Goal: Task Accomplishment & Management: Complete application form

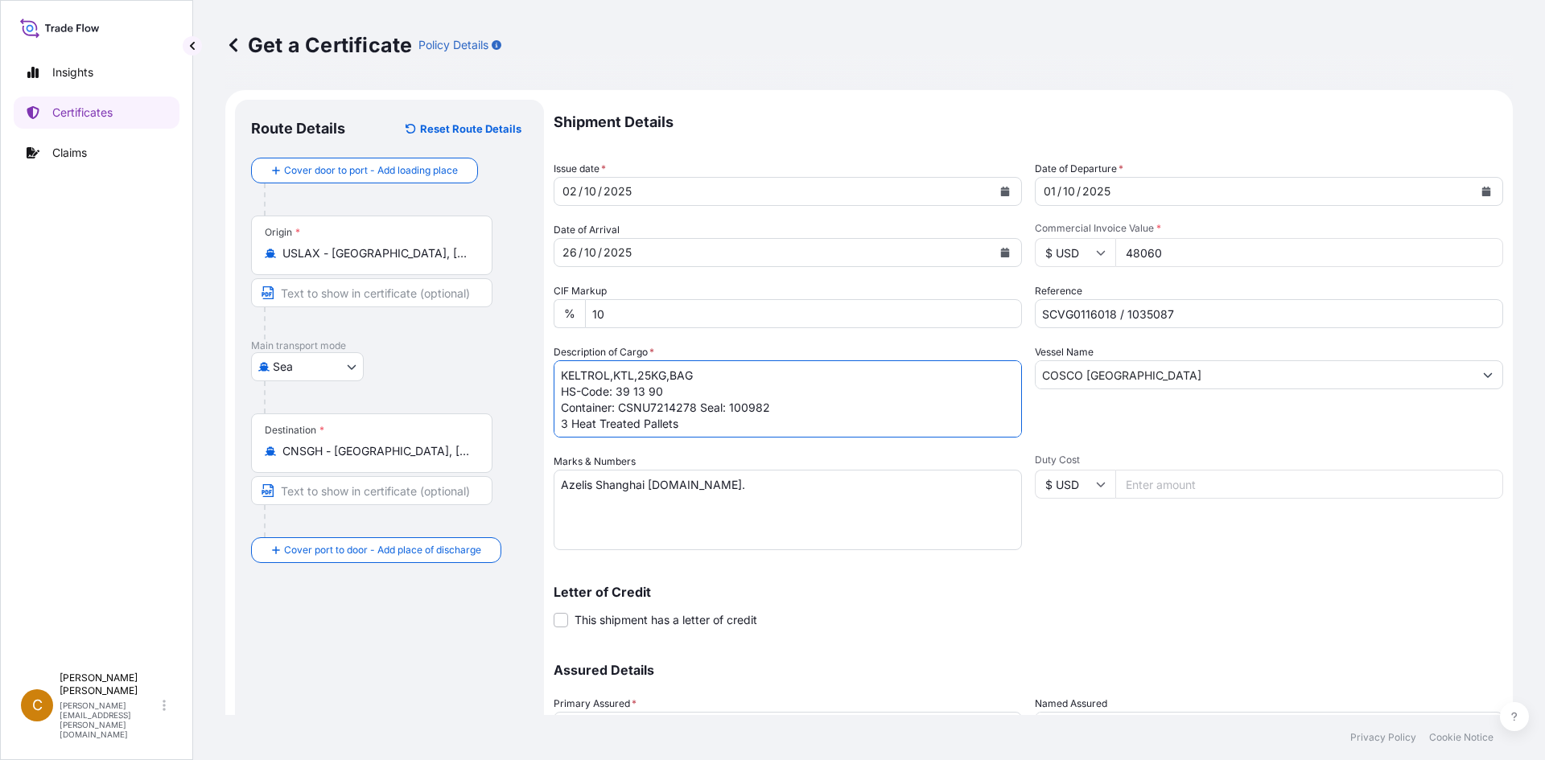
select select "Sea"
select select "31650"
click at [779, 414] on textarea "KELTROL,KTL,25KG,BAG HS-Code: 39 13 90 Container: CSNU7214278 Seal: 100982 3 He…" at bounding box center [788, 398] width 468 height 77
click at [771, 421] on textarea "KELTROL,KTL,25KG,BAG HS-Code: 39 13 90 Container: CSNU7214278 Seal: 100982 3 He…" at bounding box center [788, 398] width 468 height 77
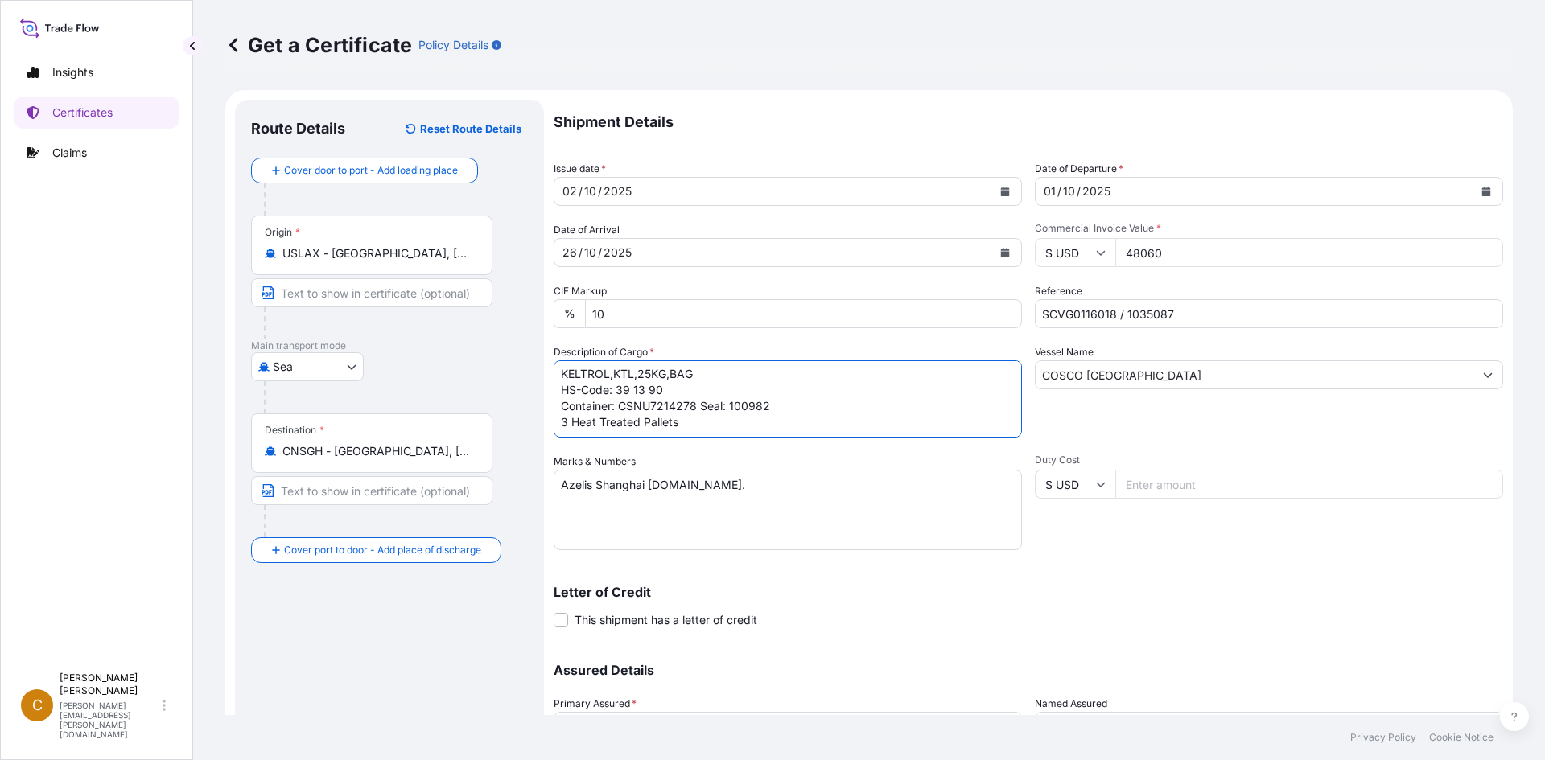
drag, startPoint x: 727, startPoint y: 426, endPoint x: 554, endPoint y: 437, distance: 174.1
click at [554, 437] on div "Description of Cargo * KELTROL,KTL,25KG,BAG HS-Code: 39 13 90 Container: CSNU72…" at bounding box center [788, 390] width 468 height 93
paste textarea "120 bags of 25kg net on 3 heat treated p"
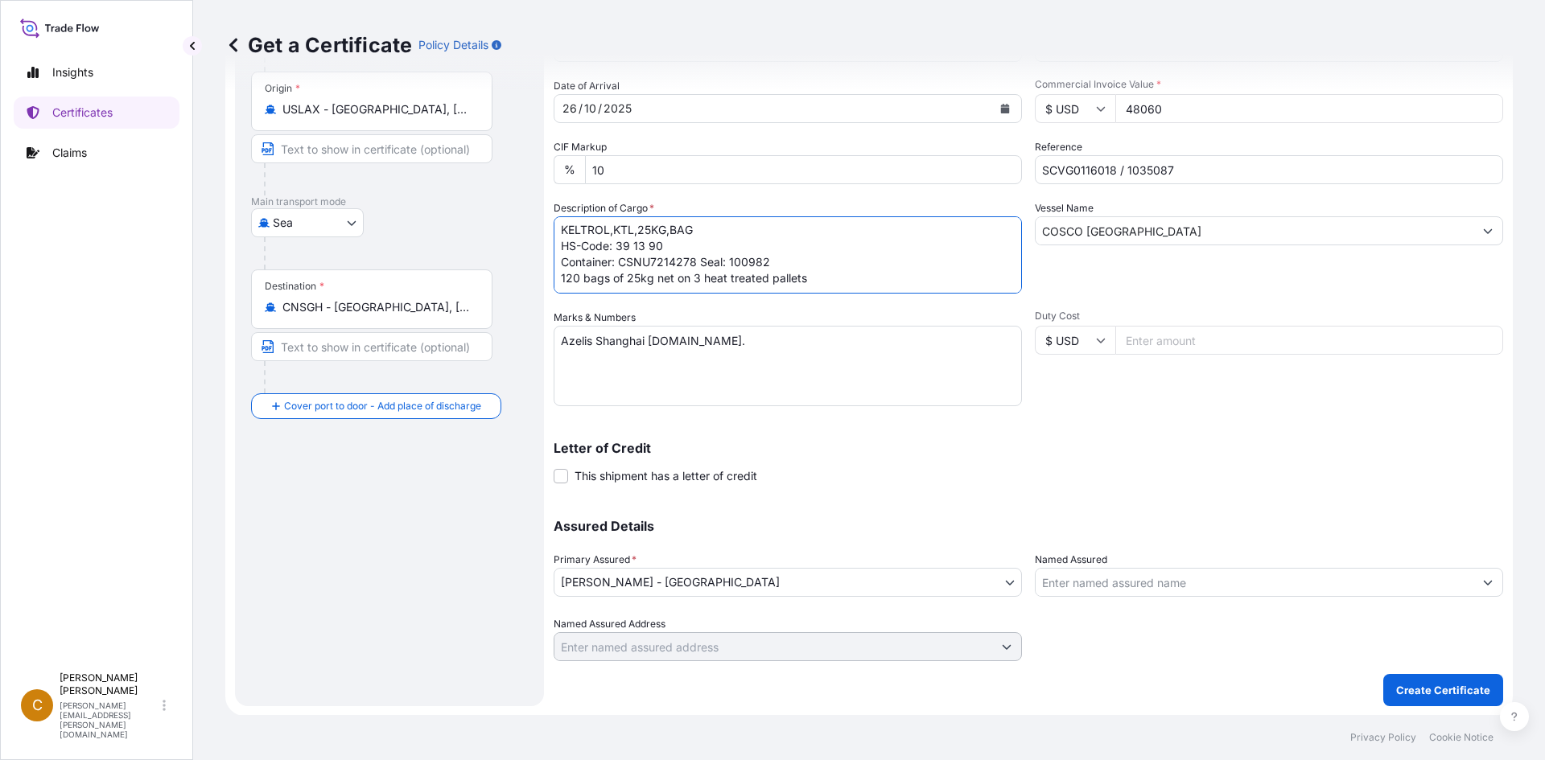
scroll to position [145, 0]
type textarea "KELTROL,KTL,25KG,BAG HS-Code: 39 13 90 Container: CSNU7214278 Seal: 100982 120 …"
click at [1407, 694] on p "Create Certificate" at bounding box center [1443, 690] width 94 height 16
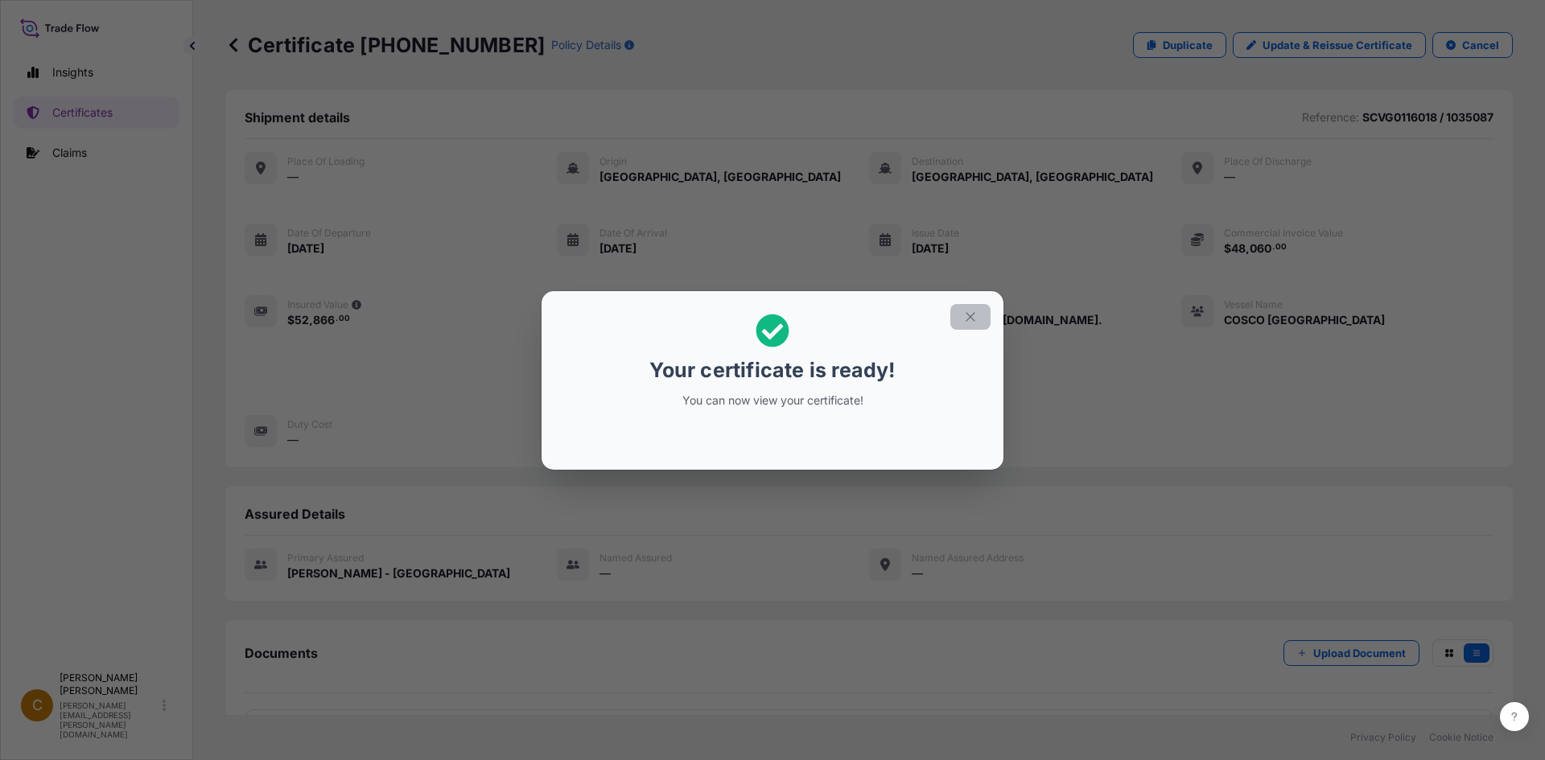
click at [975, 315] on icon "button" at bounding box center [970, 317] width 14 height 14
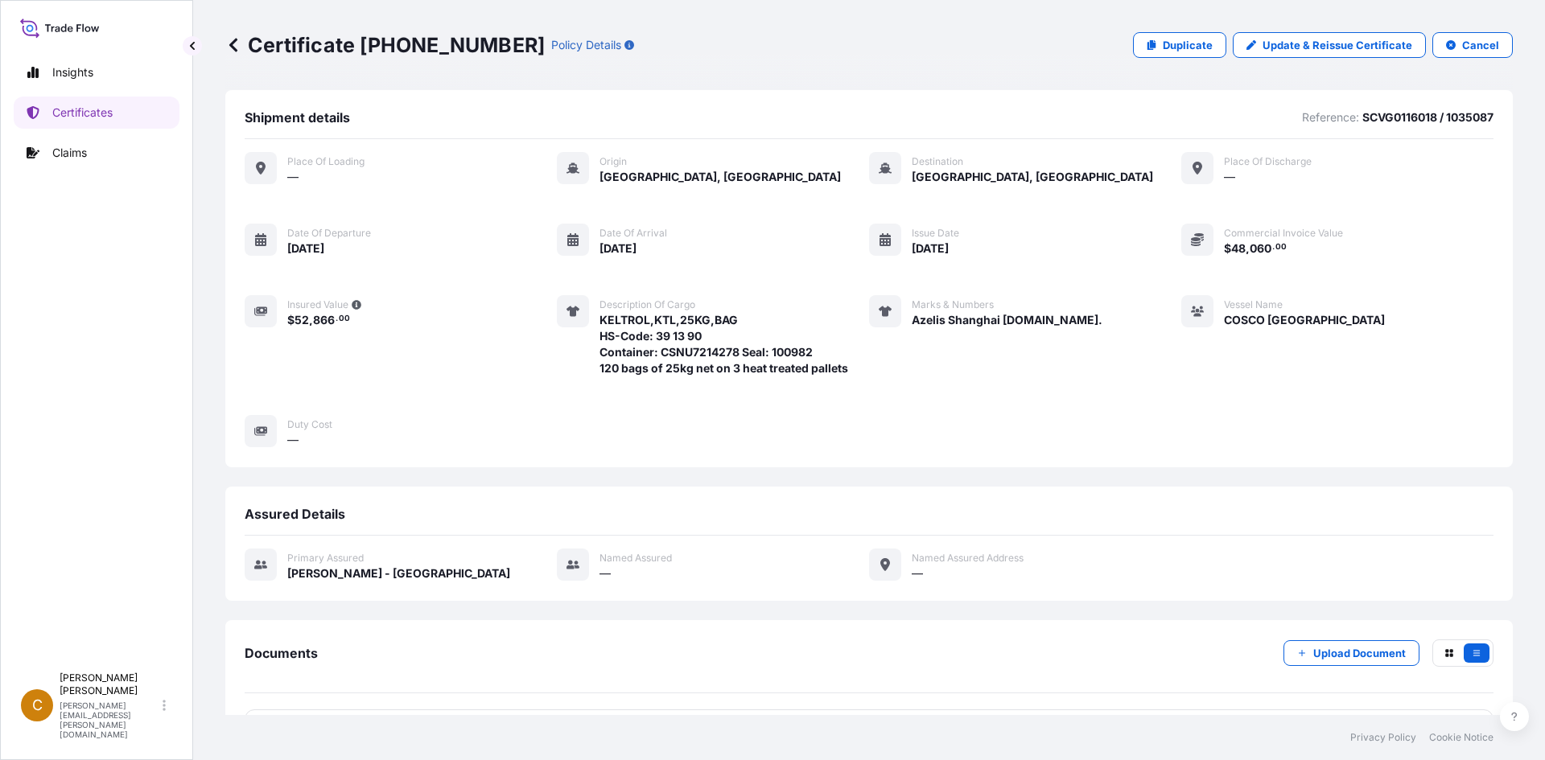
scroll to position [156, 0]
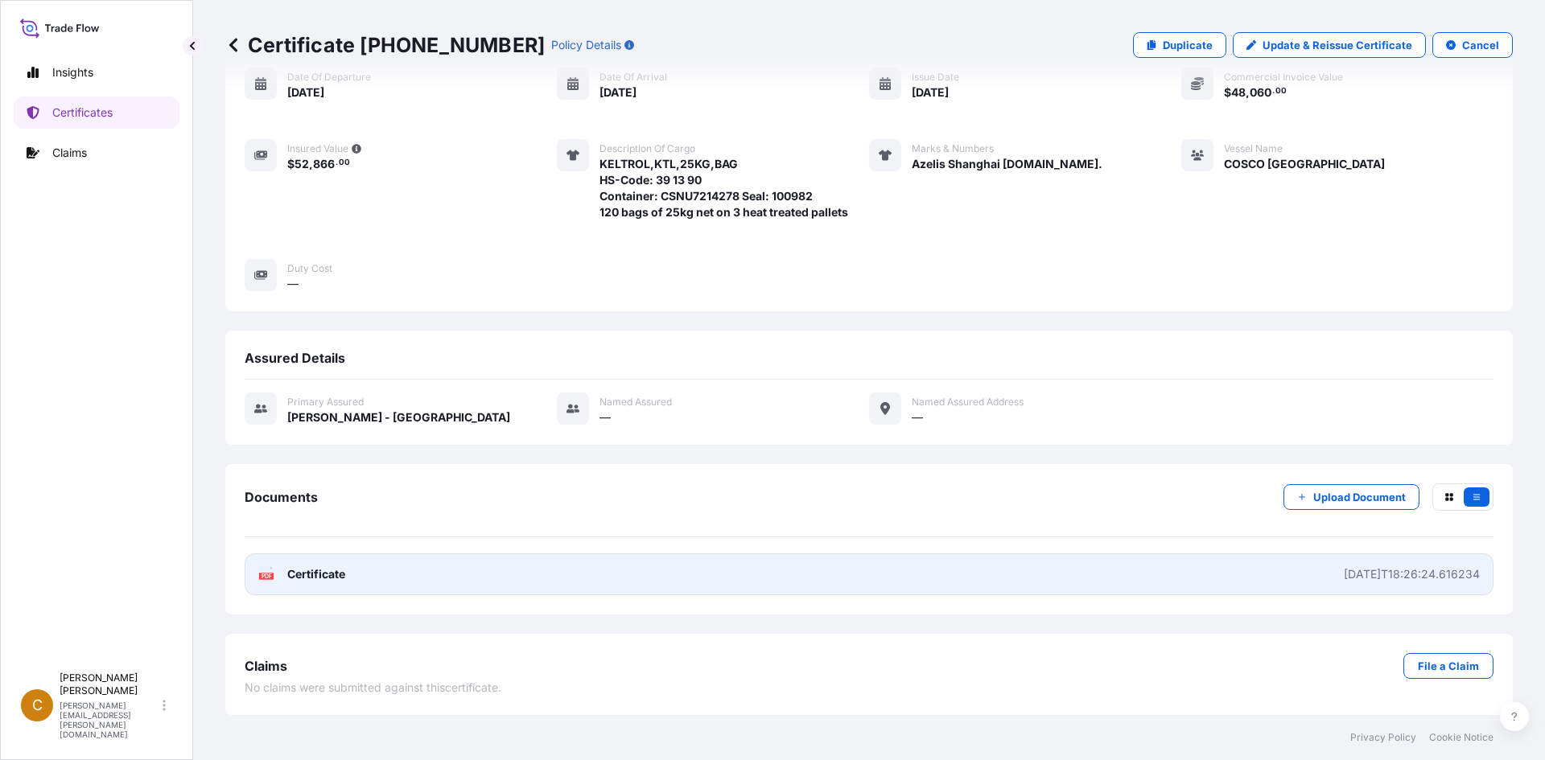
click at [376, 579] on link "PDF Certificate [DATE]T18:26:24.616234" at bounding box center [869, 575] width 1249 height 42
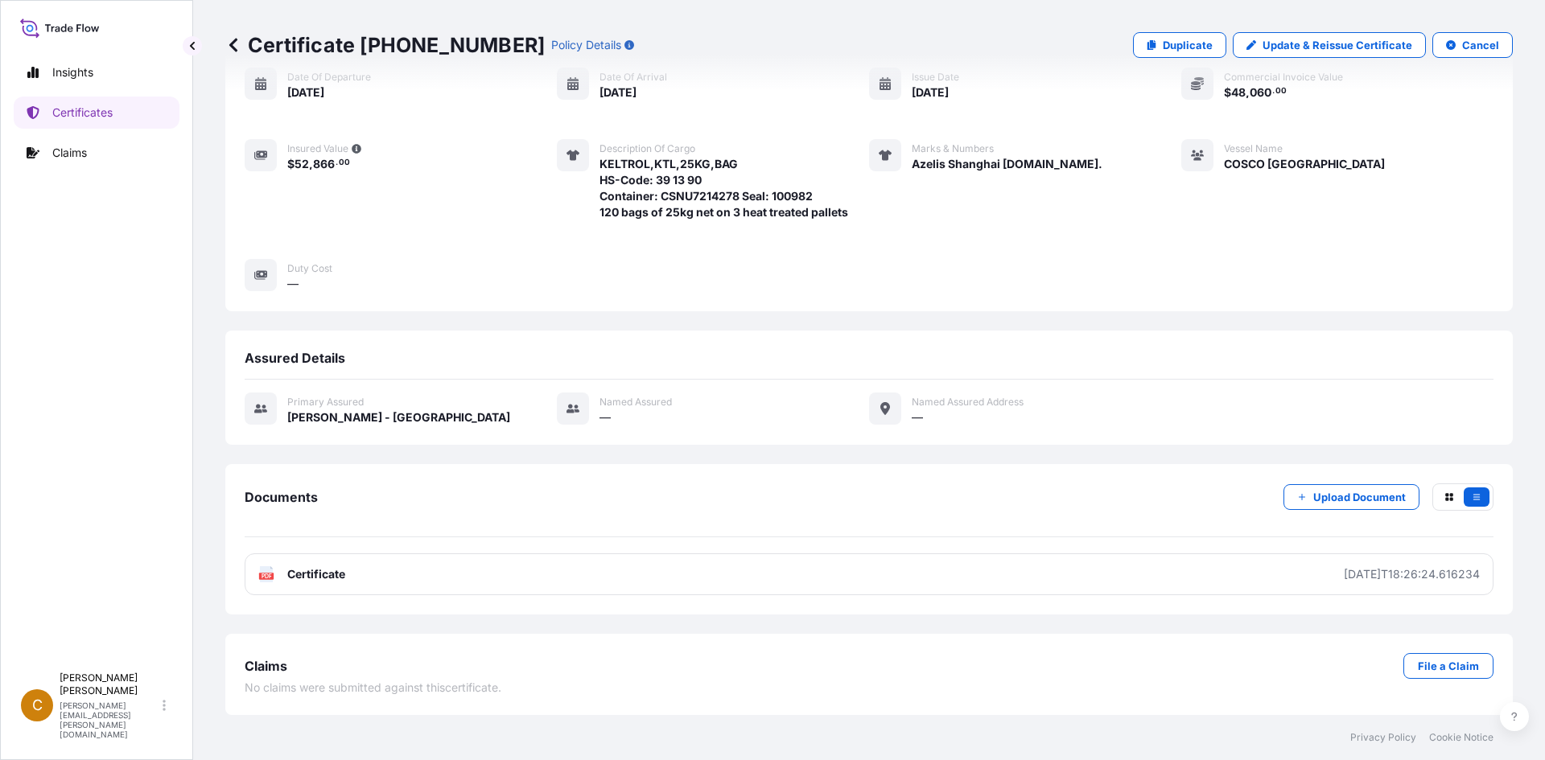
click at [231, 46] on icon at bounding box center [233, 45] width 8 height 14
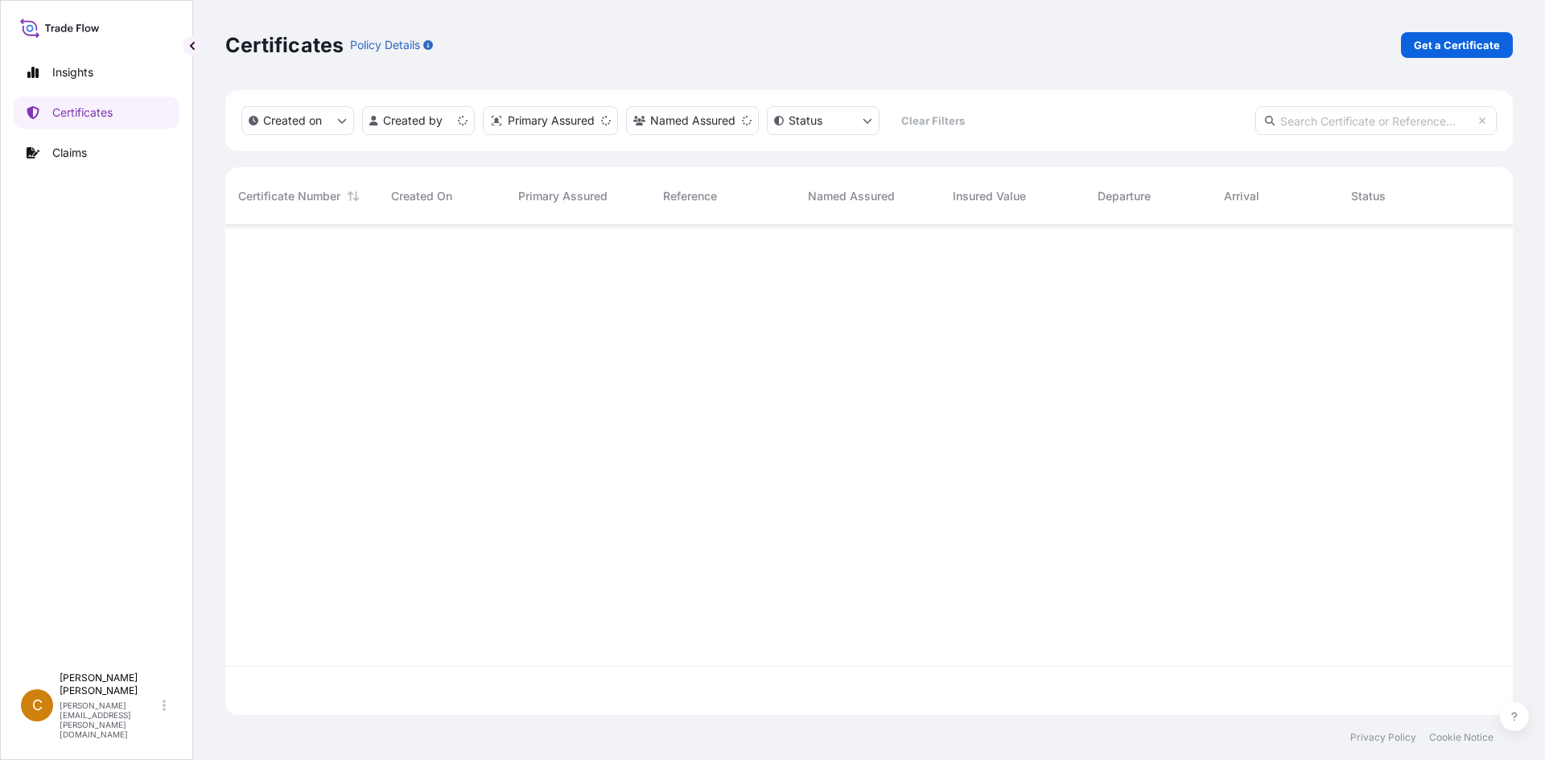
scroll to position [487, 1275]
click at [1477, 46] on p "Get a Certificate" at bounding box center [1457, 45] width 86 height 16
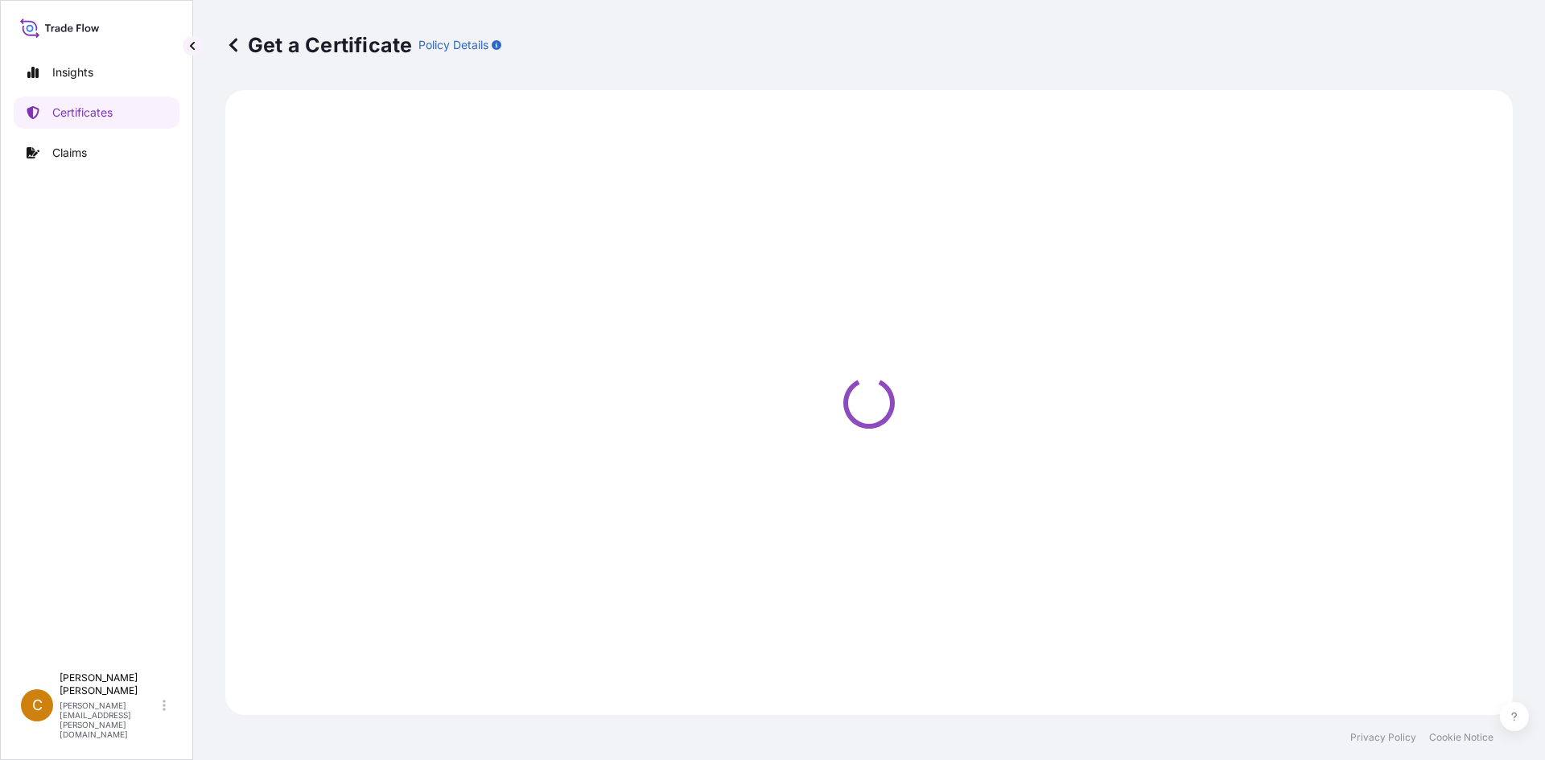
select select "Sea"
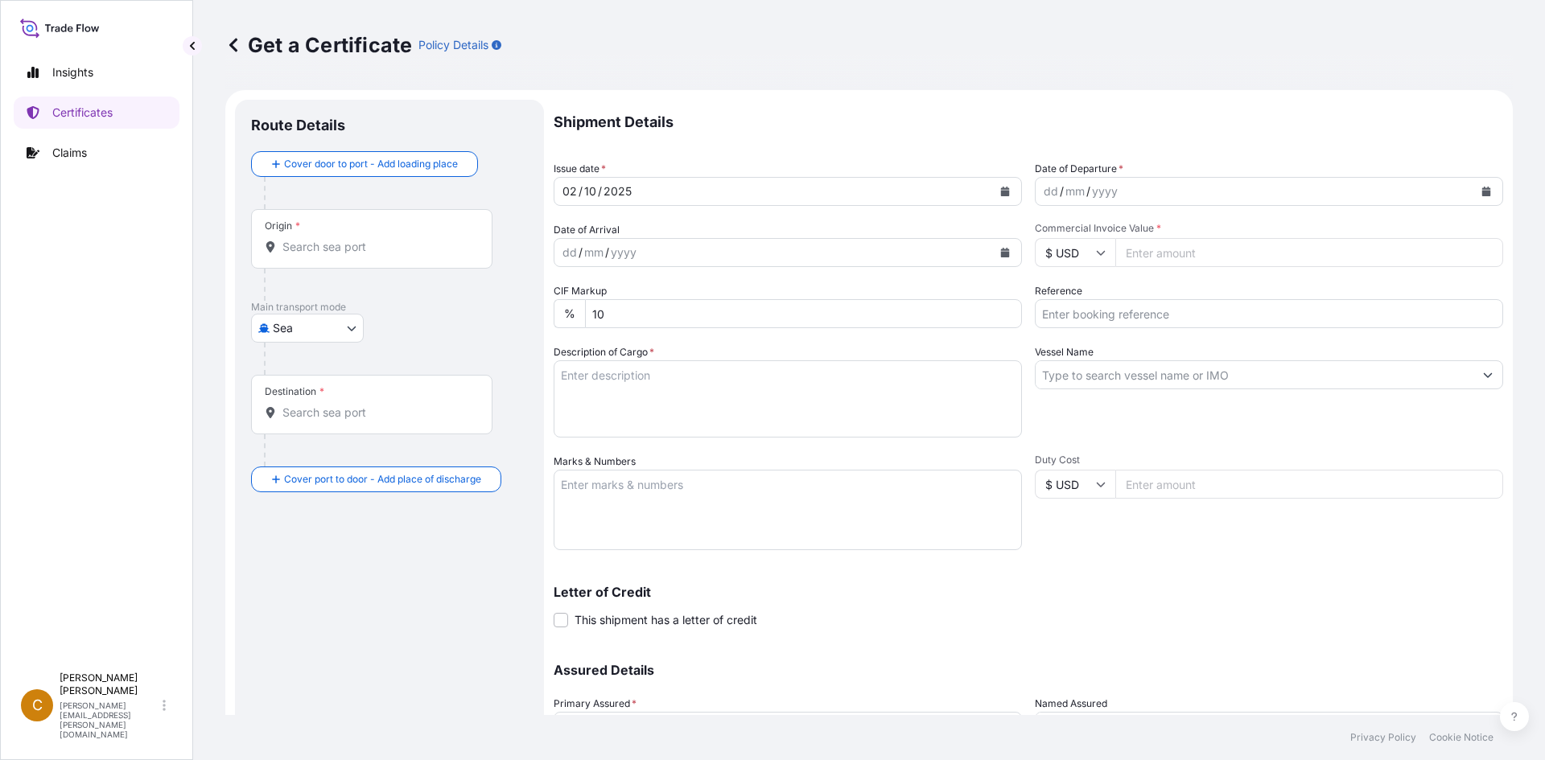
click at [1147, 190] on div "dd / mm / yyyy" at bounding box center [1255, 191] width 438 height 29
click at [1473, 199] on button "Calendar" at bounding box center [1486, 192] width 26 height 26
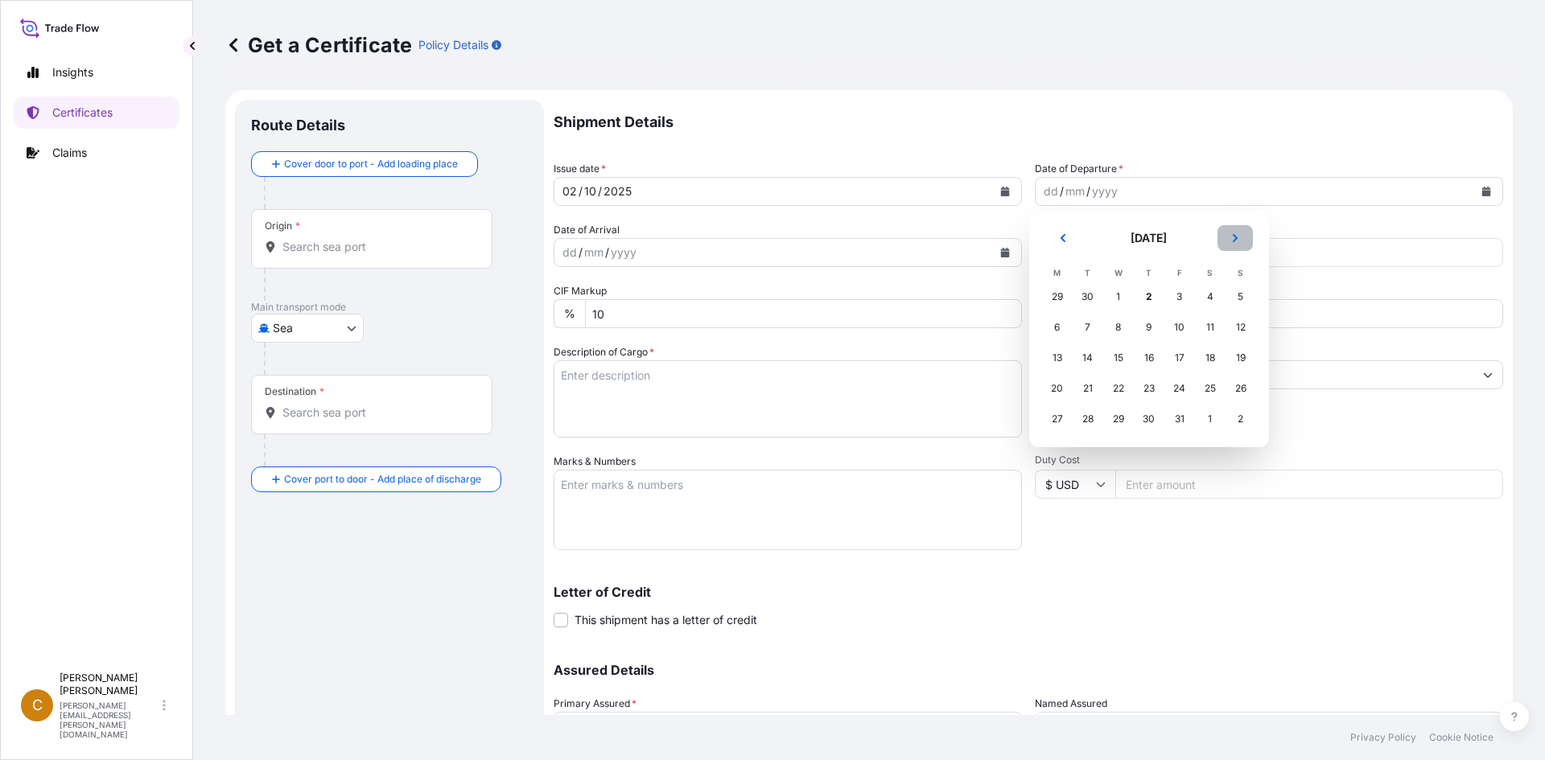
click at [1242, 241] on button "Next" at bounding box center [1234, 238] width 35 height 26
click at [1055, 244] on button "Previous" at bounding box center [1062, 238] width 35 height 26
click at [1058, 391] on div "22" at bounding box center [1057, 388] width 29 height 29
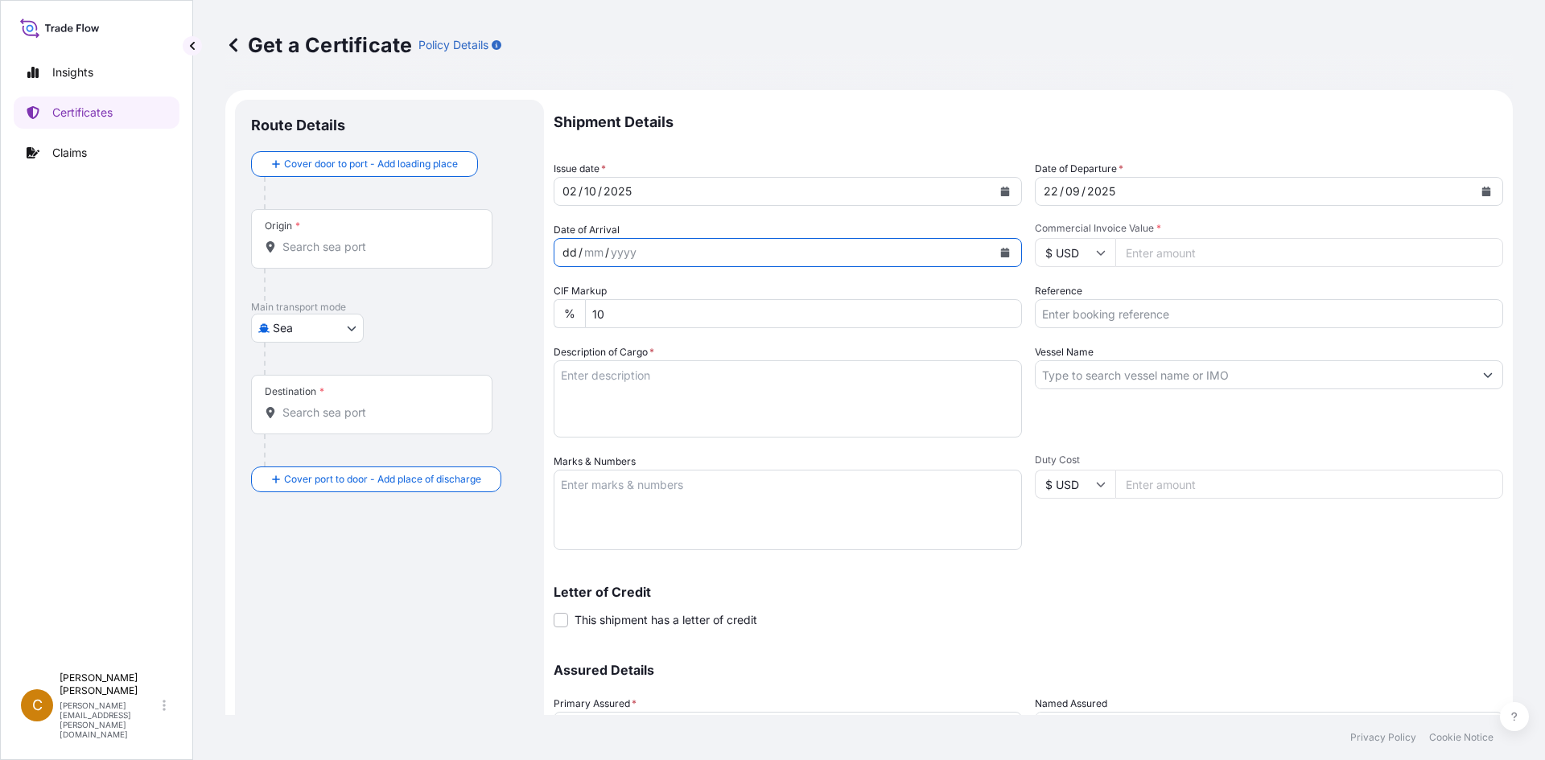
click at [876, 246] on div "dd / mm / yyyy" at bounding box center [773, 252] width 438 height 29
click at [995, 259] on button "Calendar" at bounding box center [1005, 253] width 26 height 26
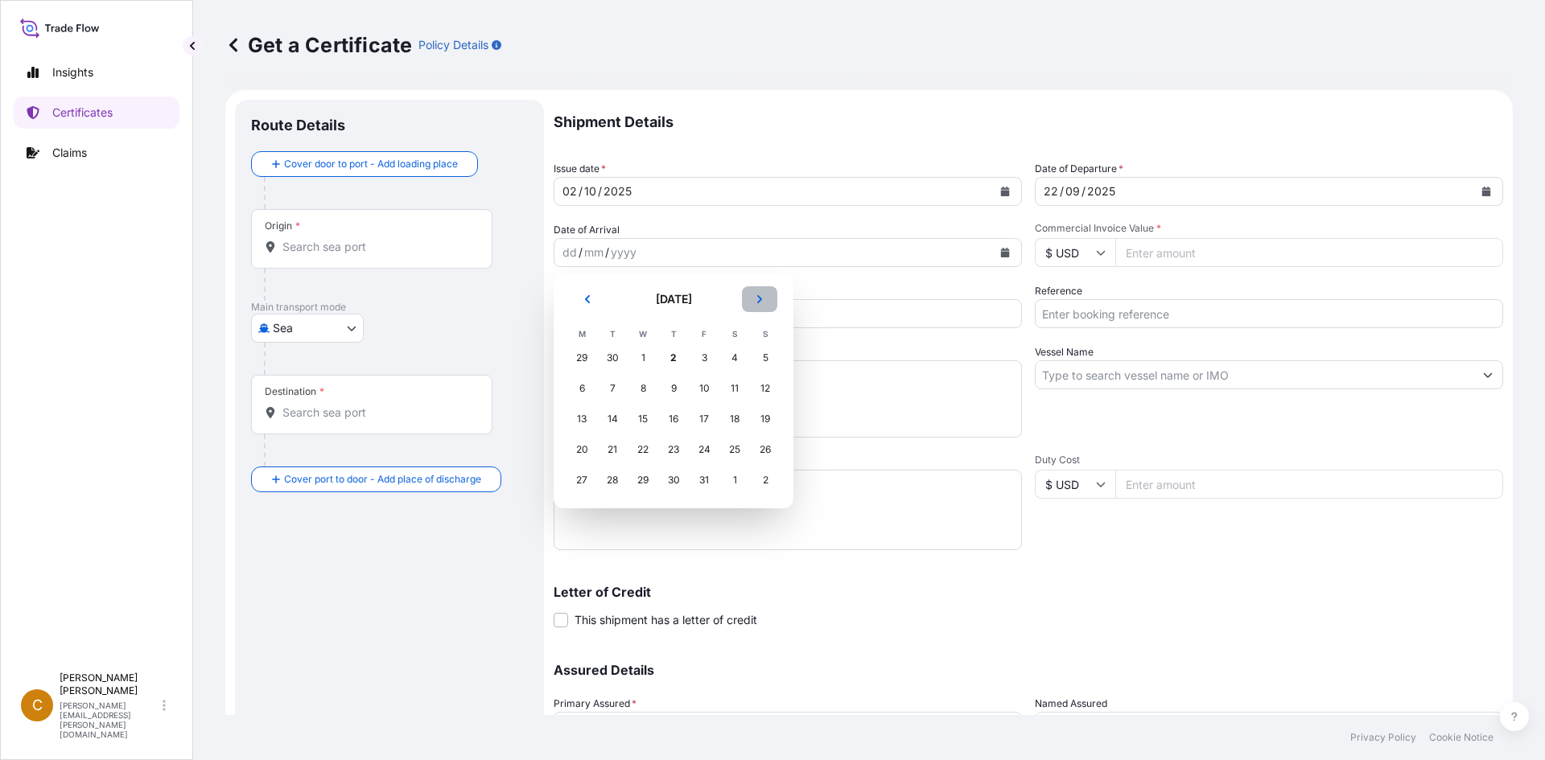
click at [756, 294] on icon "Next" at bounding box center [760, 299] width 10 height 10
click at [612, 391] on div "4" at bounding box center [612, 388] width 29 height 29
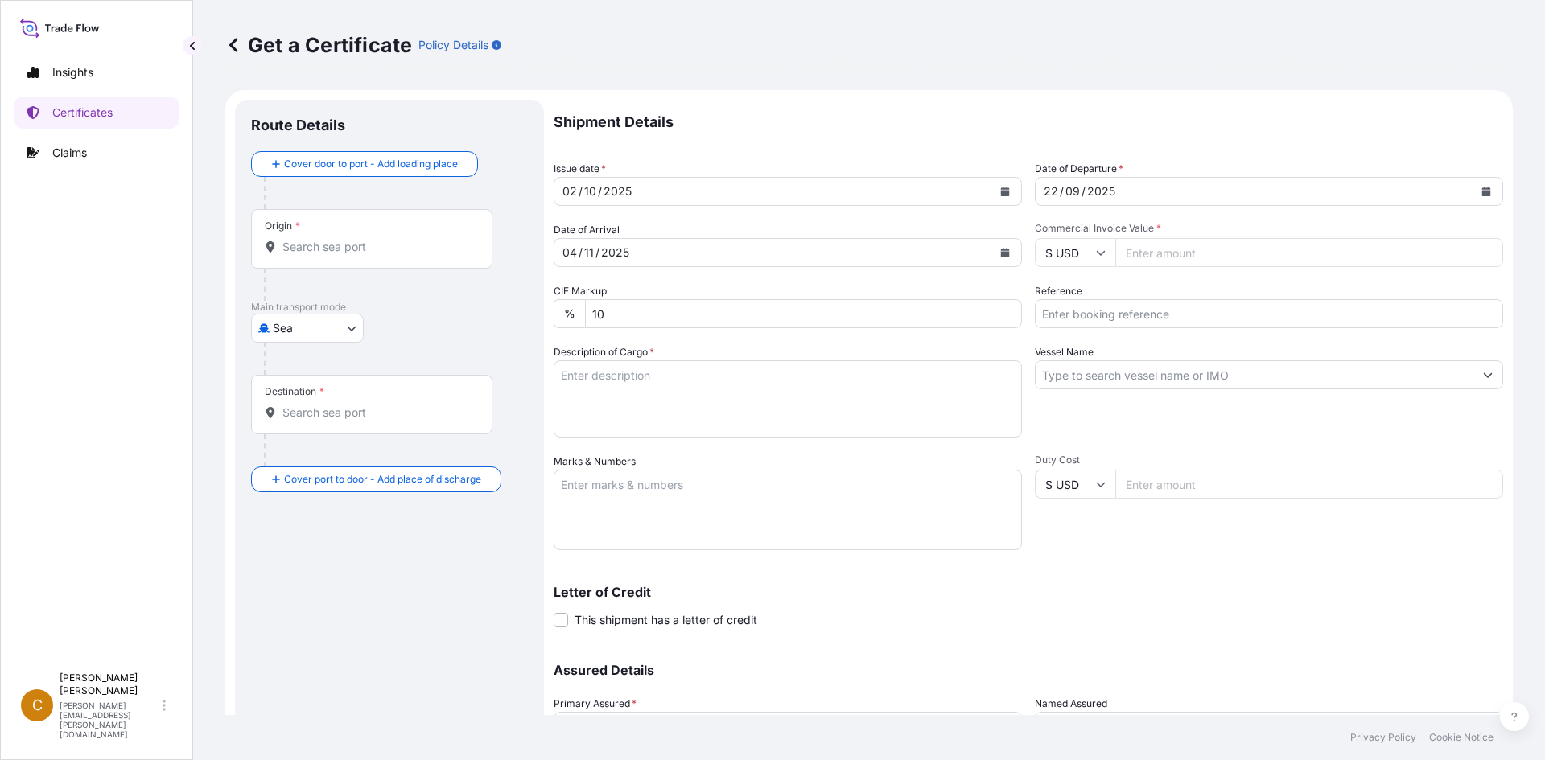
click at [1180, 254] on input "Commercial Invoice Value *" at bounding box center [1309, 252] width 388 height 29
type input "38454"
click at [1143, 319] on input "Reference" at bounding box center [1269, 313] width 468 height 29
click at [1332, 311] on input "Reference" at bounding box center [1269, 313] width 468 height 29
paste input "SCVG0115136"
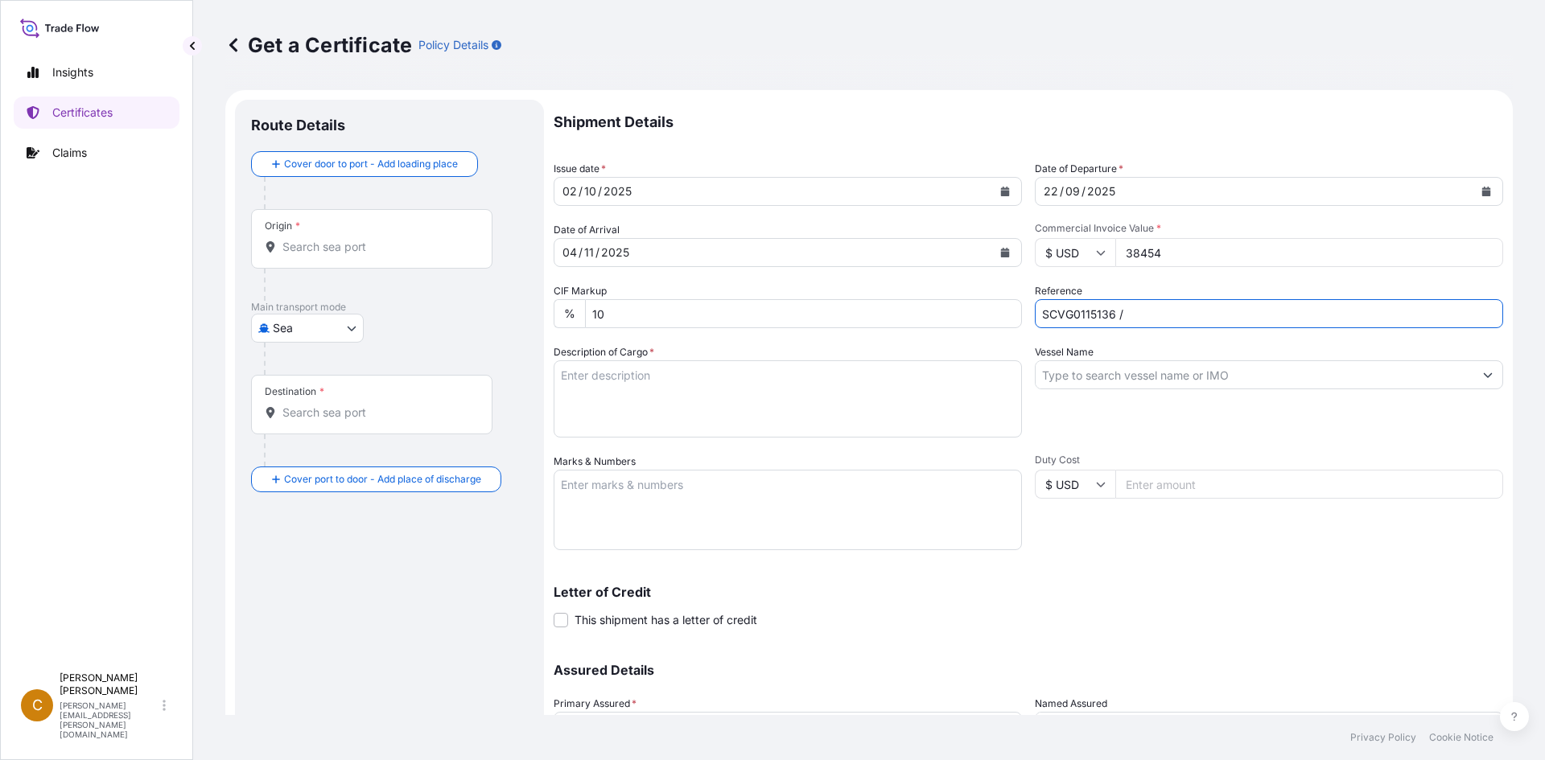
click at [1248, 316] on input "SCVG0115136 /" at bounding box center [1269, 313] width 468 height 29
click at [1229, 311] on input "SCVG0115136 /" at bounding box center [1269, 313] width 468 height 29
paste input "1032655"
type input "SCVG0115136 / 1032655"
click at [1123, 388] on input "Vessel Name" at bounding box center [1255, 374] width 438 height 29
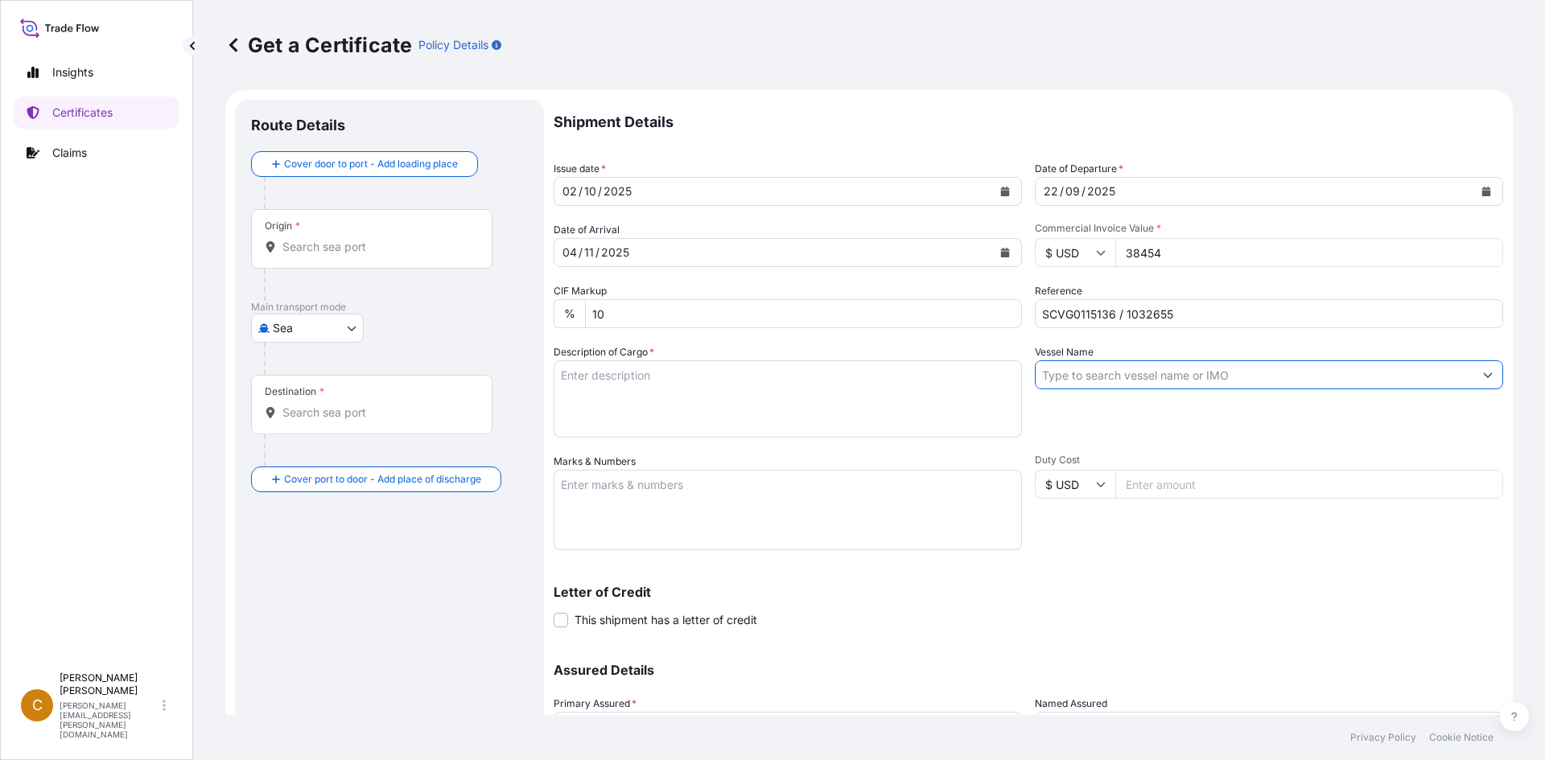
paste input "ONE HAMMERSMITH"
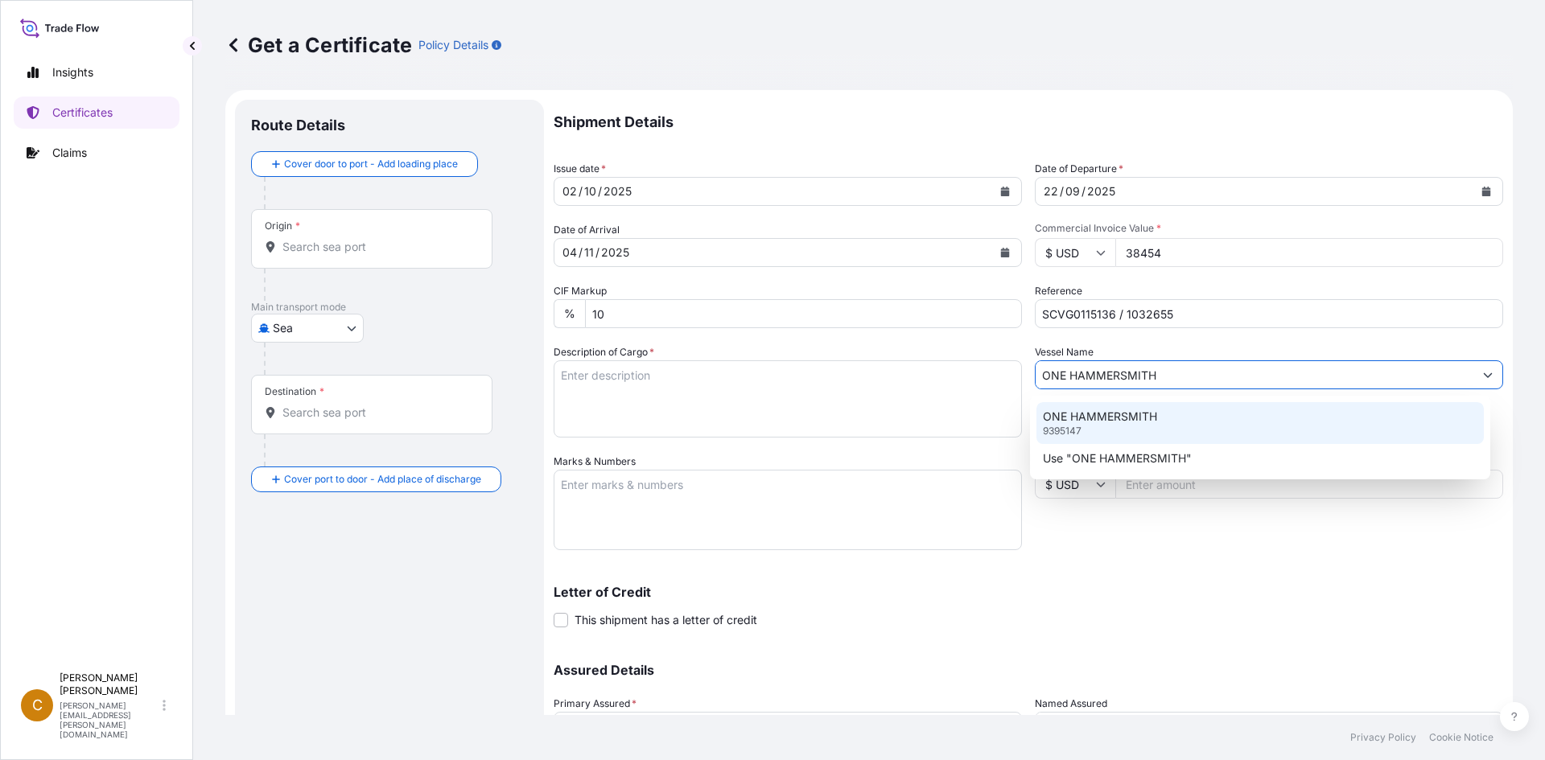
click at [1120, 420] on p "ONE HAMMERSMITH" at bounding box center [1100, 417] width 114 height 16
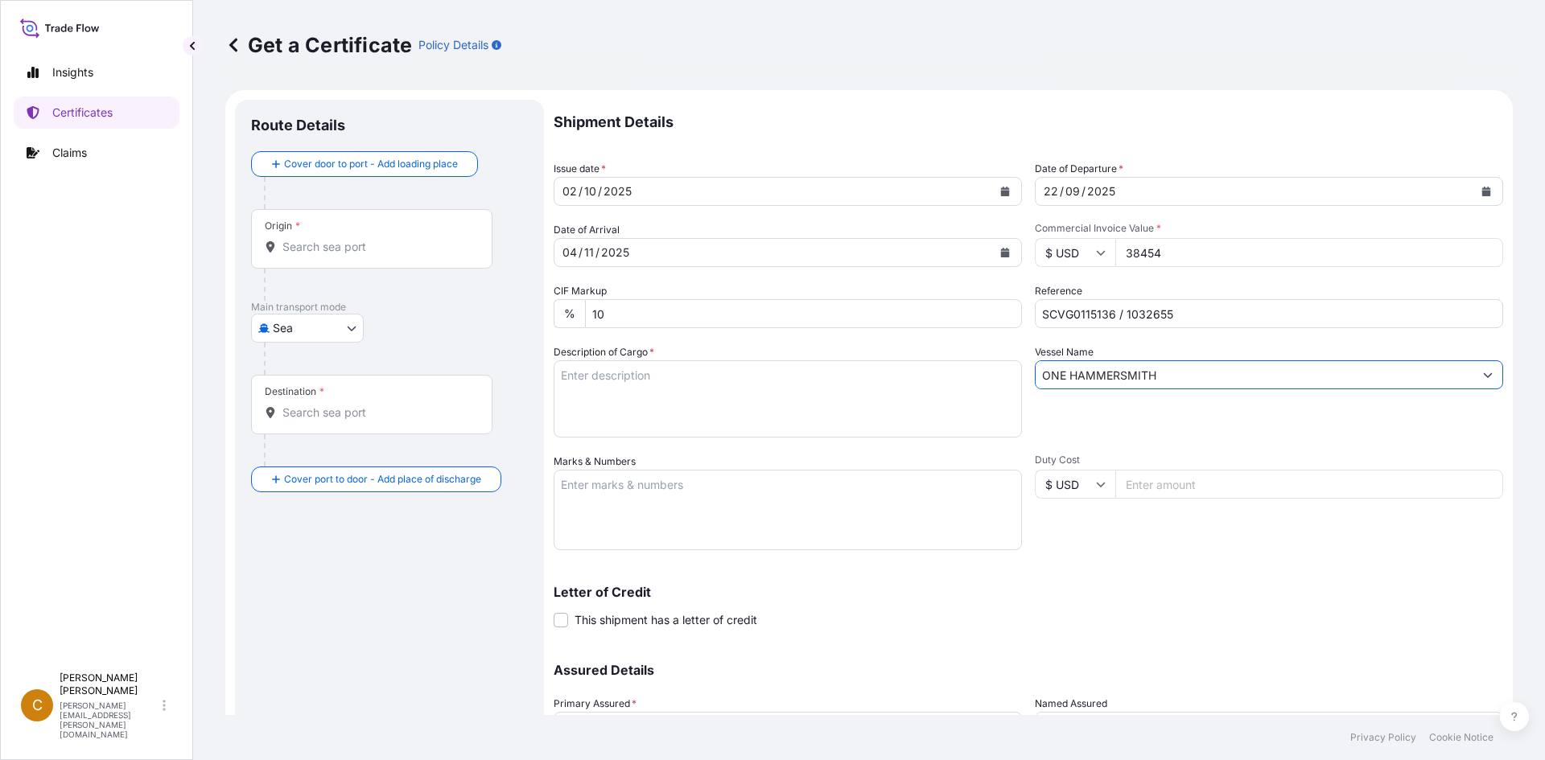
type input "ONE HAMMERSMITH"
click at [875, 402] on textarea "Description of Cargo *" at bounding box center [788, 398] width 468 height 77
click at [612, 364] on textarea "Description of Cargo *" at bounding box center [788, 398] width 468 height 77
paste textarea "KELCOGEL HA-B,20KG,BAG HS-Code: 39 13 90"
click at [580, 418] on textarea "KELCOGEL HA-B,20KG,BAG HS-Code: 39 13 90" at bounding box center [788, 398] width 468 height 77
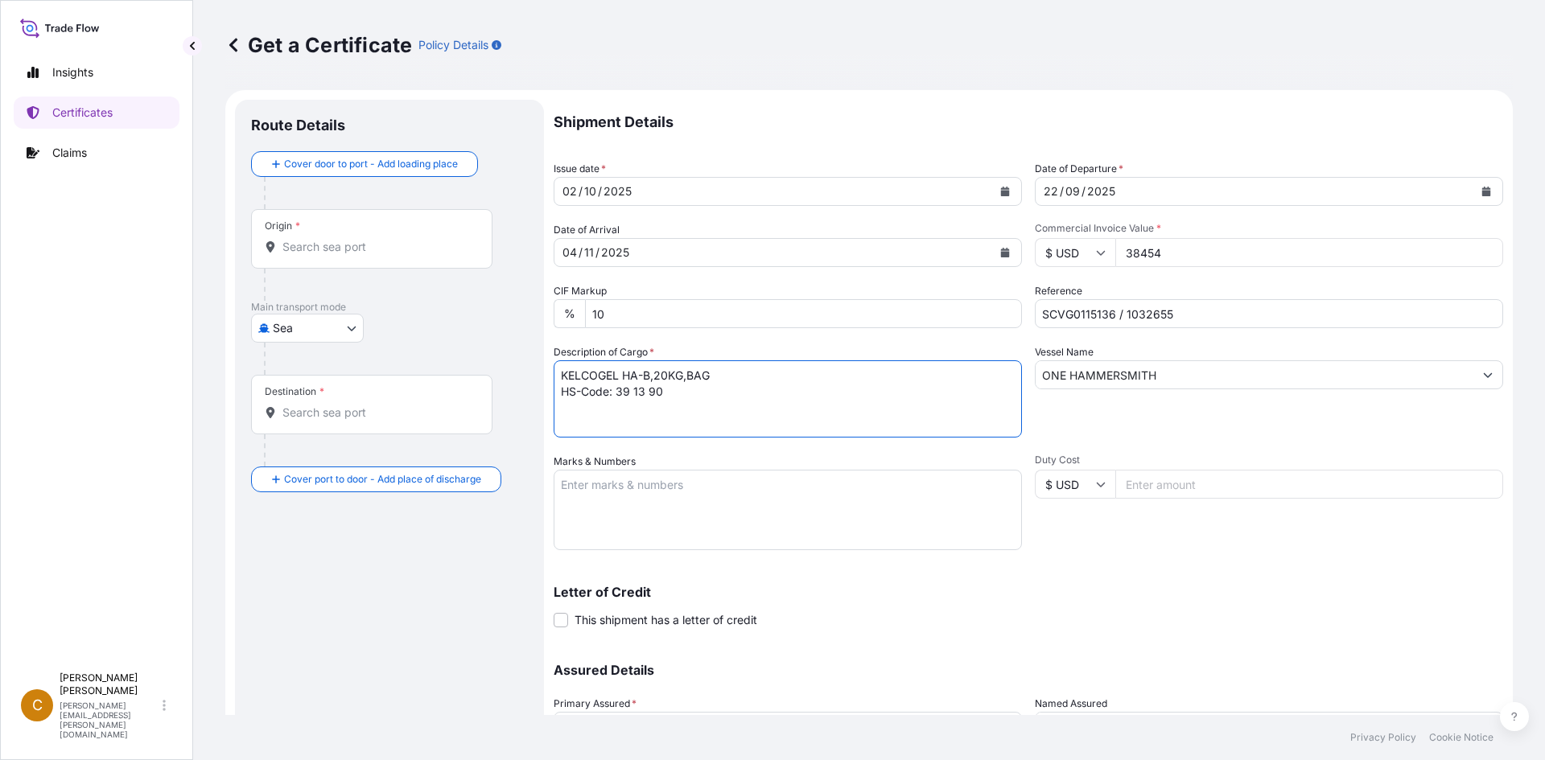
paste textarea "35 Bags of net 20KG each on 01 Heat Treated Pallet"
click at [858, 435] on textarea "KELCOGEL HA-B,20KG,BAG HS-Code: 39 13 90 35 Bags of net 20KG each on 01 Heat Tr…" at bounding box center [788, 398] width 468 height 77
paste textarea "ONEU0421710"
click at [839, 439] on div "Shipment Details Issue date * [DATE] Date of Departure * [DATE] Date of Arrival…" at bounding box center [1028, 453] width 949 height 706
click at [837, 414] on textarea "KELCOGEL HA-B,20KG,BAG HS-Code: 39 13 90 35 Bags of net 20KG each on 01 Heat Tr…" at bounding box center [788, 398] width 468 height 77
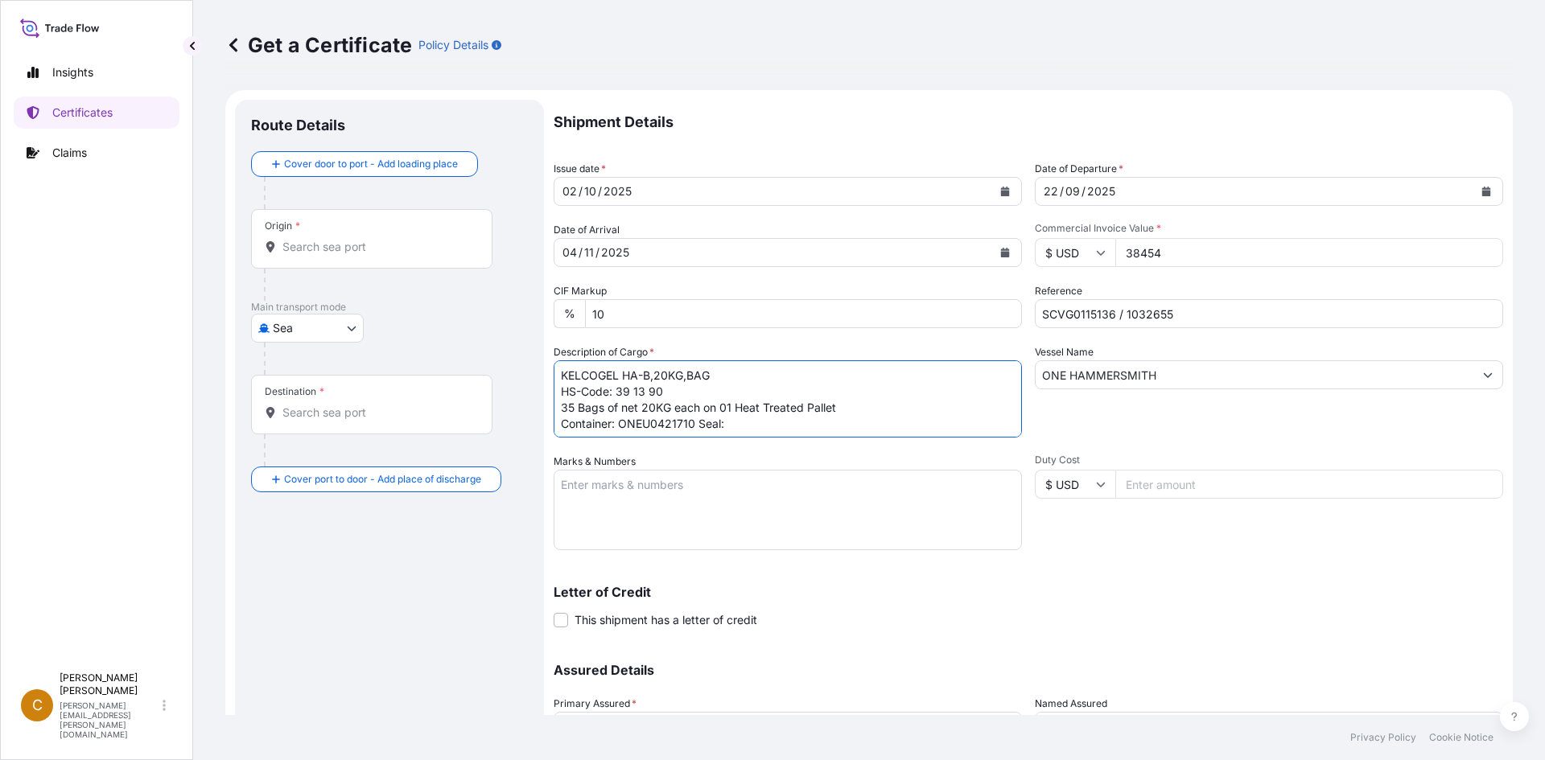
click at [830, 422] on textarea "KELCOGEL HA-B,20KG,BAG HS-Code: 39 13 90 35 Bags of net 20KG each on 01 Heat Tr…" at bounding box center [788, 398] width 468 height 77
paste textarea "100818"
type textarea "KELCOGEL HA-B,20KG,BAG HS-Code: 39 13 90 35 Bags of net 20KG each on 01 Heat Tr…"
click at [805, 484] on textarea "Marks & Numbers" at bounding box center [788, 510] width 468 height 80
click at [590, 498] on textarea "Marks & Numbers" at bounding box center [788, 510] width 468 height 80
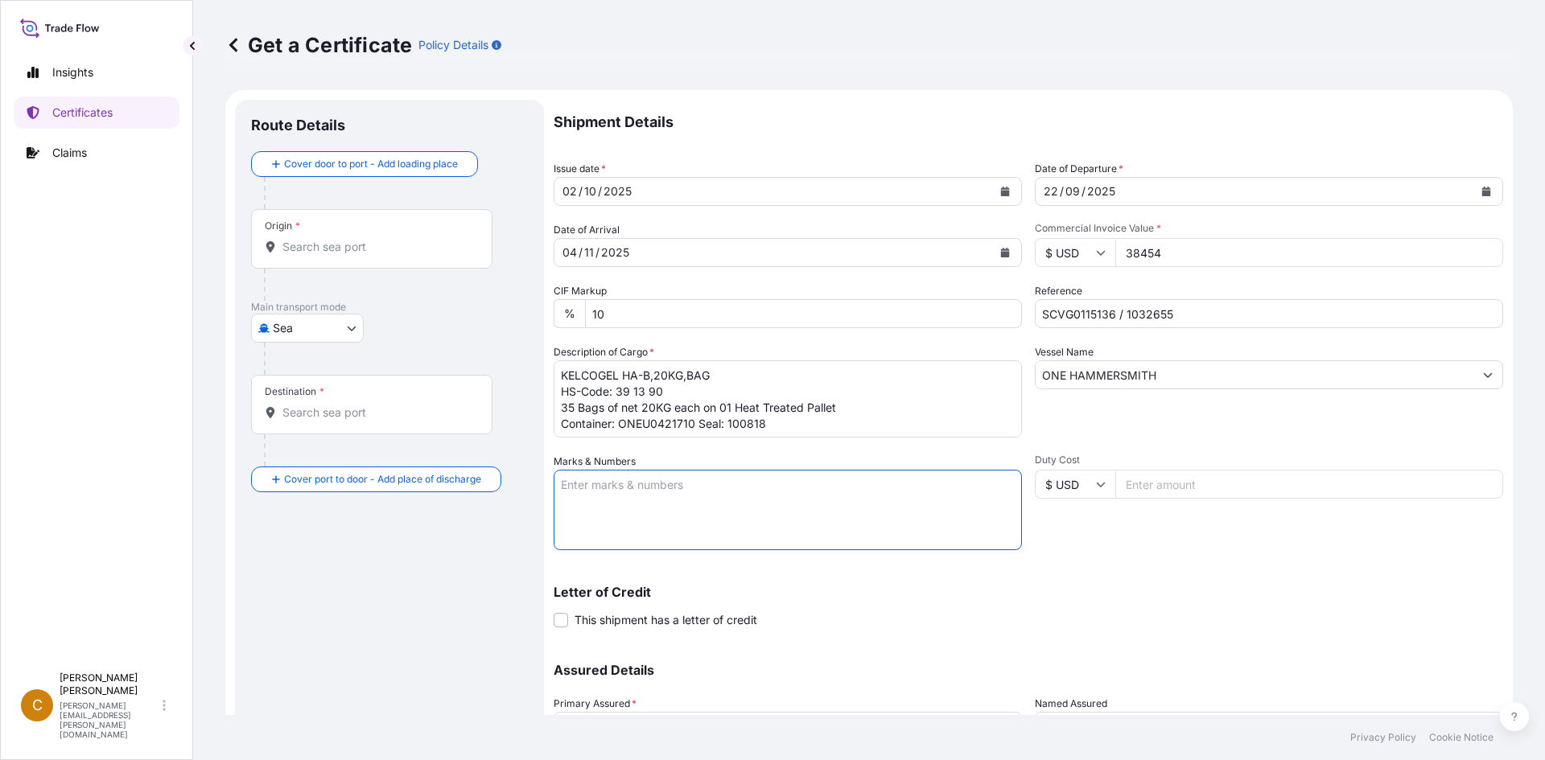
paste textarea "PT. Azelis Indonesia Distribusi"
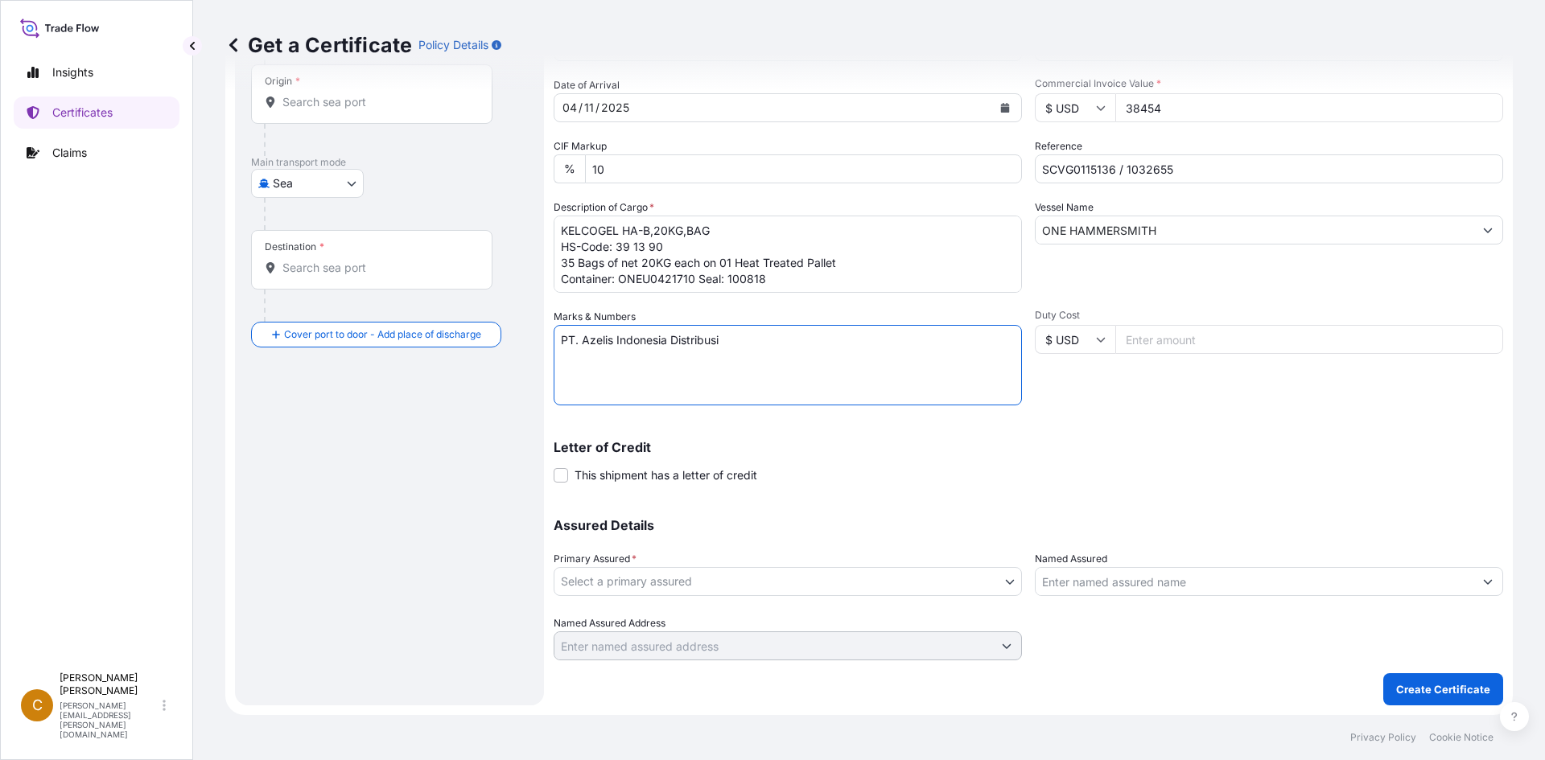
type textarea "PT. Azelis Indonesia Distribusi"
click at [750, 593] on body "Insights Certificates Claims C Clayton James [EMAIL_ADDRESS][PERSON_NAME][DOMAI…" at bounding box center [772, 380] width 1545 height 760
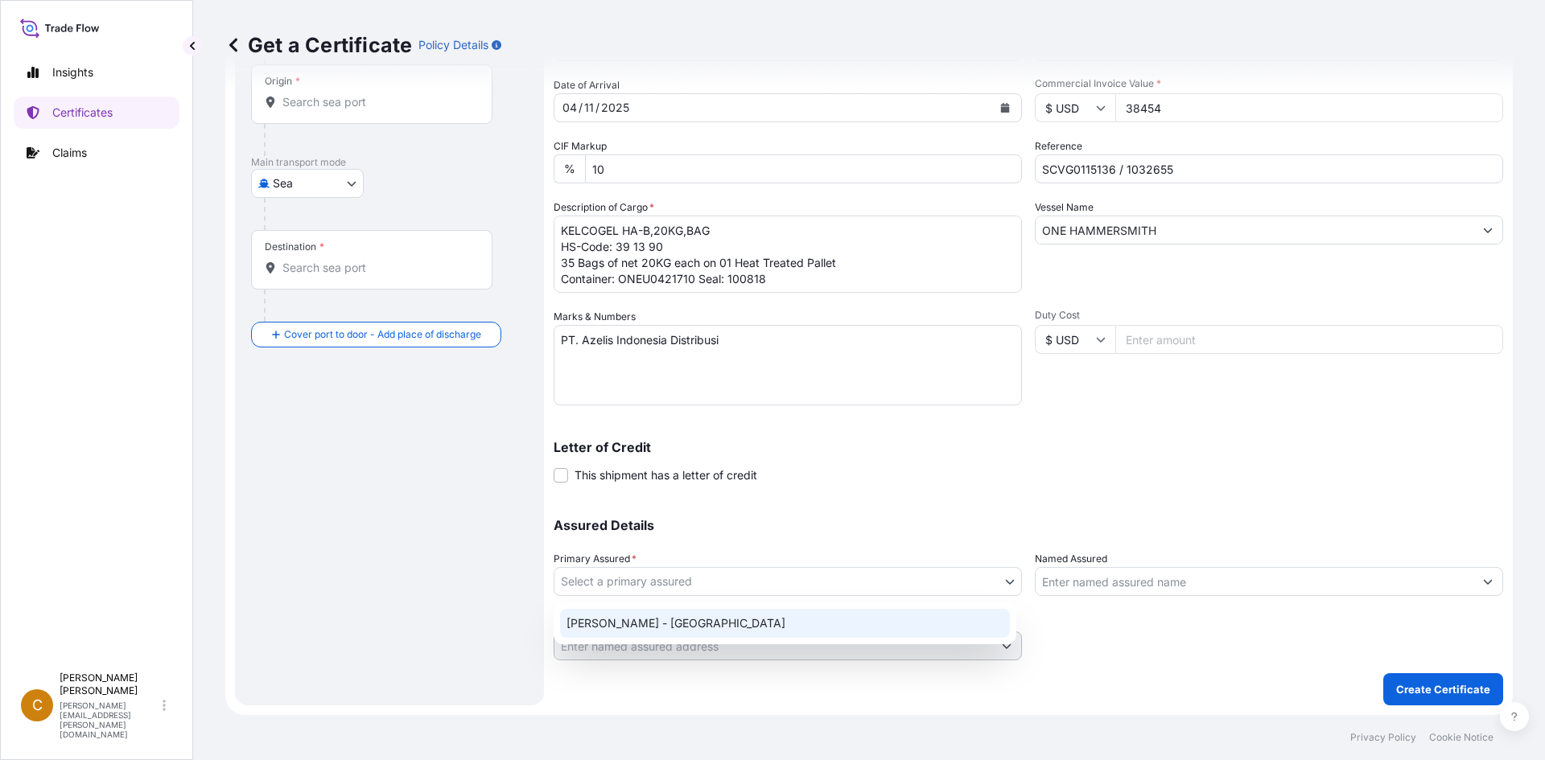
click at [724, 633] on div "[PERSON_NAME] - [GEOGRAPHIC_DATA]" at bounding box center [785, 623] width 450 height 29
select select "31650"
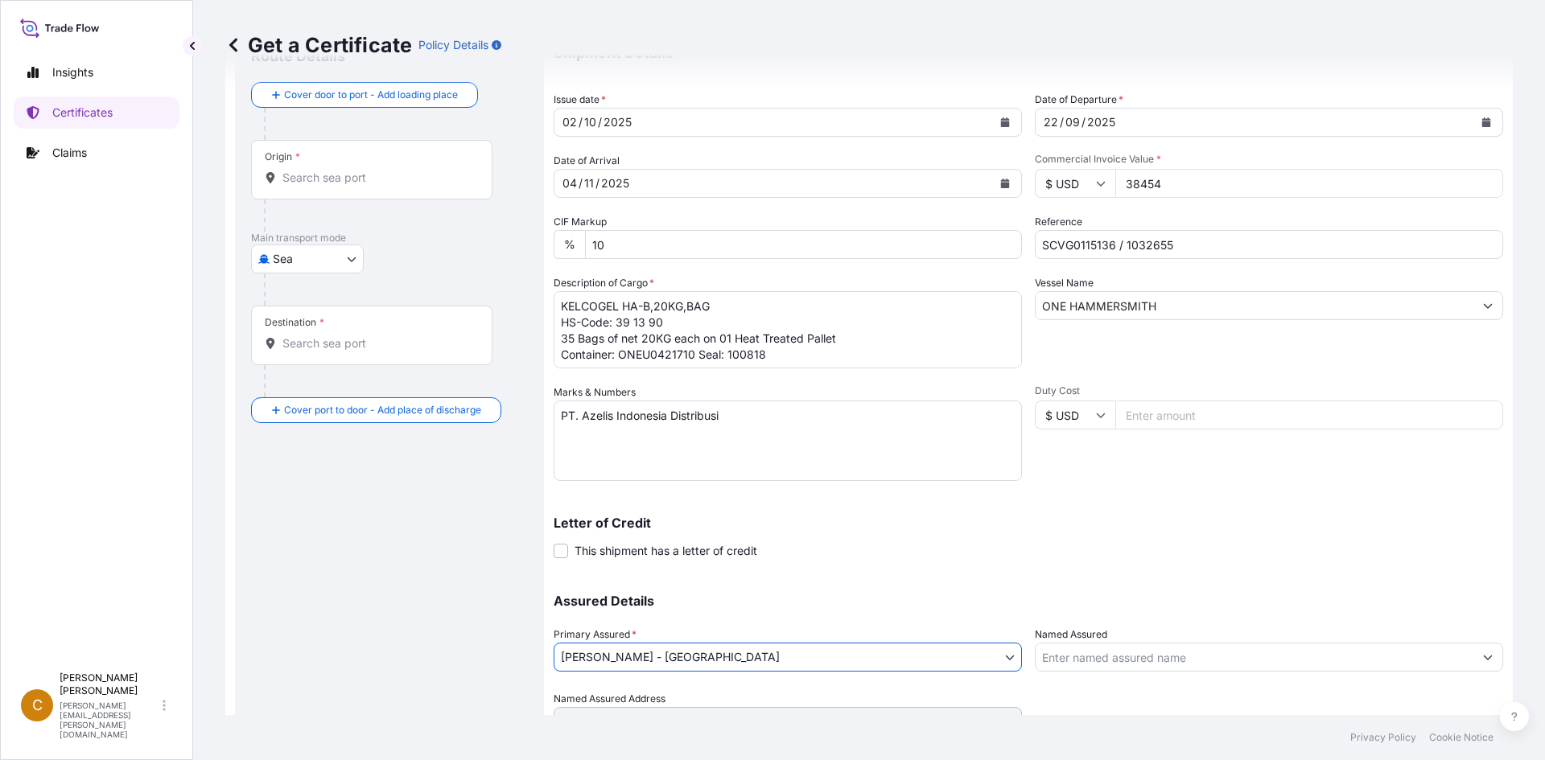
scroll to position [0, 0]
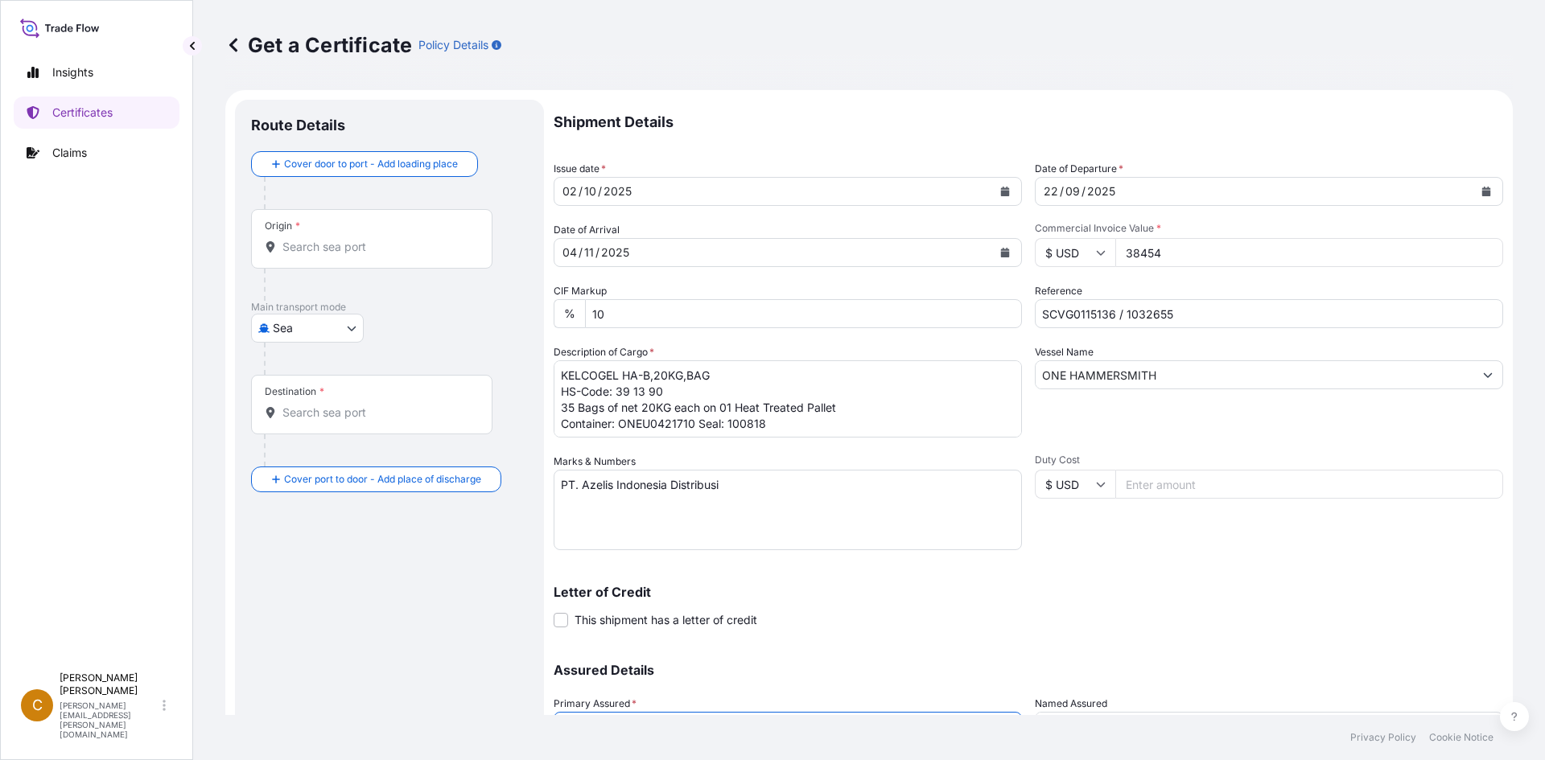
click at [370, 241] on input "Origin *" at bounding box center [377, 247] width 190 height 16
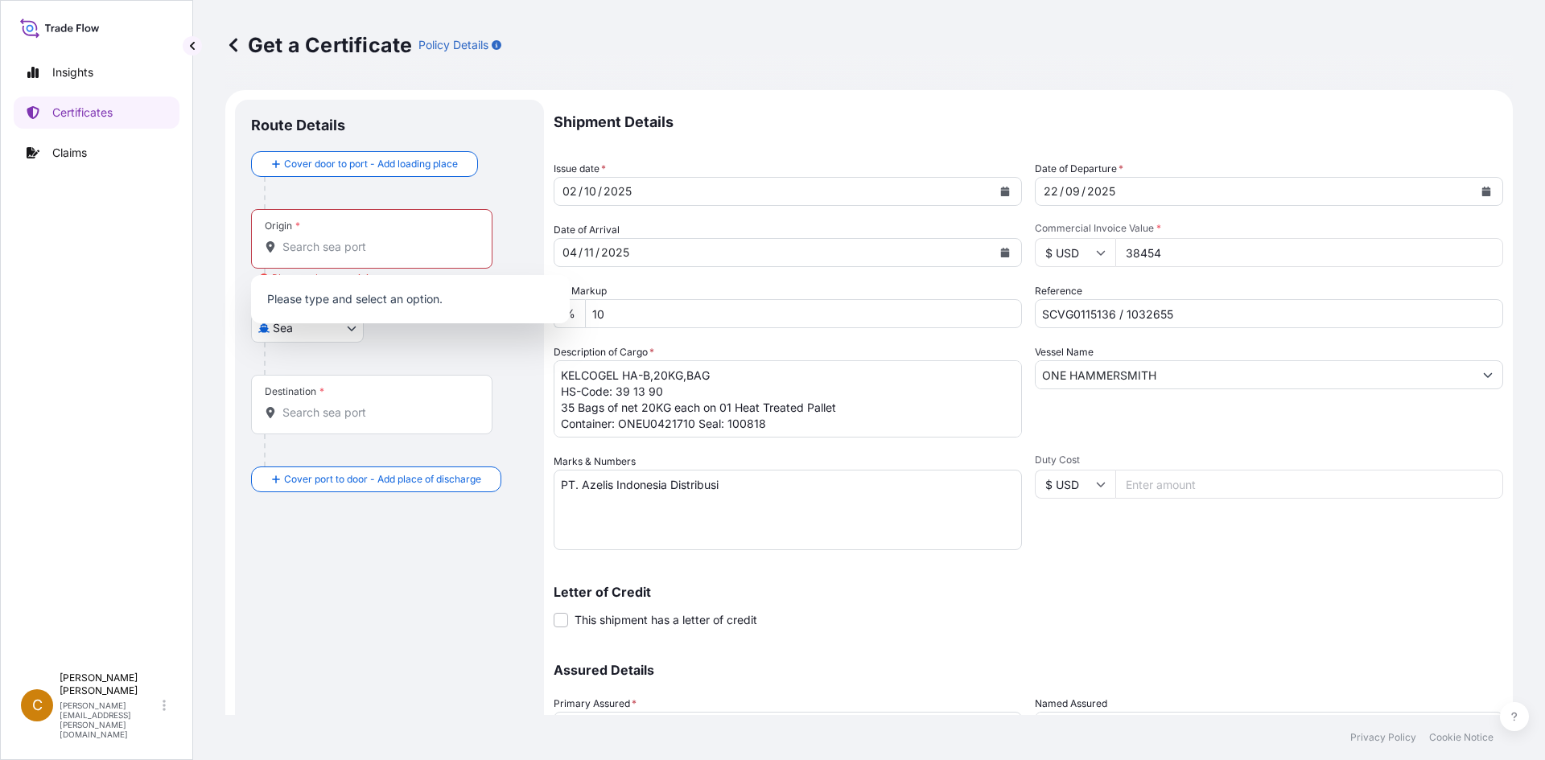
click at [284, 222] on div "Origin *" at bounding box center [282, 226] width 35 height 13
click at [284, 239] on input "Origin * Please select an origin" at bounding box center [377, 247] width 190 height 16
click at [344, 240] on input "Origin * Please select an origin" at bounding box center [377, 247] width 190 height 16
type input "uslax"
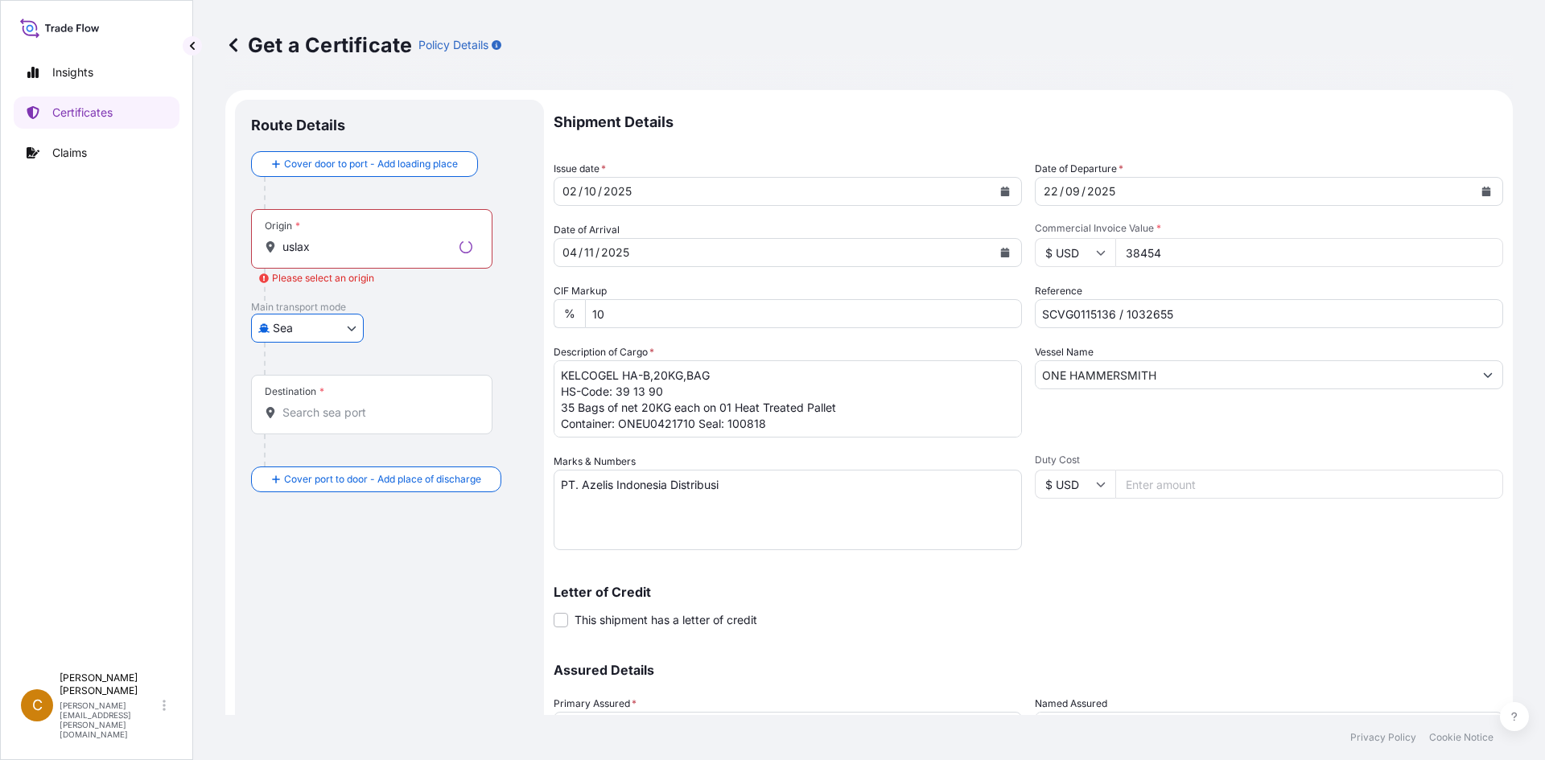
click at [344, 240] on input "uslax" at bounding box center [367, 247] width 171 height 16
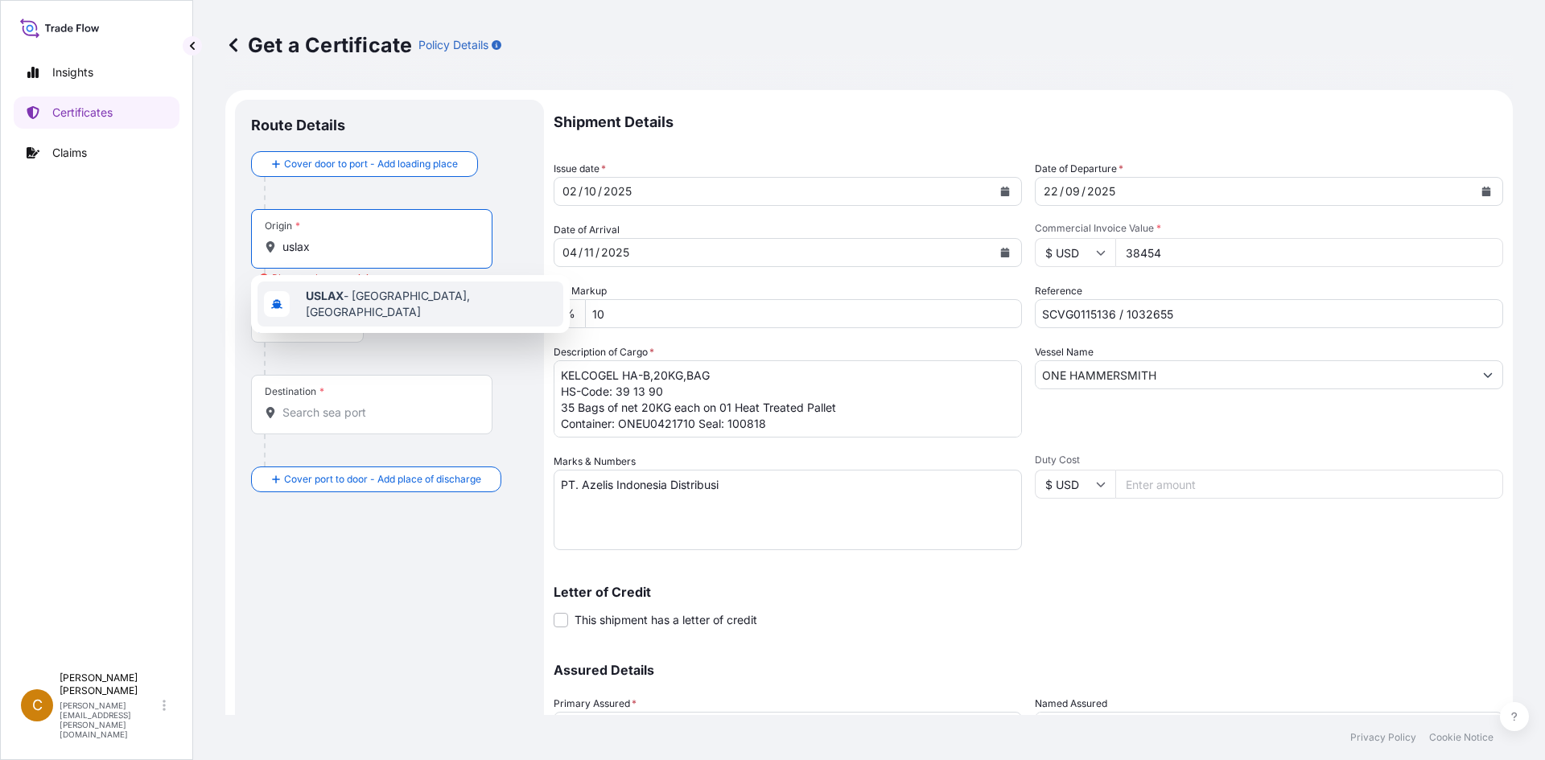
click at [338, 282] on div "USLAX - [GEOGRAPHIC_DATA], [GEOGRAPHIC_DATA]" at bounding box center [410, 304] width 306 height 45
type input "USLAX - [GEOGRAPHIC_DATA], [GEOGRAPHIC_DATA]"
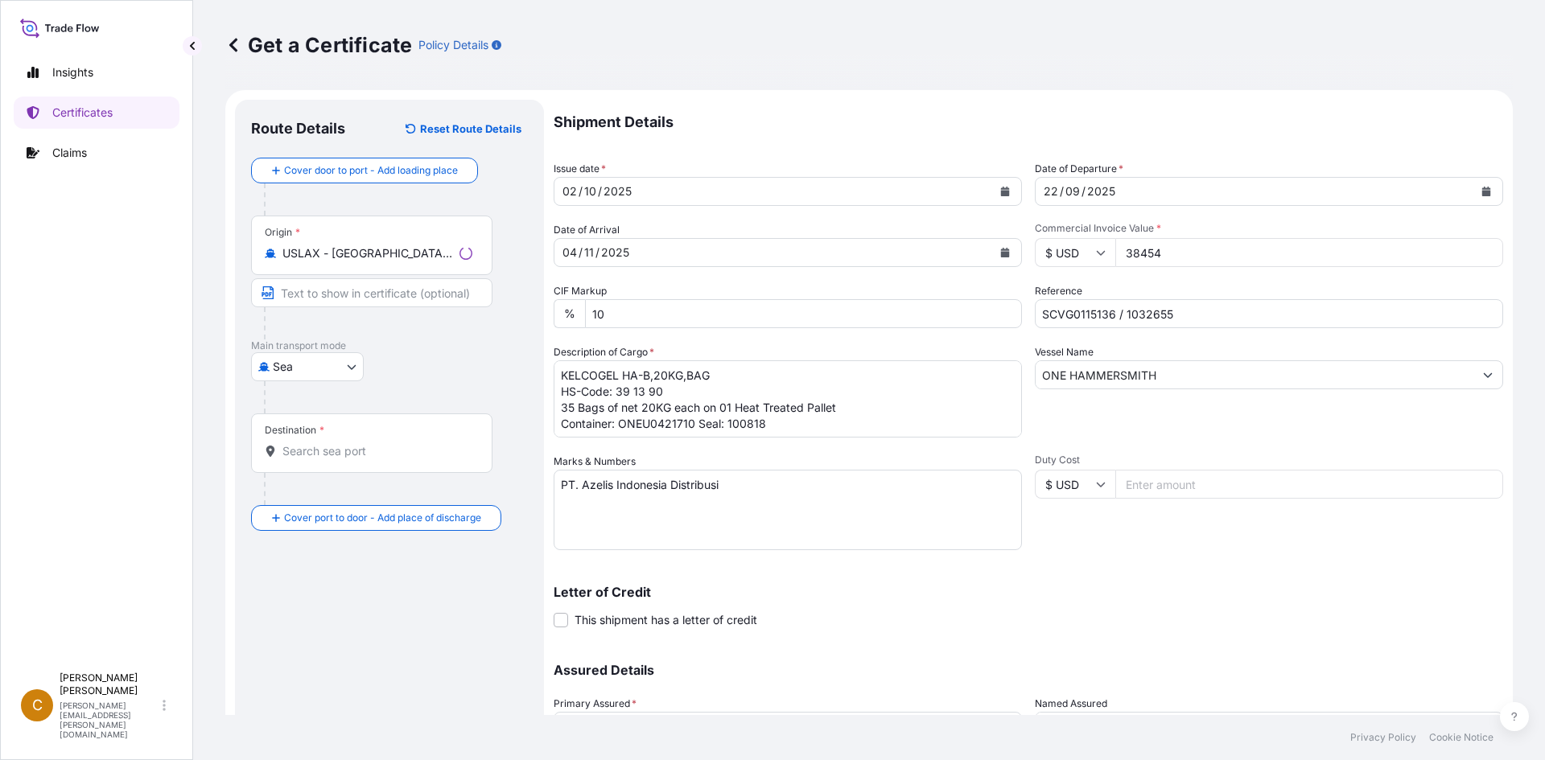
click at [370, 459] on div "Destination *" at bounding box center [371, 444] width 241 height 60
click at [370, 459] on input "Destination *" at bounding box center [377, 451] width 190 height 16
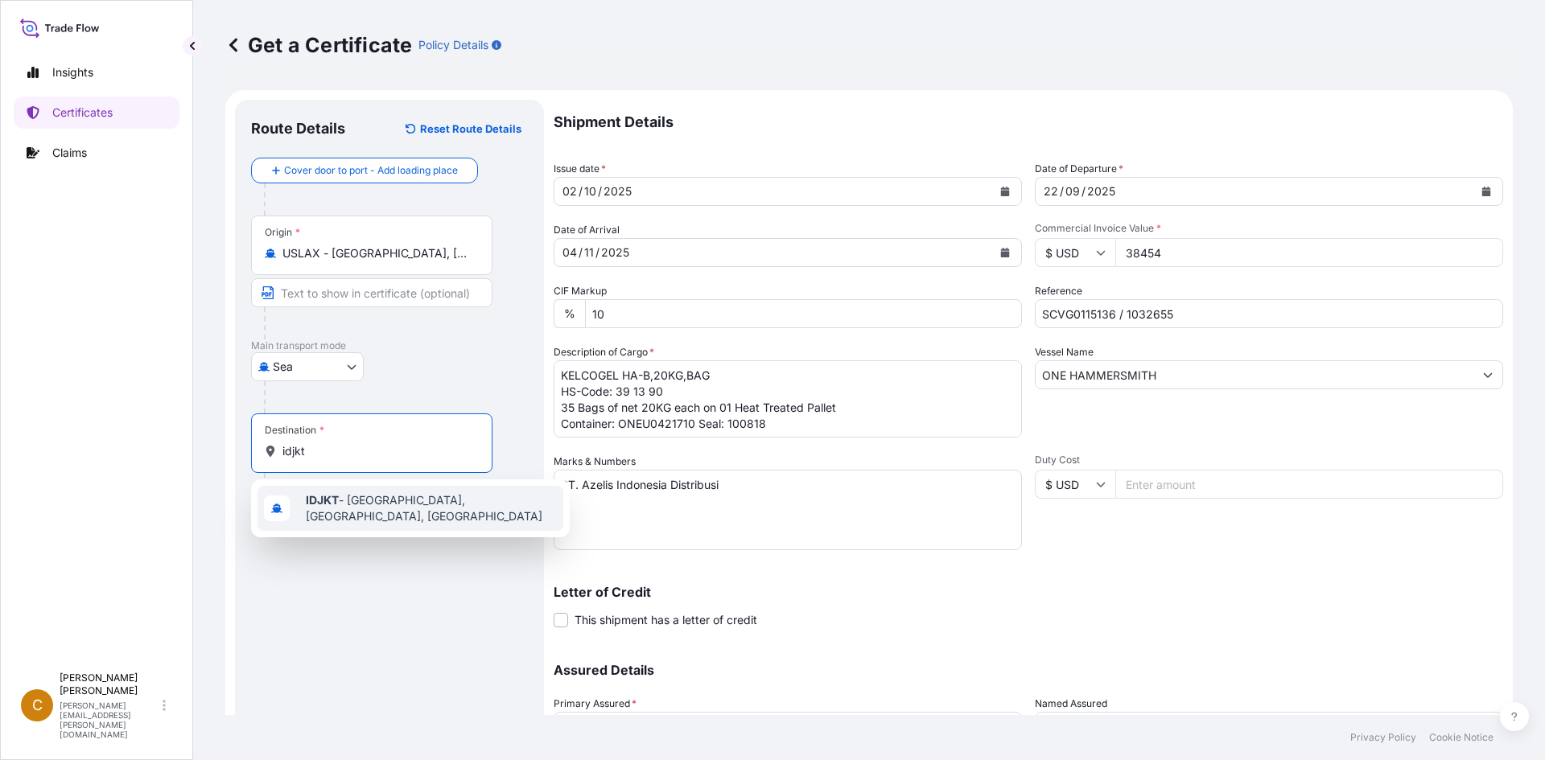
click at [401, 497] on span "IDJKT - [GEOGRAPHIC_DATA], [GEOGRAPHIC_DATA], [GEOGRAPHIC_DATA]" at bounding box center [431, 508] width 251 height 32
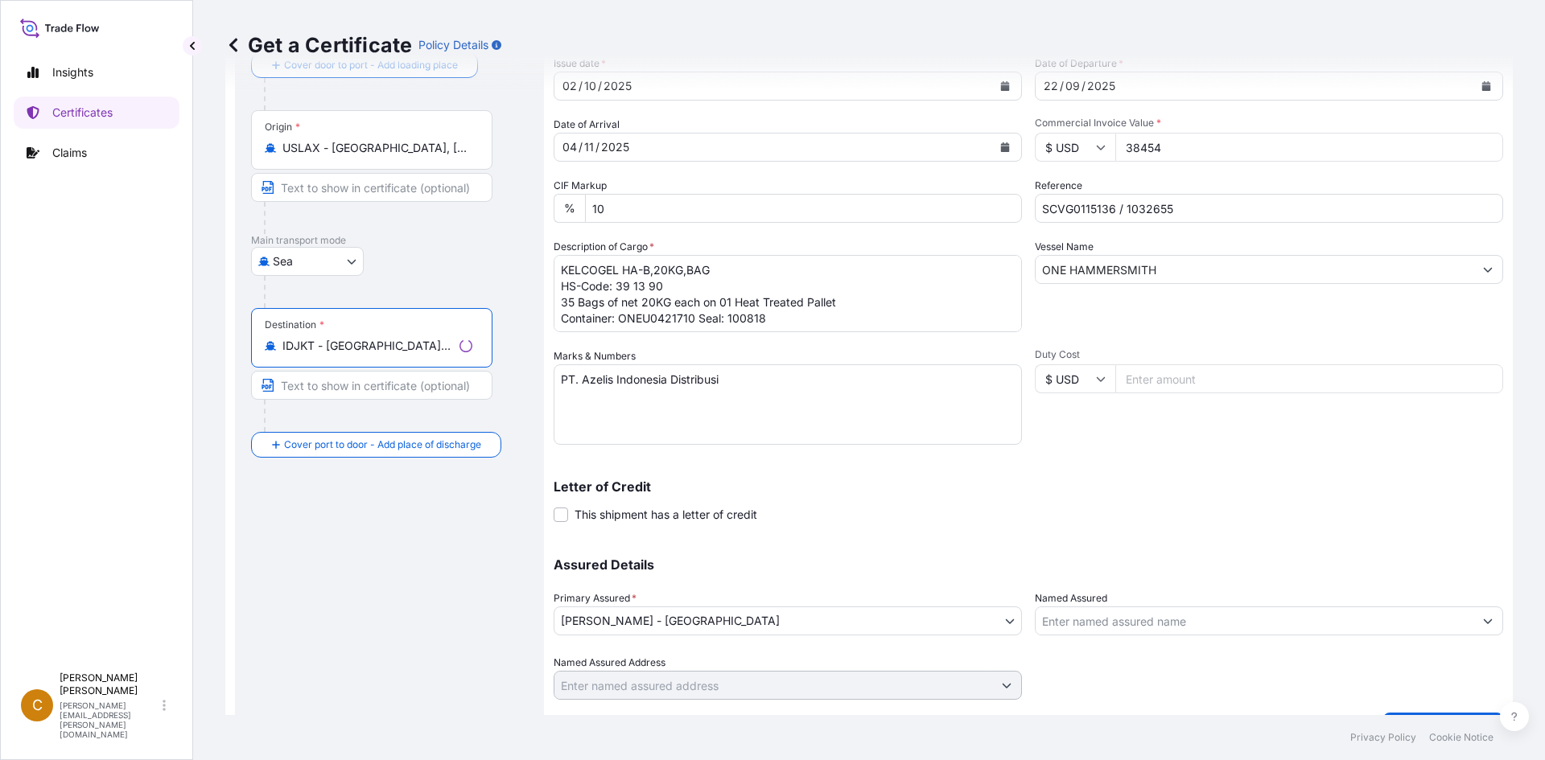
scroll to position [145, 0]
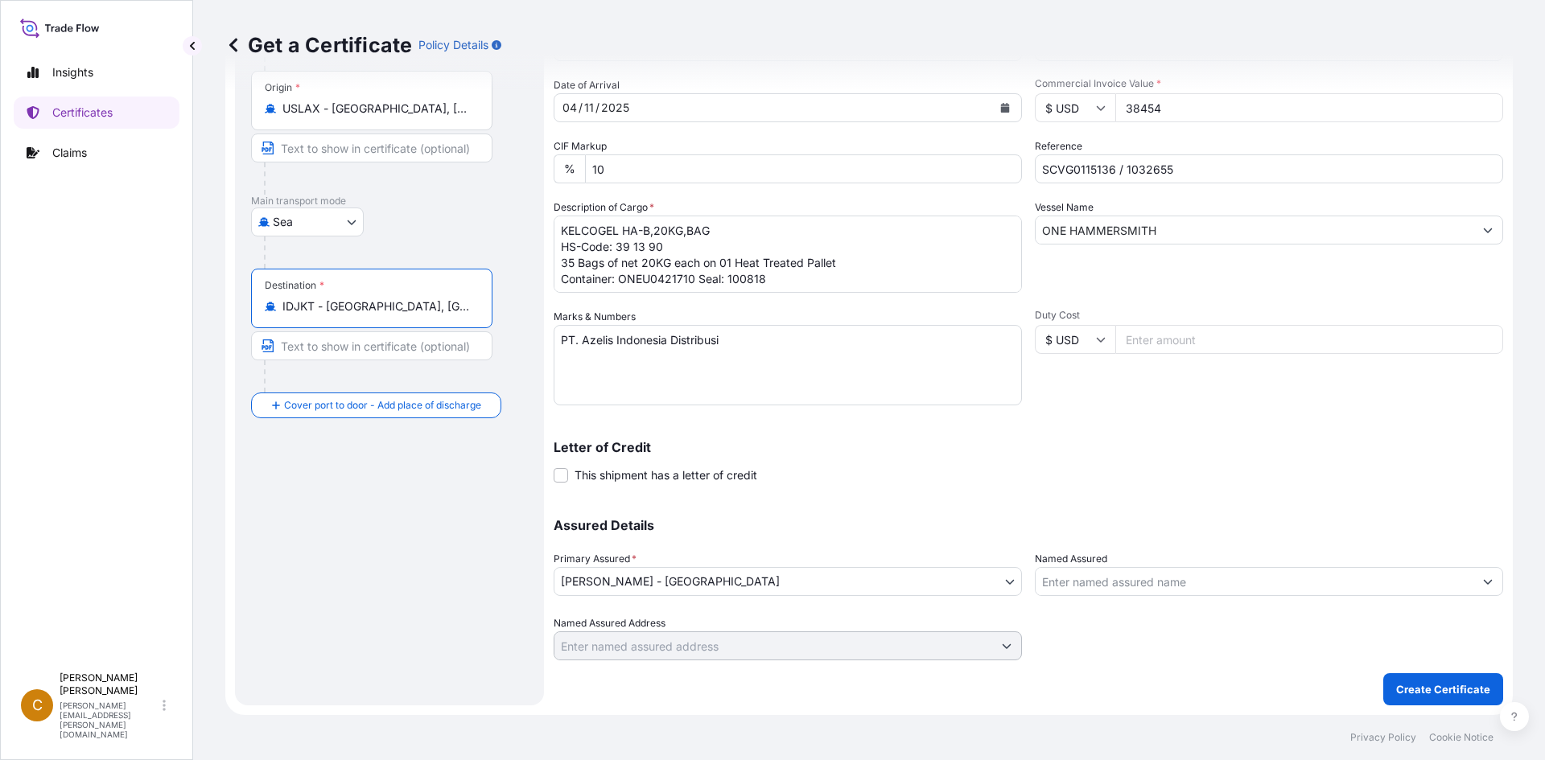
type input "IDJKT - [GEOGRAPHIC_DATA], [GEOGRAPHIC_DATA], [GEOGRAPHIC_DATA]"
click at [1411, 677] on button "Create Certificate" at bounding box center [1443, 689] width 120 height 32
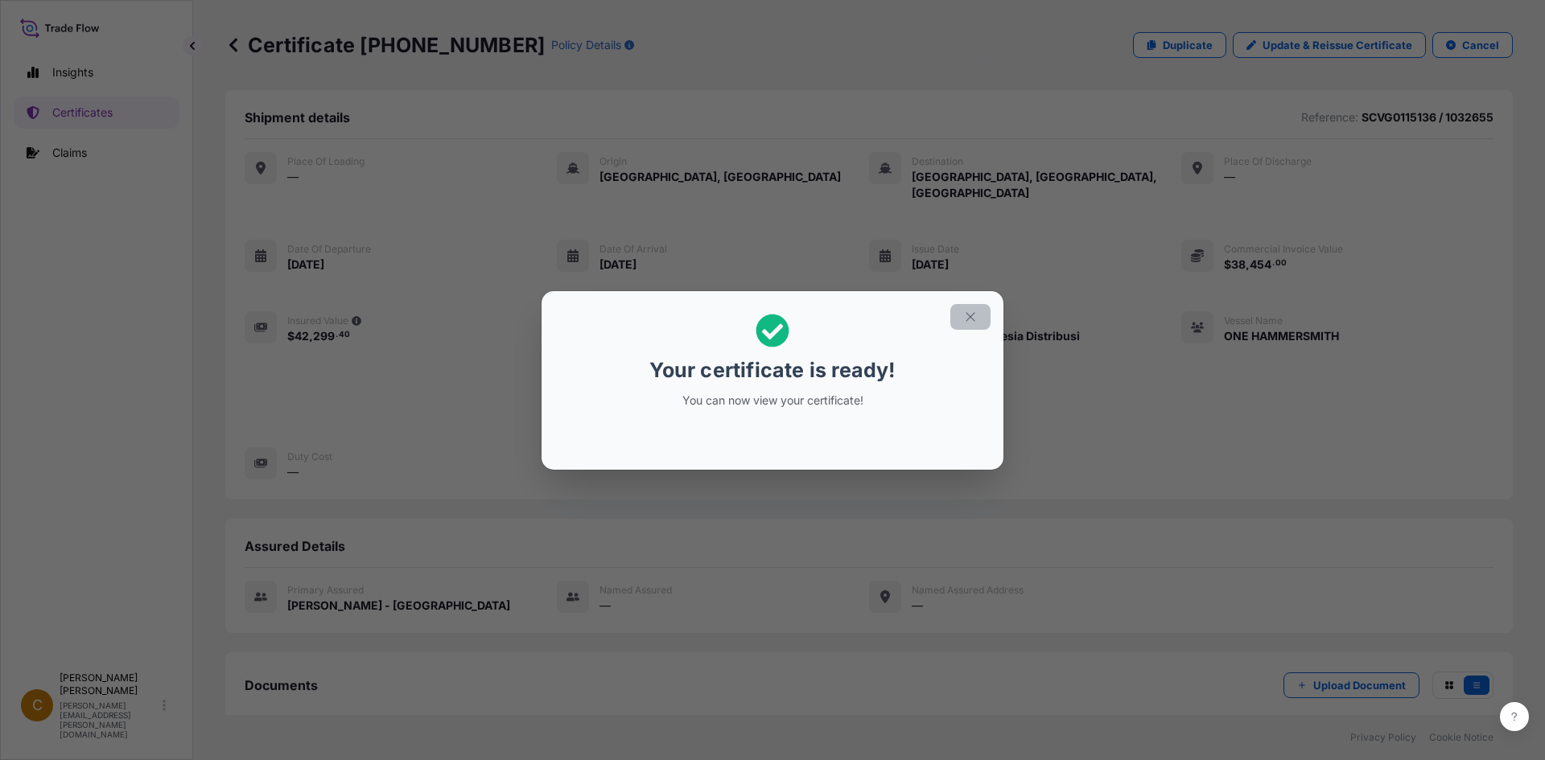
click at [963, 315] on icon "button" at bounding box center [970, 317] width 14 height 14
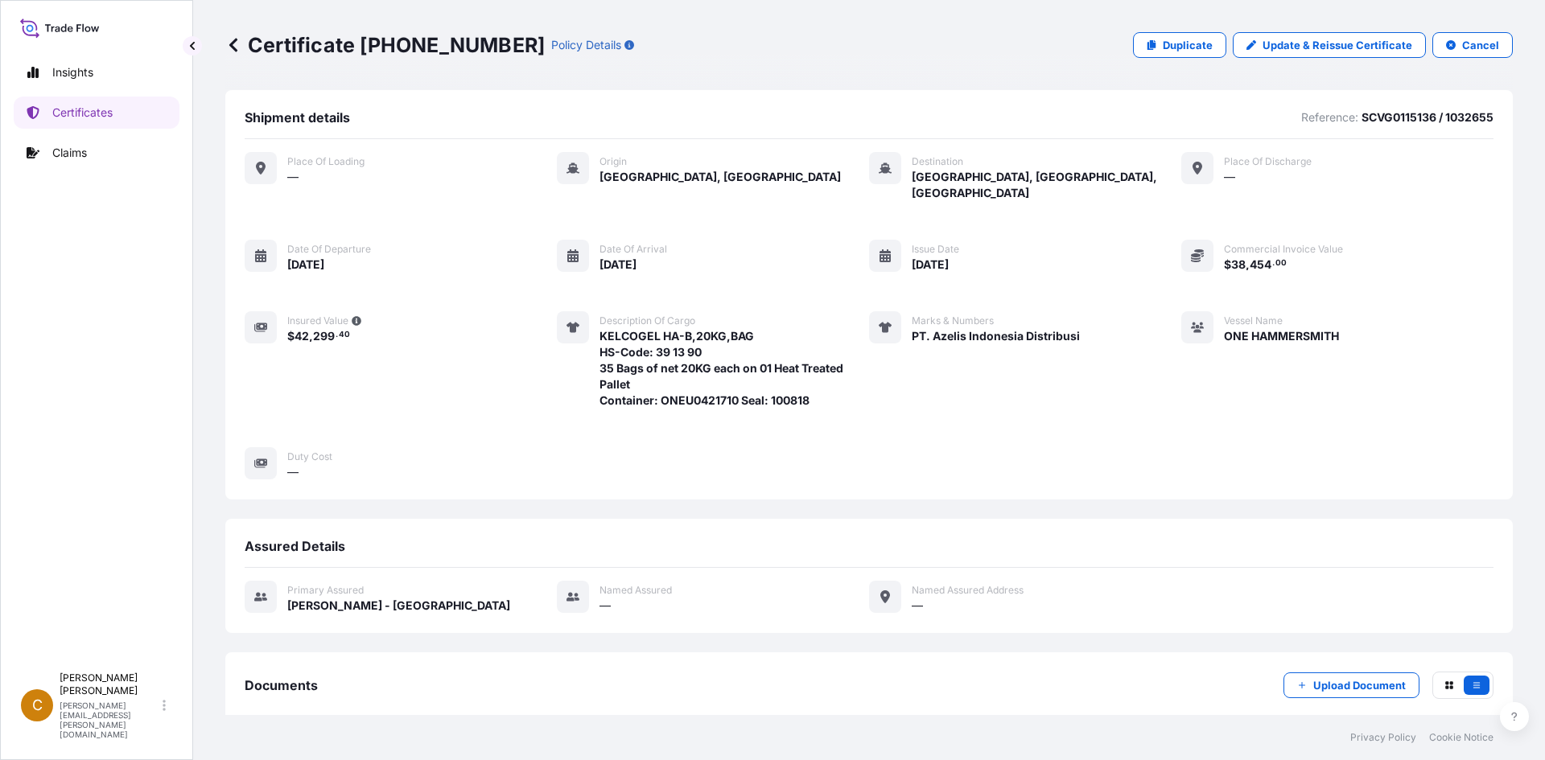
scroll to position [172, 0]
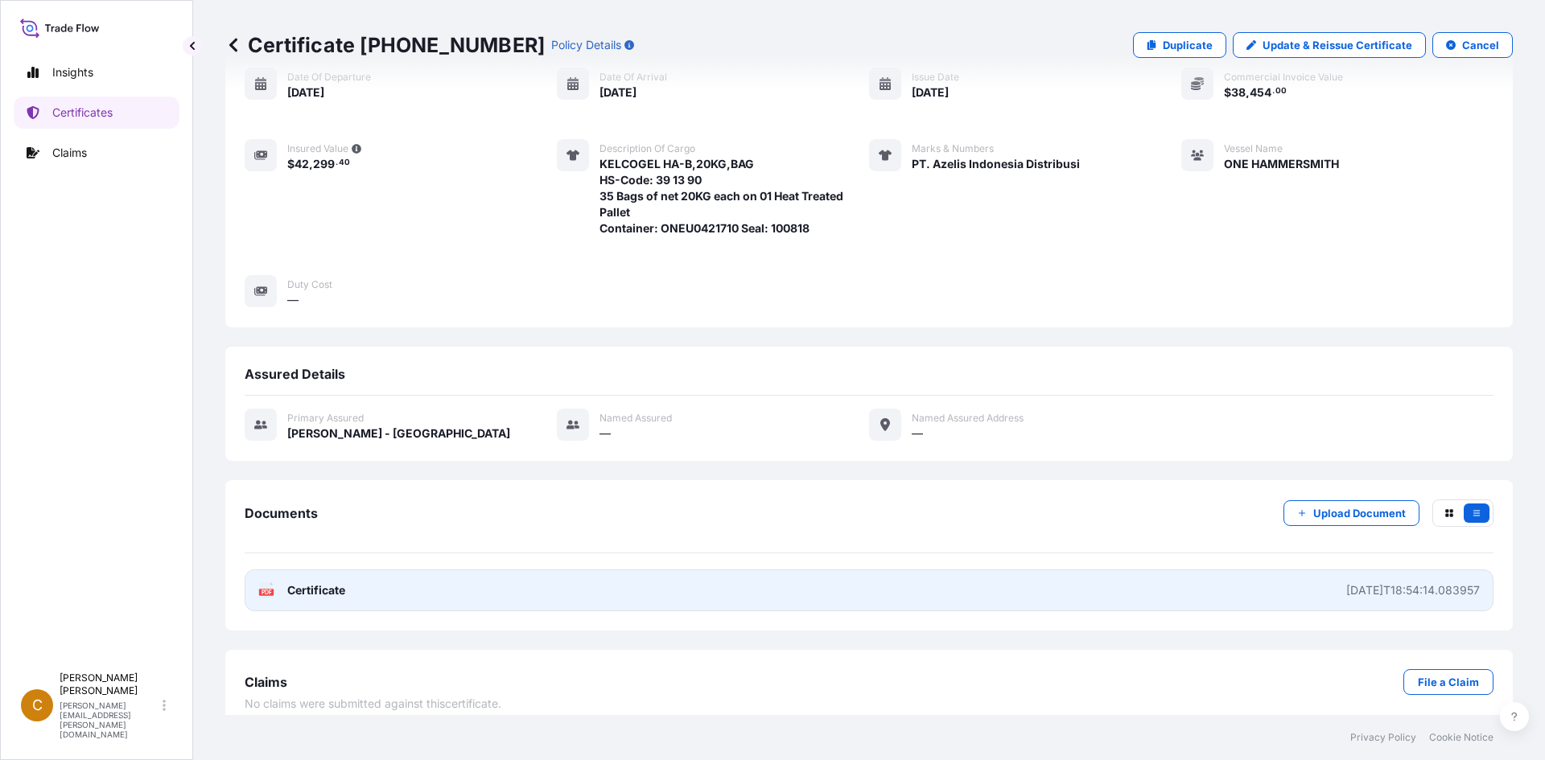
click at [332, 583] on span "Certificate" at bounding box center [316, 591] width 58 height 16
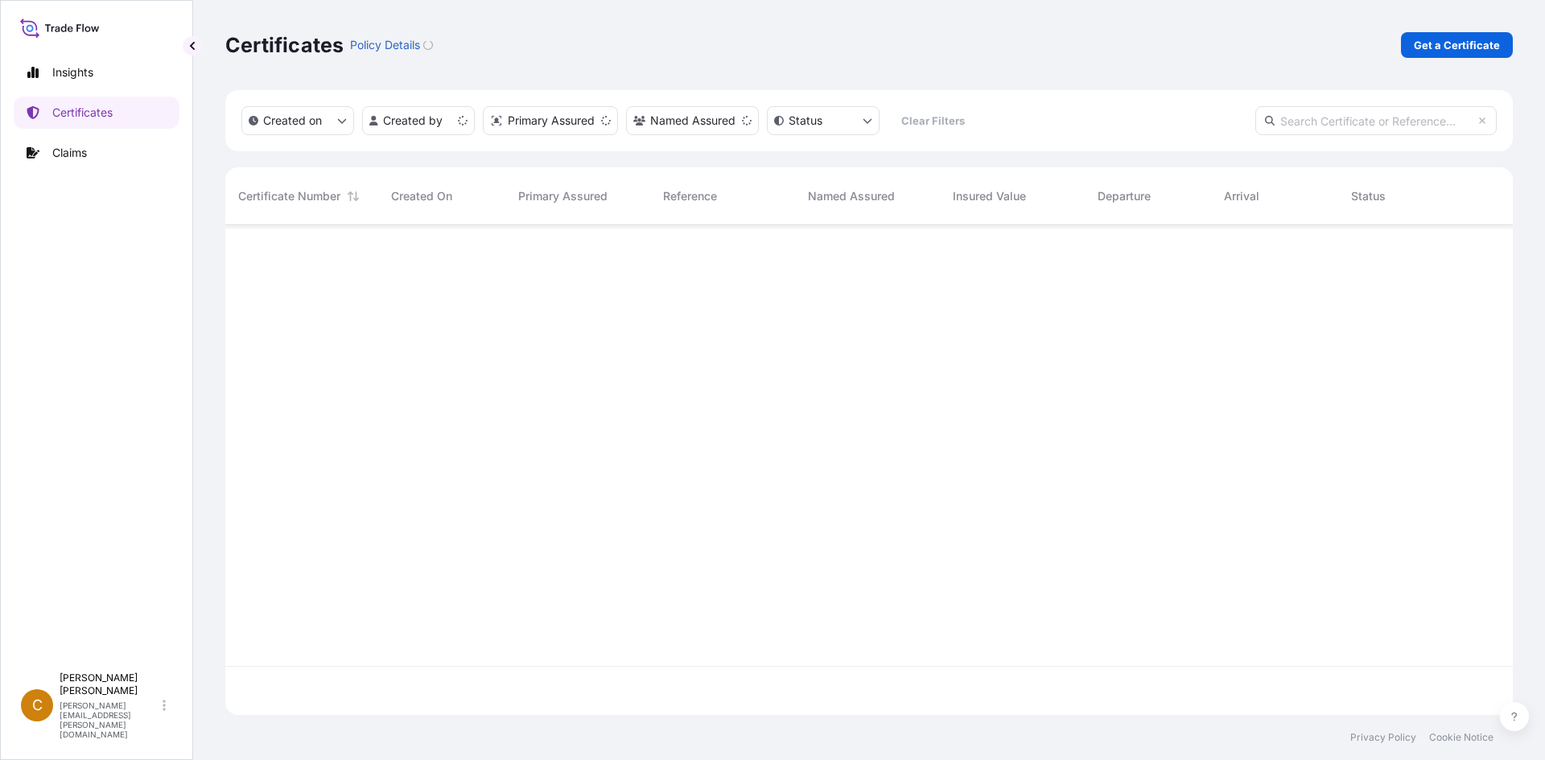
scroll to position [487, 1275]
click at [1485, 40] on p "Get a Certificate" at bounding box center [1457, 45] width 86 height 16
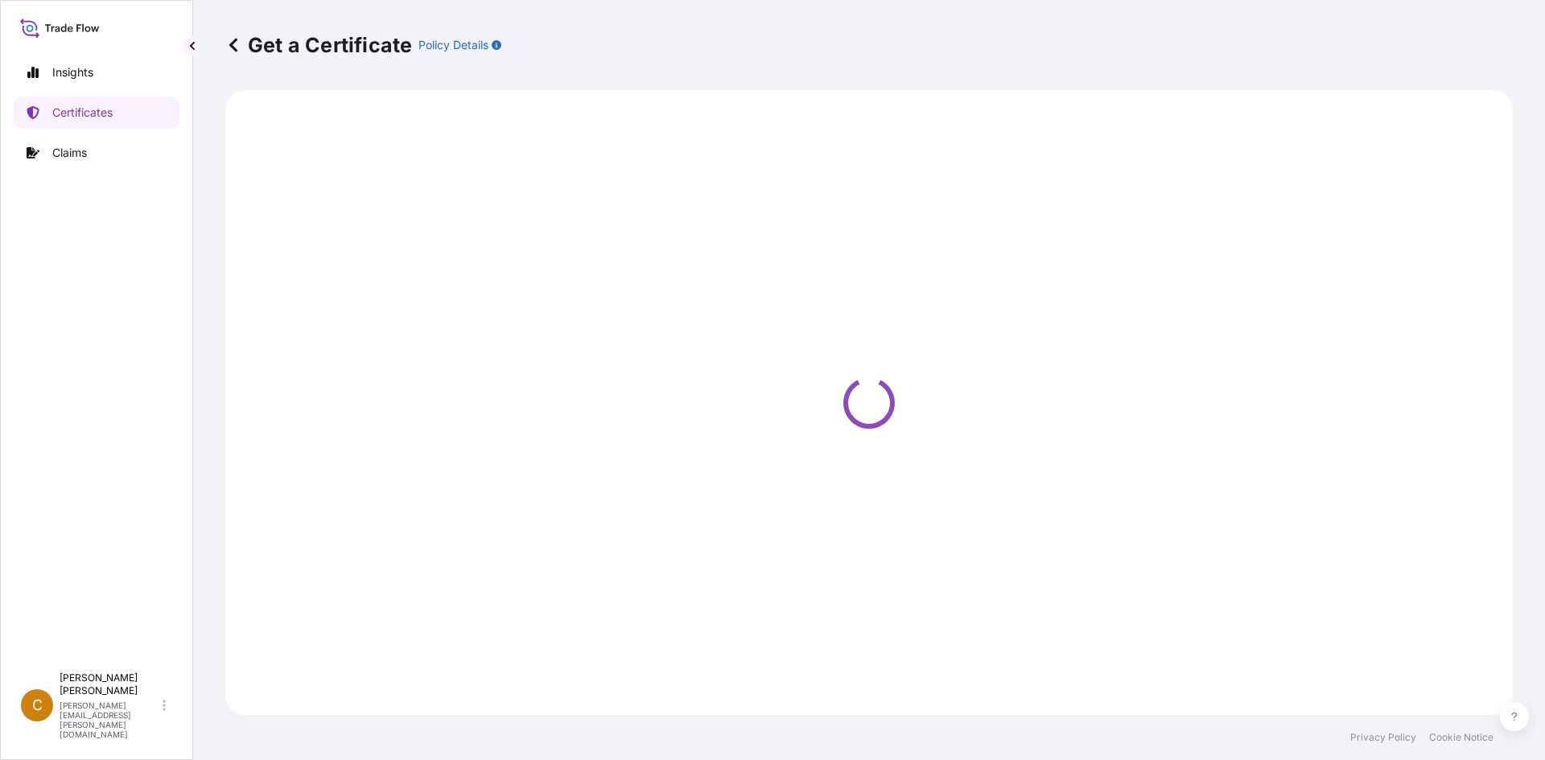
select select "Sea"
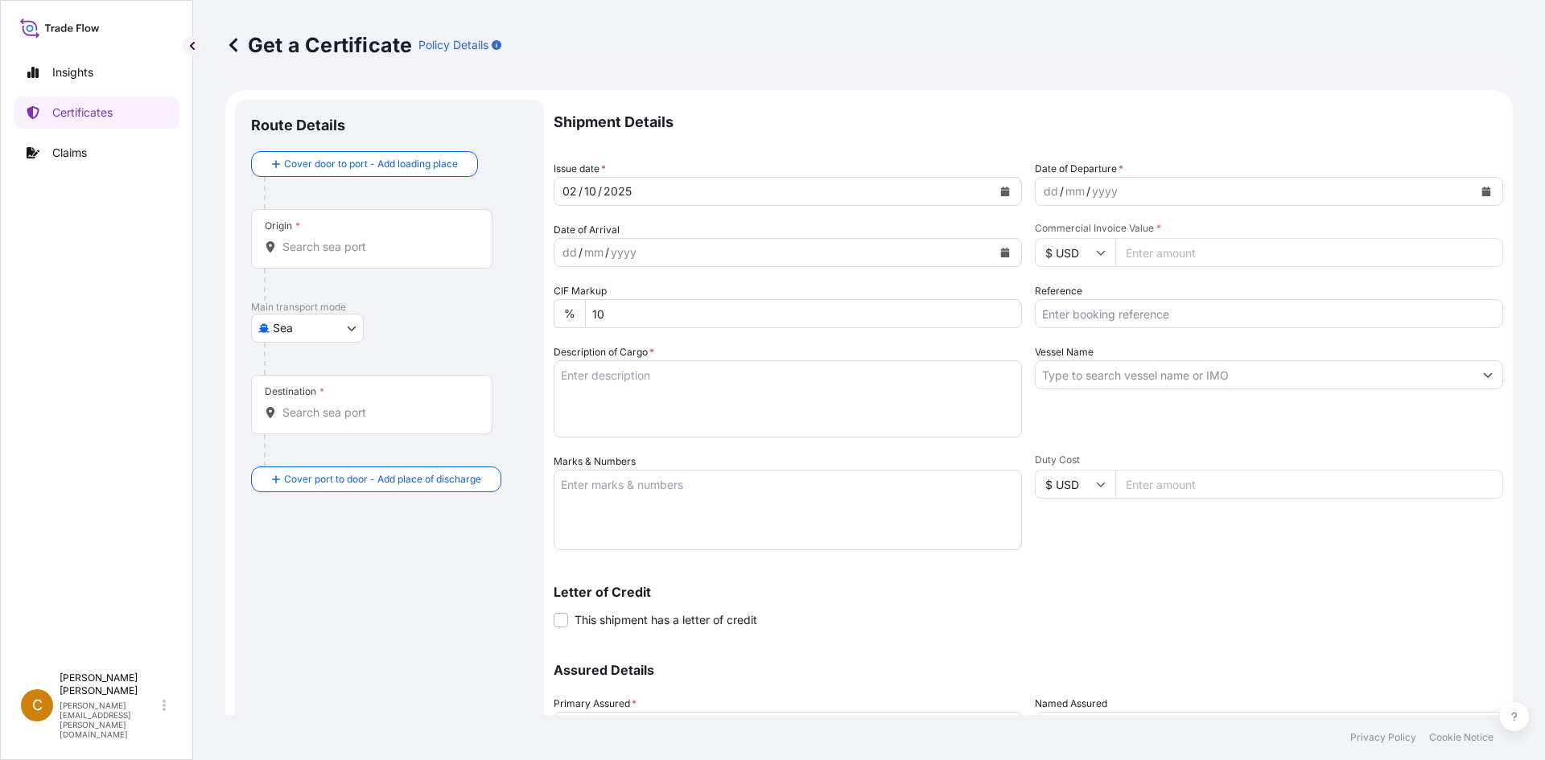
click at [1484, 196] on button "Calendar" at bounding box center [1486, 192] width 26 height 26
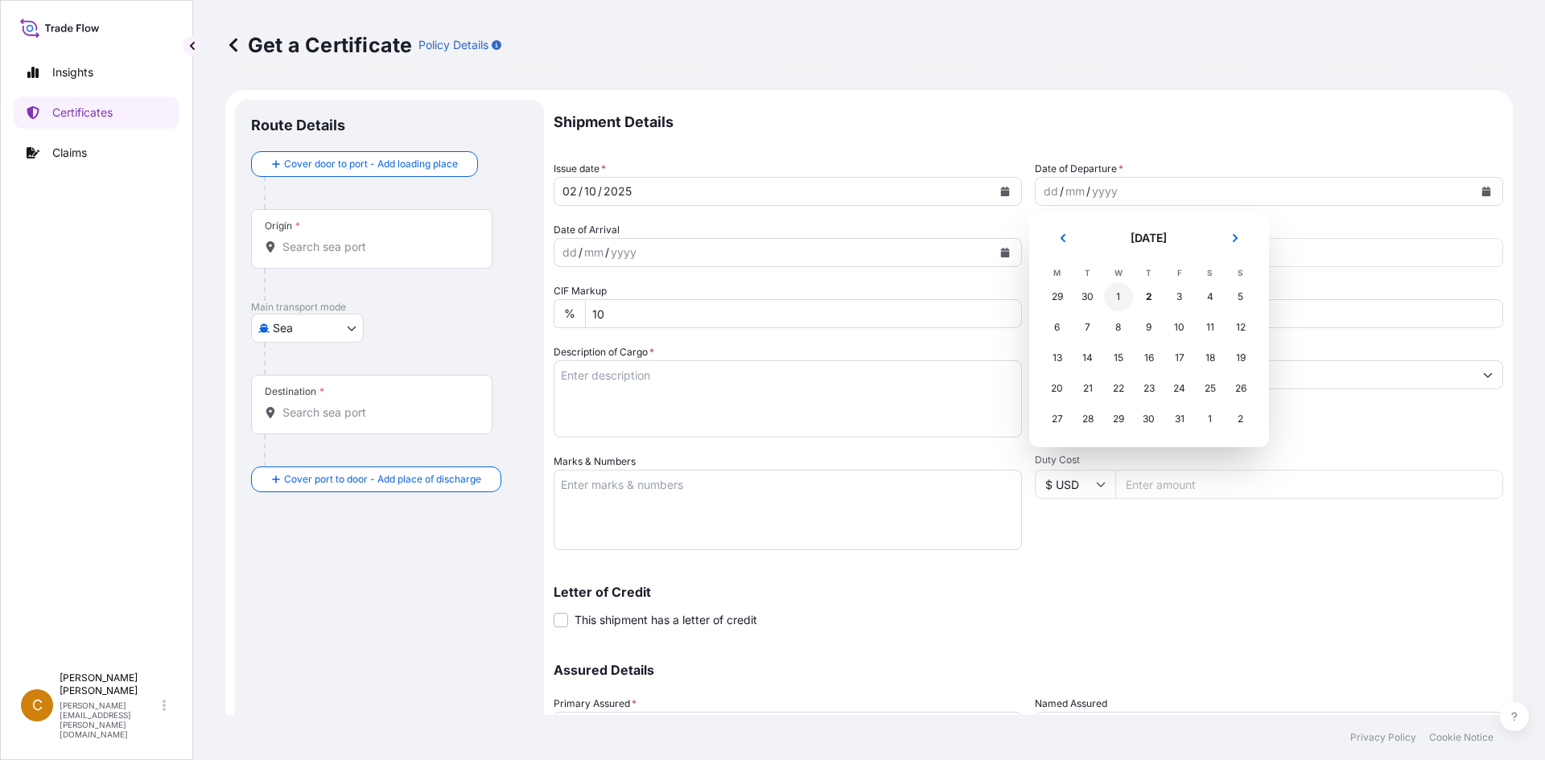
click at [1122, 299] on div "1" at bounding box center [1118, 296] width 29 height 29
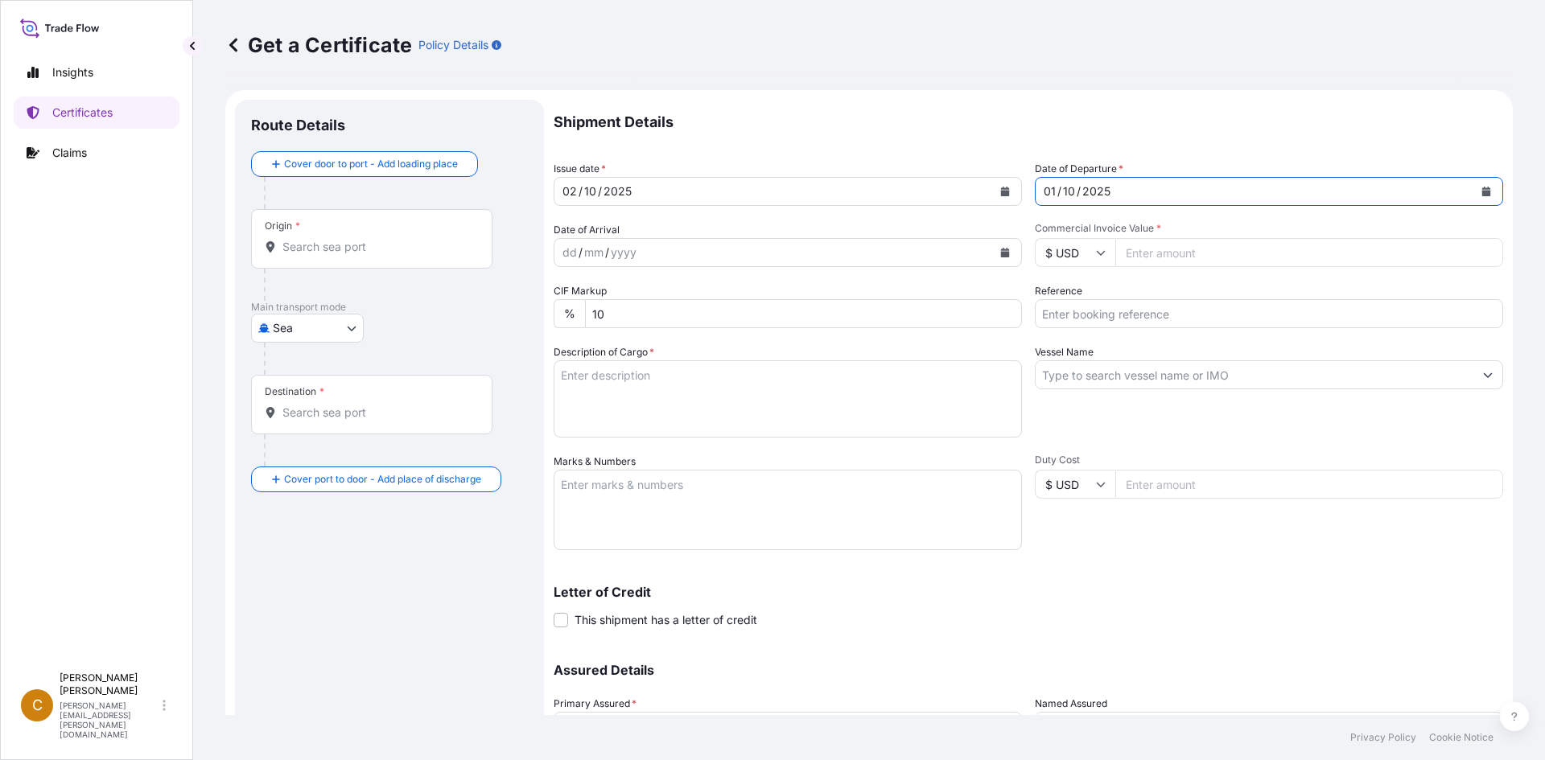
click at [1001, 253] on icon "Calendar" at bounding box center [1005, 253] width 9 height 10
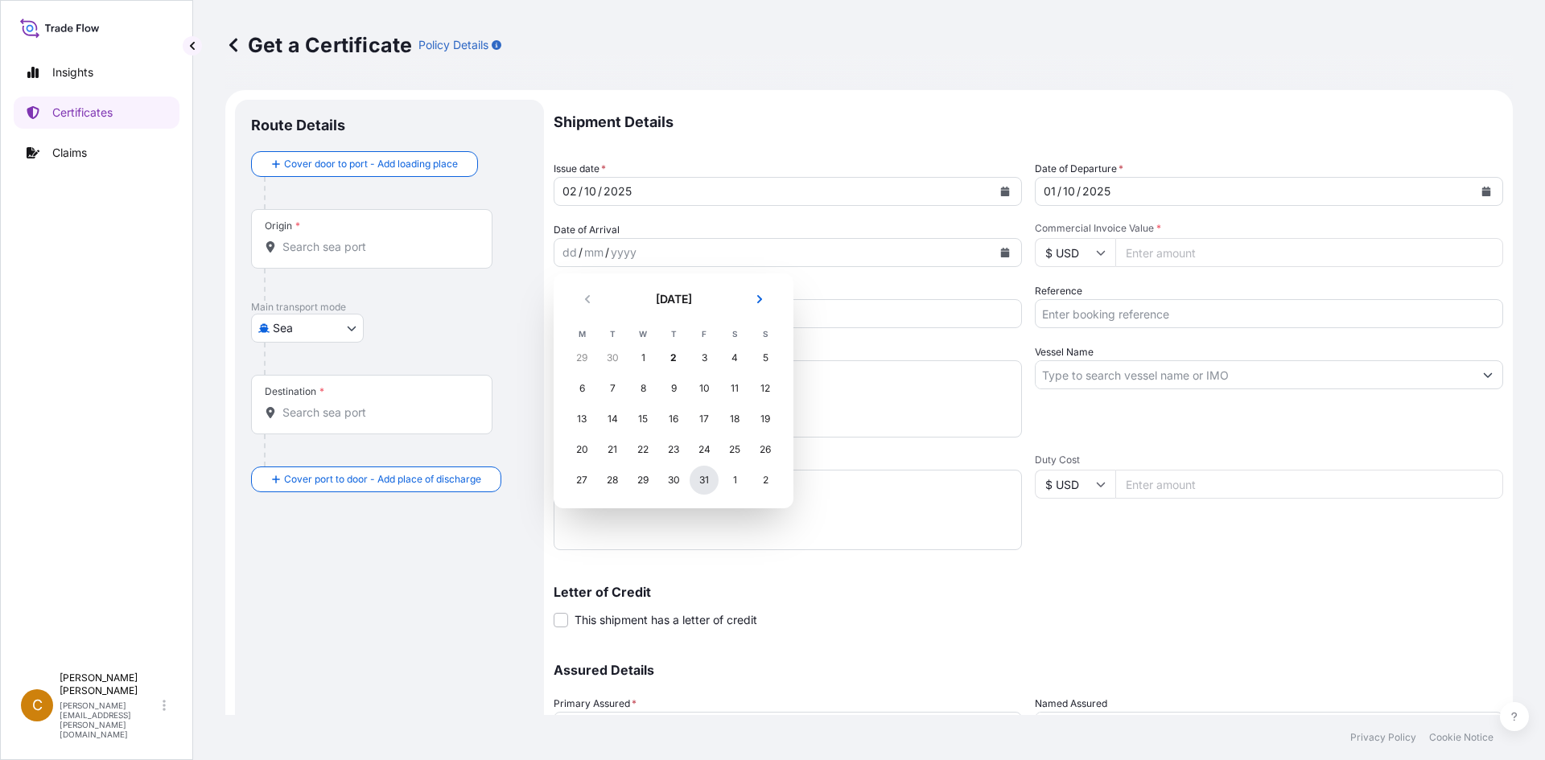
click at [699, 478] on div "31" at bounding box center [704, 480] width 29 height 29
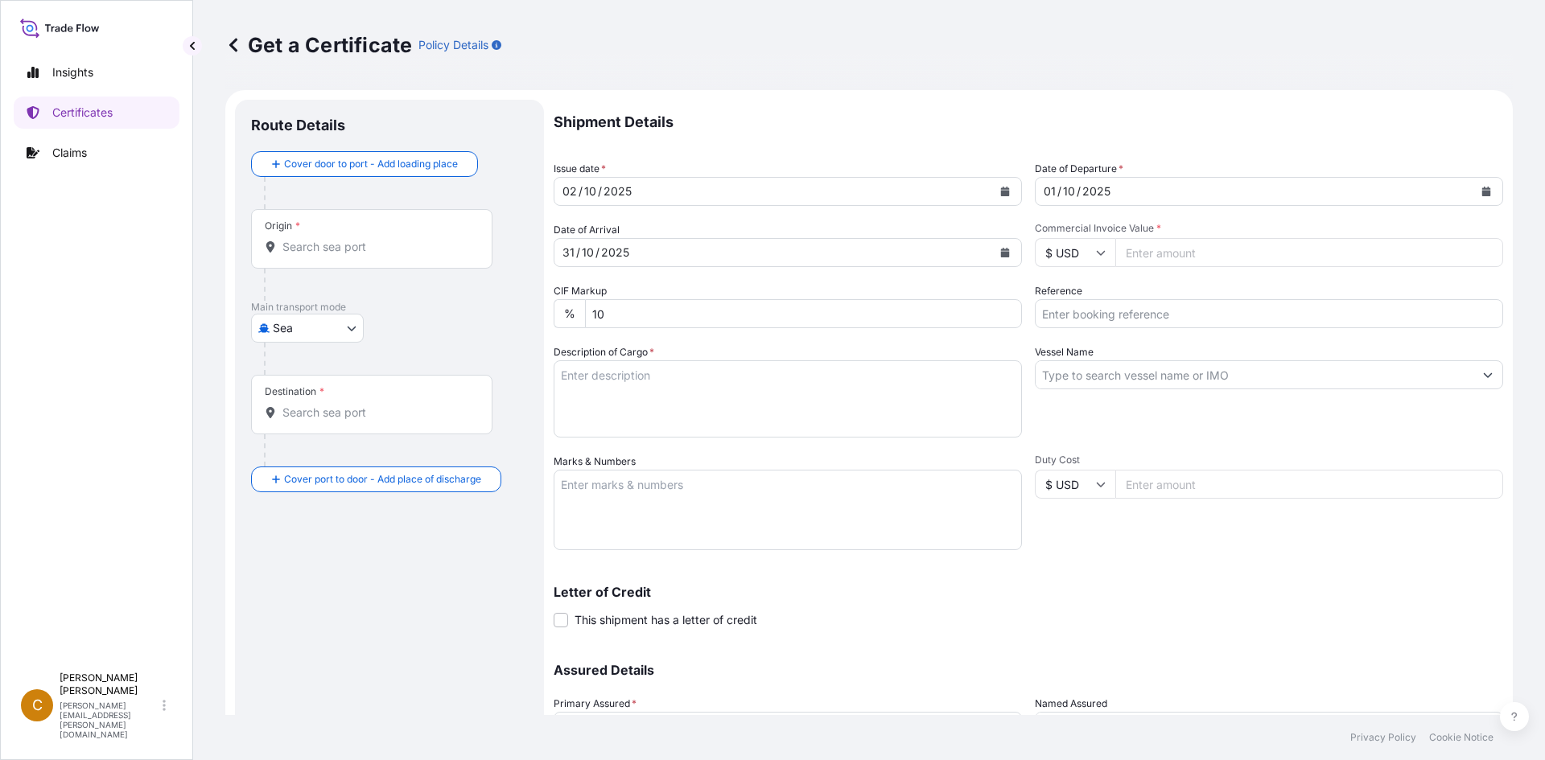
click at [1181, 249] on input "Commercial Invoice Value *" at bounding box center [1309, 252] width 388 height 29
type input "132544"
click at [1052, 323] on input "Reference" at bounding box center [1269, 313] width 468 height 29
click at [1176, 300] on input "Reference" at bounding box center [1269, 313] width 468 height 29
paste input "SCVG0115542"
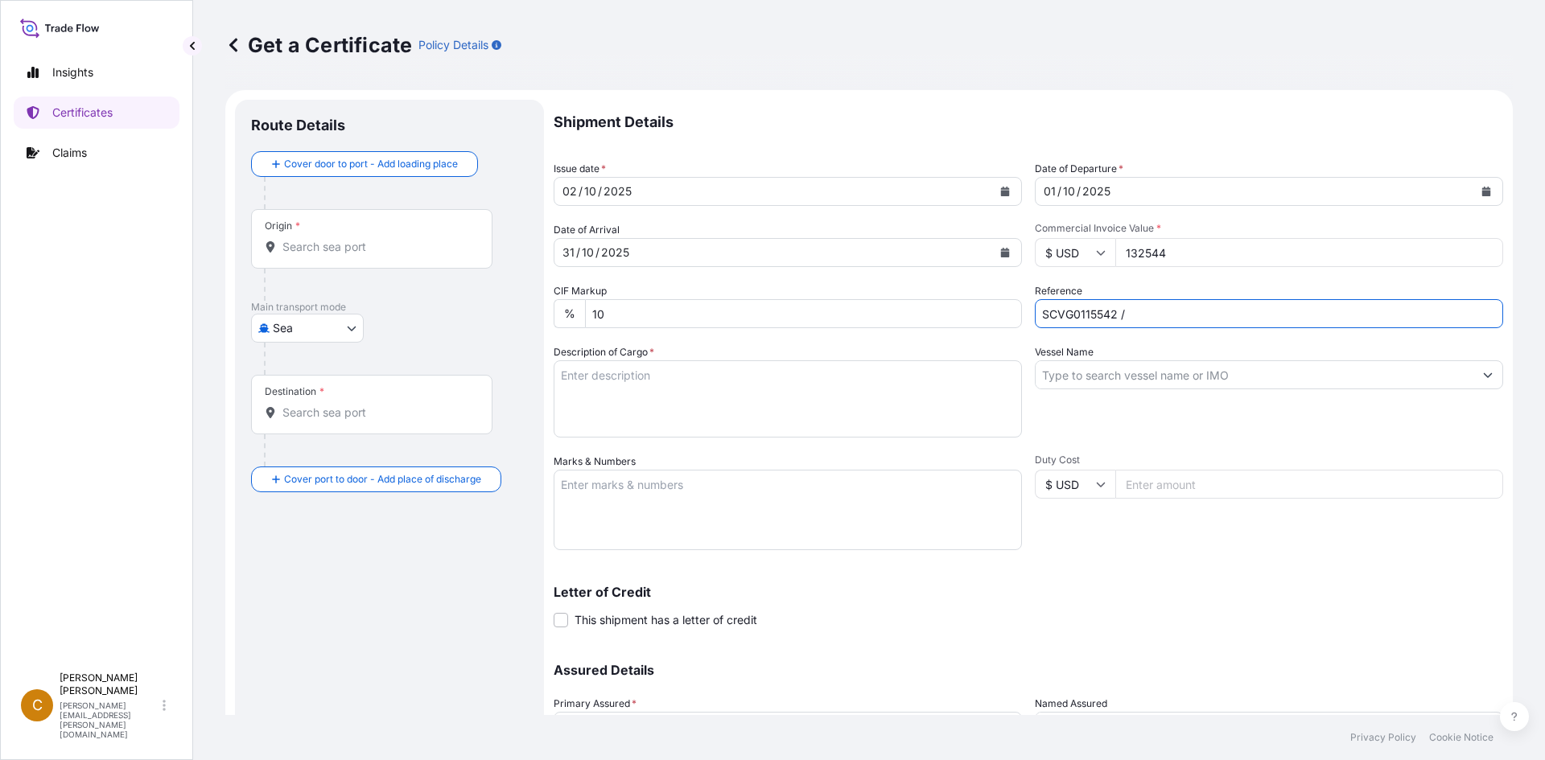
paste input "1033851"
type input "SCVG0115542 / 1033851"
click at [1090, 364] on input "Vessel Name" at bounding box center [1255, 374] width 438 height 29
paste input "HMM DIAMOND"
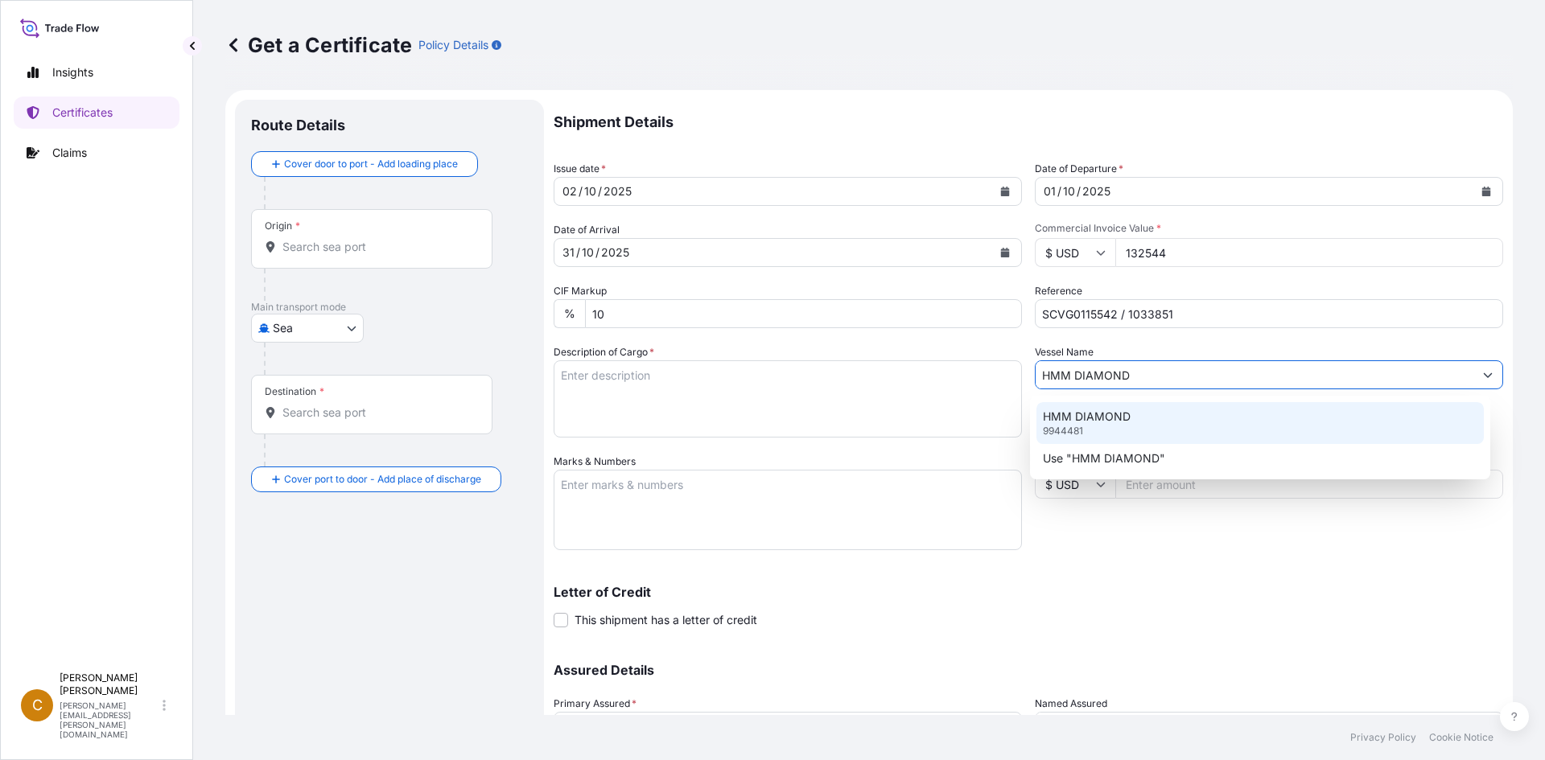
click at [1109, 418] on p "HMM DIAMOND" at bounding box center [1087, 417] width 88 height 16
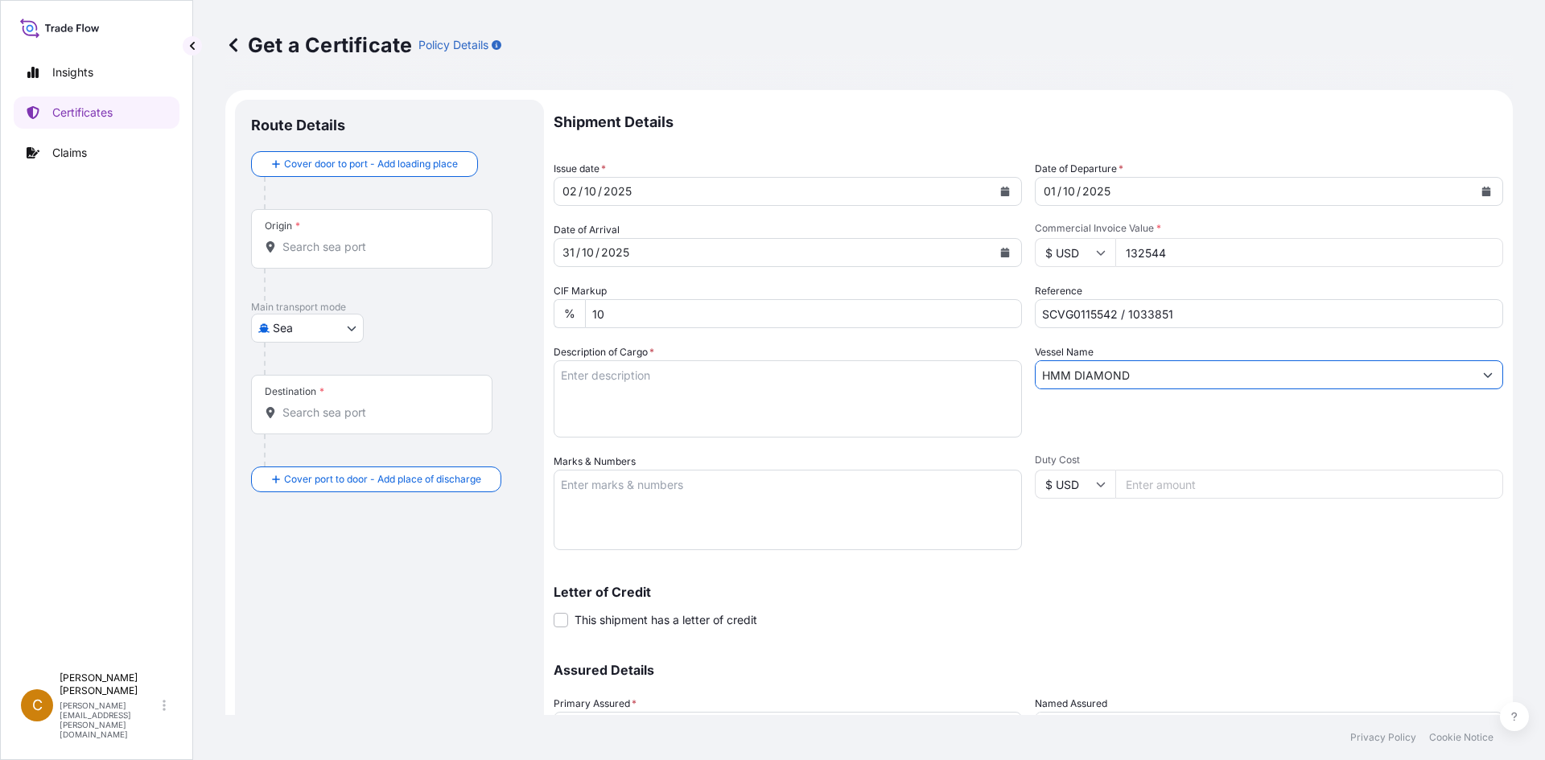
type input "HMM DIAMOND"
click at [789, 379] on textarea "Description of Cargo *" at bounding box center [788, 398] width 468 height 77
click at [751, 389] on textarea "Description of Cargo *" at bounding box center [788, 398] width 468 height 77
paste textarea "KELCOGEL DF,20KG,BAG HS 39 13 90"
click at [690, 418] on textarea "KELCOGEL DF,20KG,BAG HS 39 13 90" at bounding box center [788, 398] width 468 height 77
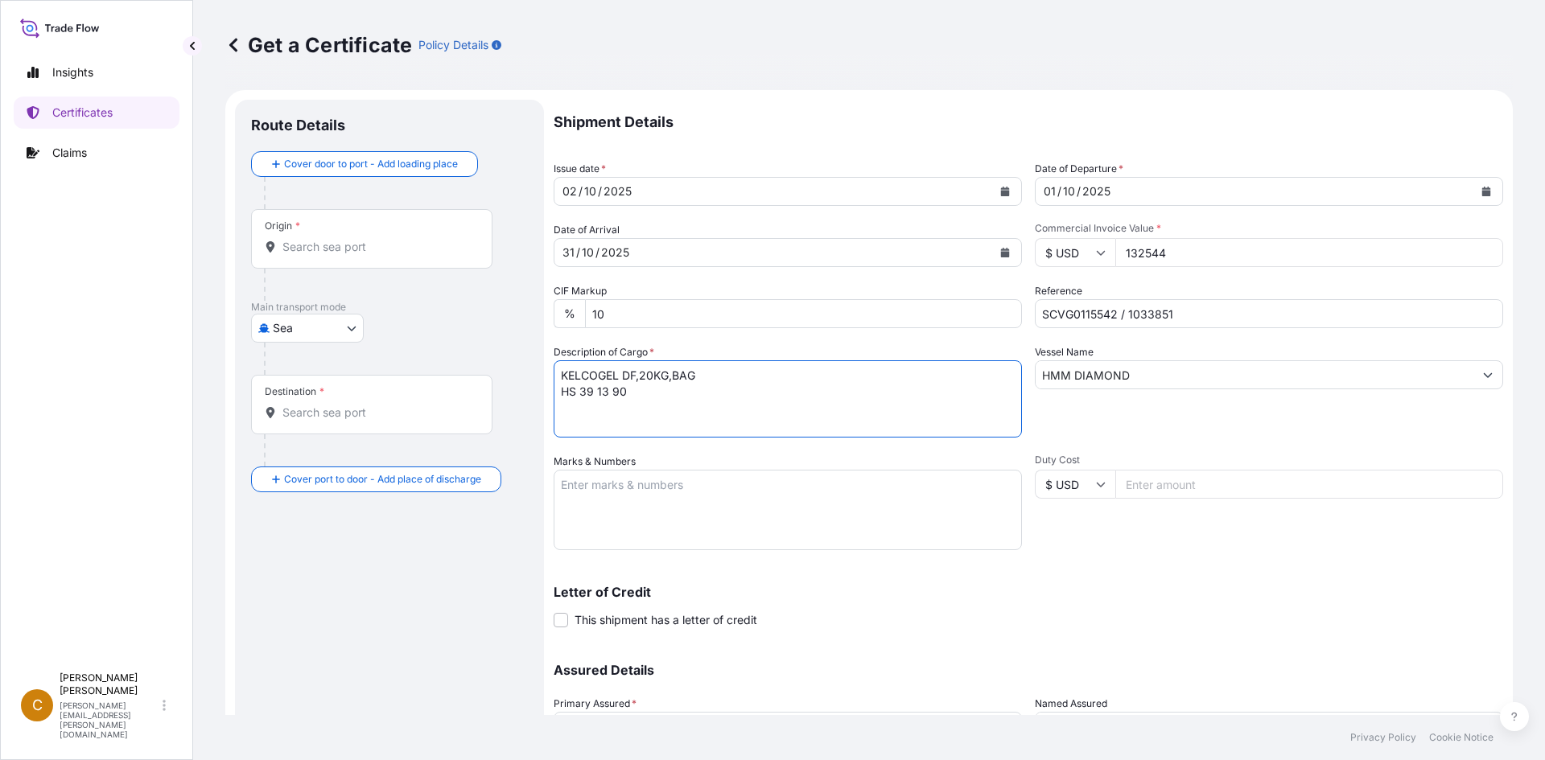
paste textarea "109 bags of each 20kgs on 3 heated pallets"
drag, startPoint x: 666, startPoint y: 406, endPoint x: 662, endPoint y: 415, distance: 9.7
click at [666, 406] on textarea "KELCOGEL DF,20KG,BAG HS 39 13 90 109 bags of each 20kgs on 3 heated pallets Con…" at bounding box center [788, 398] width 468 height 77
click at [652, 423] on textarea "KELCOGEL DF,20KG,BAG HS 39 13 90 109 bags of each 20kgs on 3 heated pallets Con…" at bounding box center [788, 398] width 468 height 77
paste textarea "ONEU0809814"
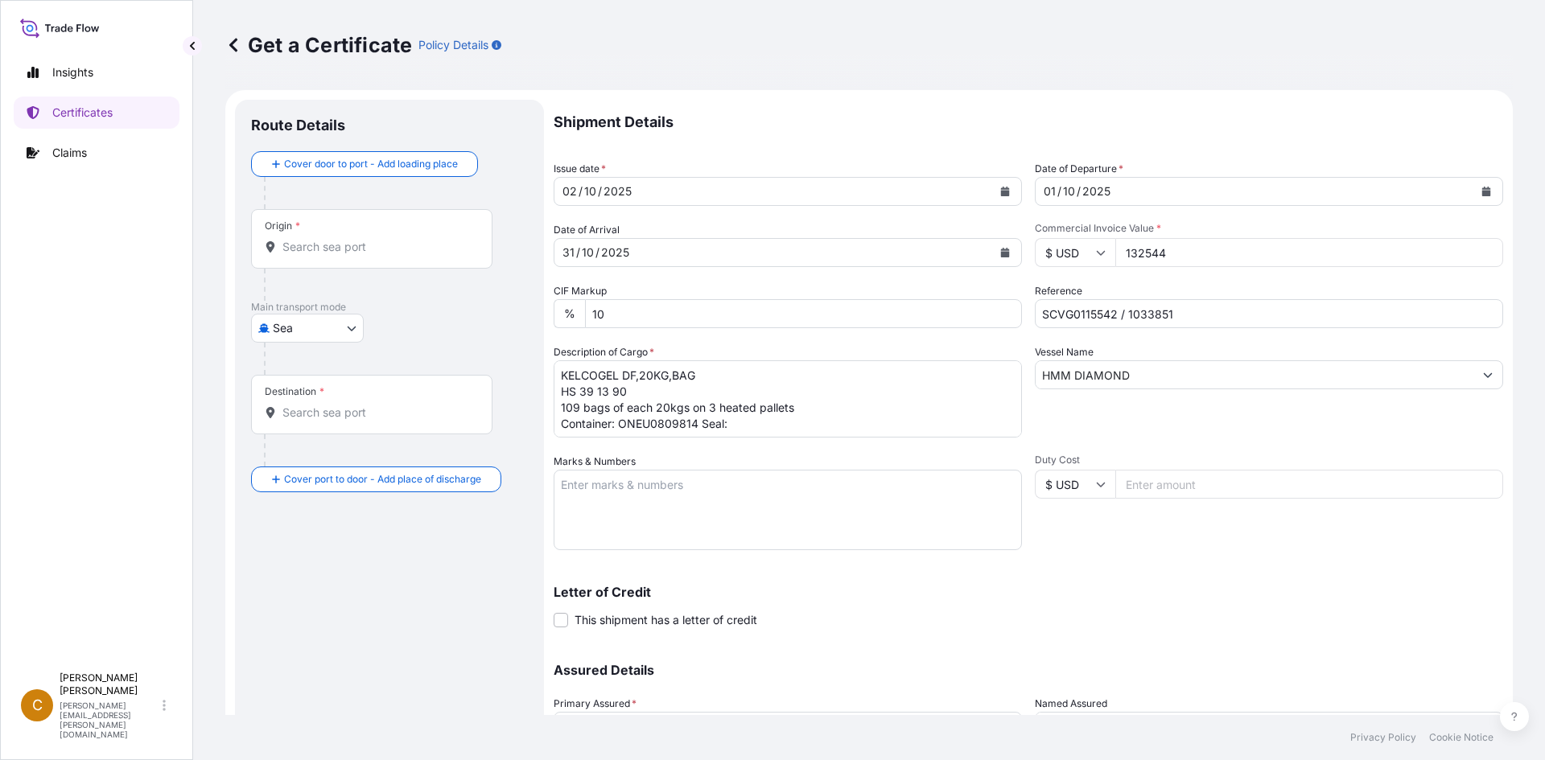
click at [760, 429] on textarea "KELCOGEL DF,20KG,BAG HS 39 13 90 109 bags of each 20kgs on 3 heated pallets Con…" at bounding box center [788, 398] width 468 height 77
click at [762, 424] on textarea "KELCOGEL DF,20KG,BAG HS 39 13 90 109 bags of each 20kgs on 3 heated pallets Con…" at bounding box center [788, 398] width 468 height 77
paste textarea "100849"
type textarea "KELCOGEL DF,20KG,BAG HS 39 13 90 109 bags of each 20kgs on 3 heated pallets Con…"
click at [747, 514] on textarea "Marks & Numbers" at bounding box center [788, 510] width 468 height 80
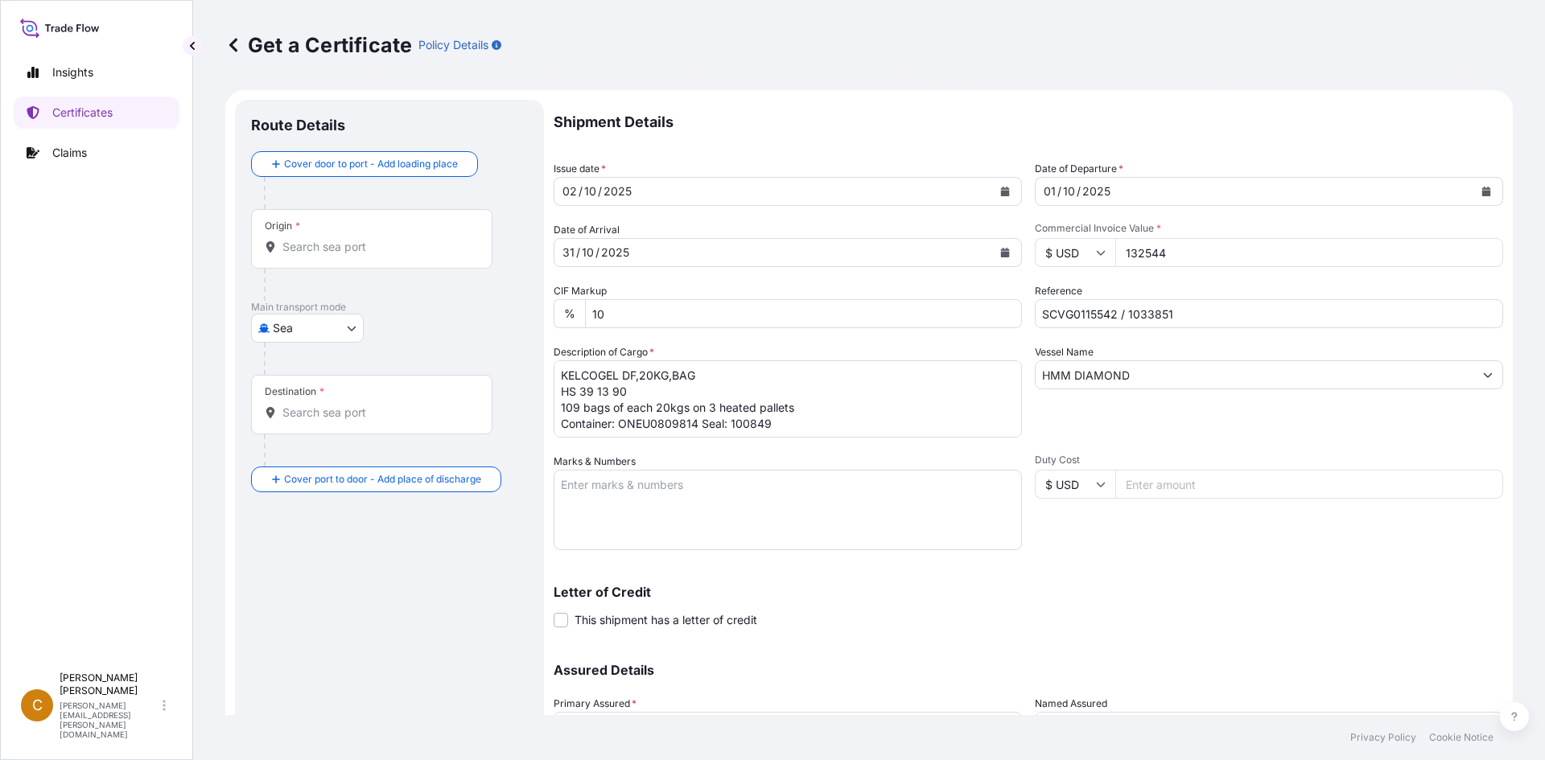
click at [794, 480] on textarea "Marks & Numbers" at bounding box center [788, 510] width 468 height 80
paste textarea "IMCD Philippines Corporation"
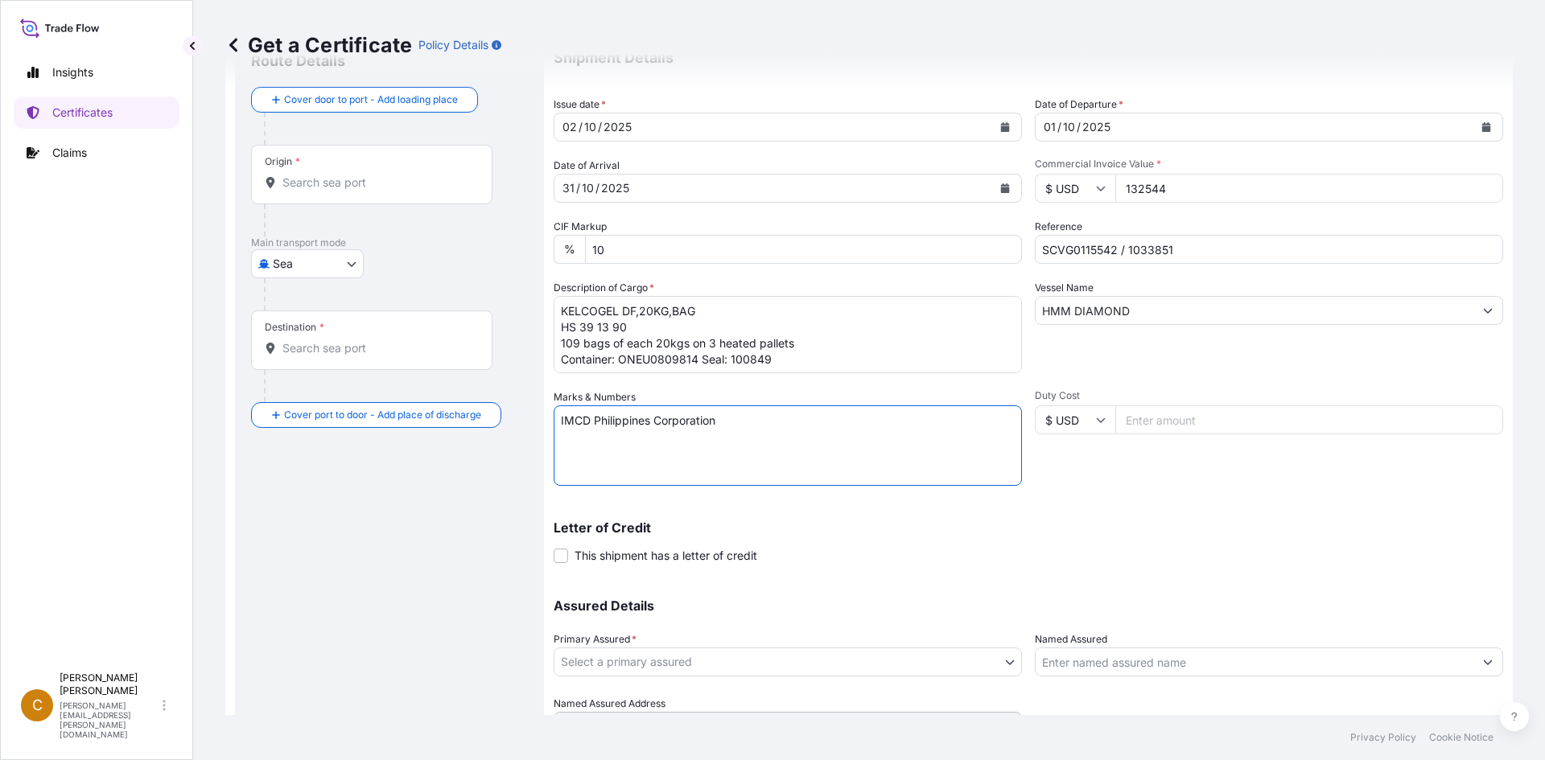
scroll to position [145, 0]
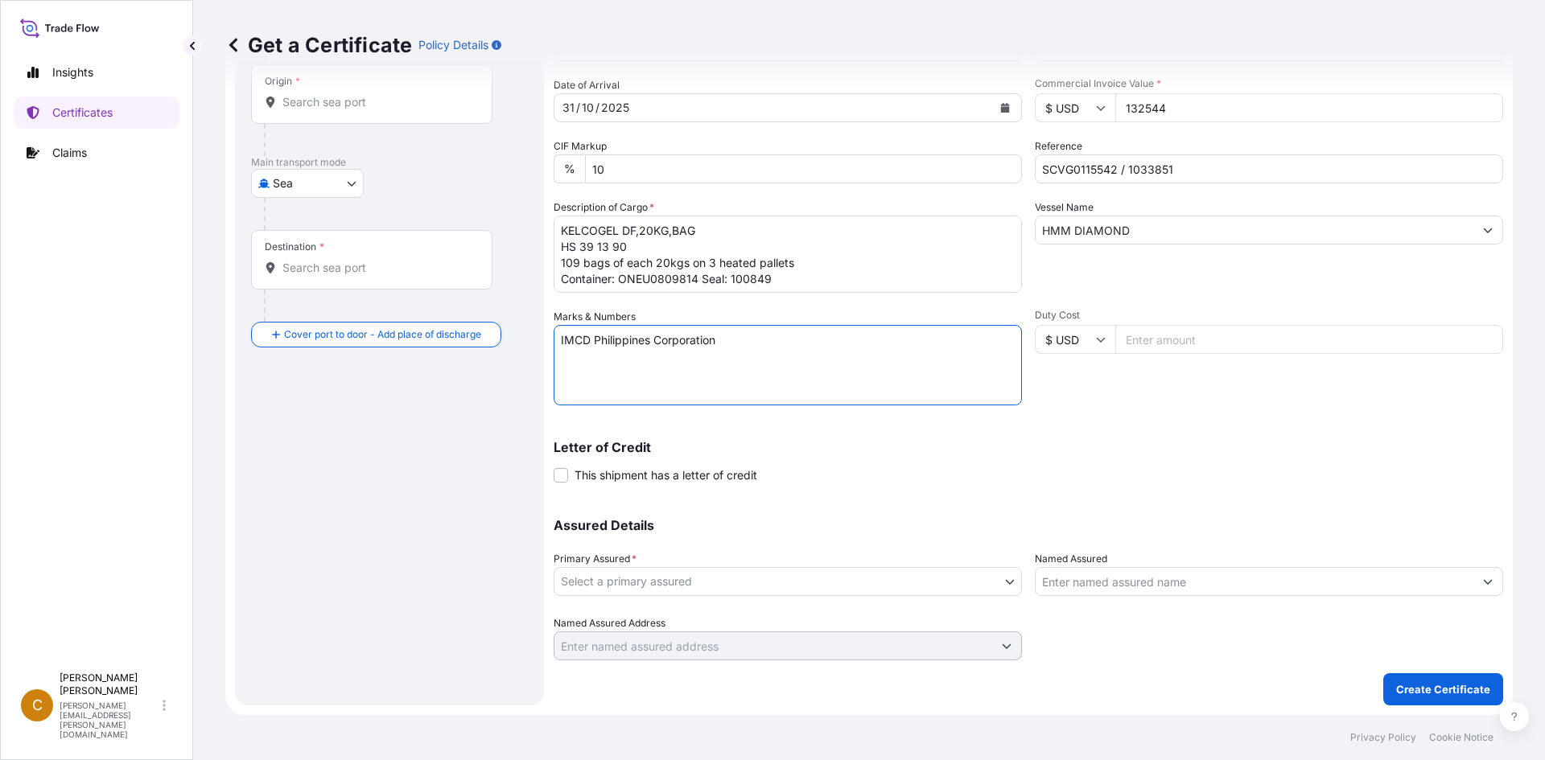
type textarea "IMCD Philippines Corporation"
click at [789, 600] on div "Assured Details Primary Assured * Select a primary assured CP Kelco - USA Named…" at bounding box center [1028, 580] width 949 height 161
click at [790, 584] on body "Insights Certificates Claims C Clayton James clayton.james@dsv.com Get a Certif…" at bounding box center [772, 380] width 1545 height 760
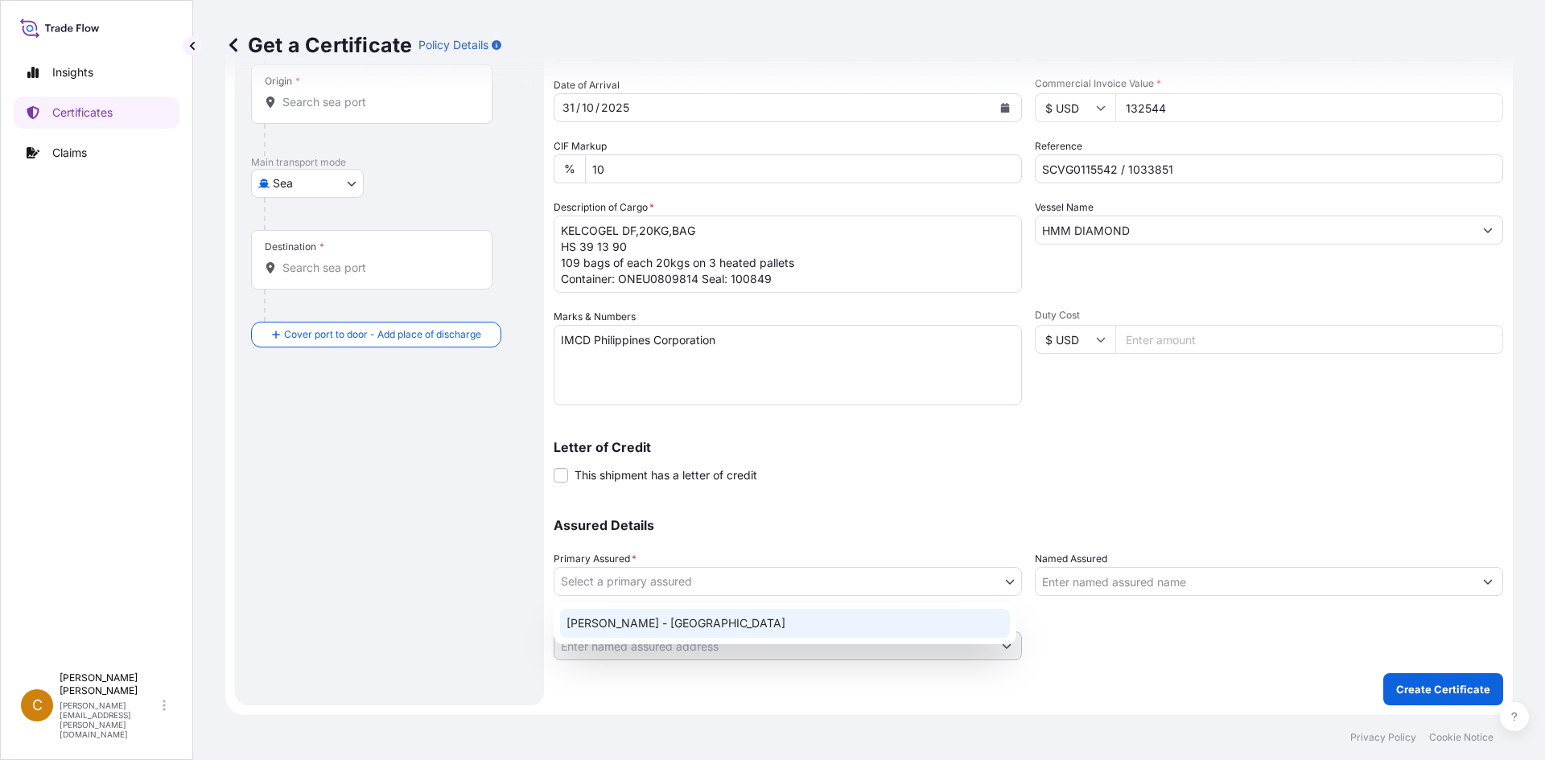
click at [765, 628] on div "[PERSON_NAME] - [GEOGRAPHIC_DATA]" at bounding box center [785, 623] width 450 height 29
select select "31650"
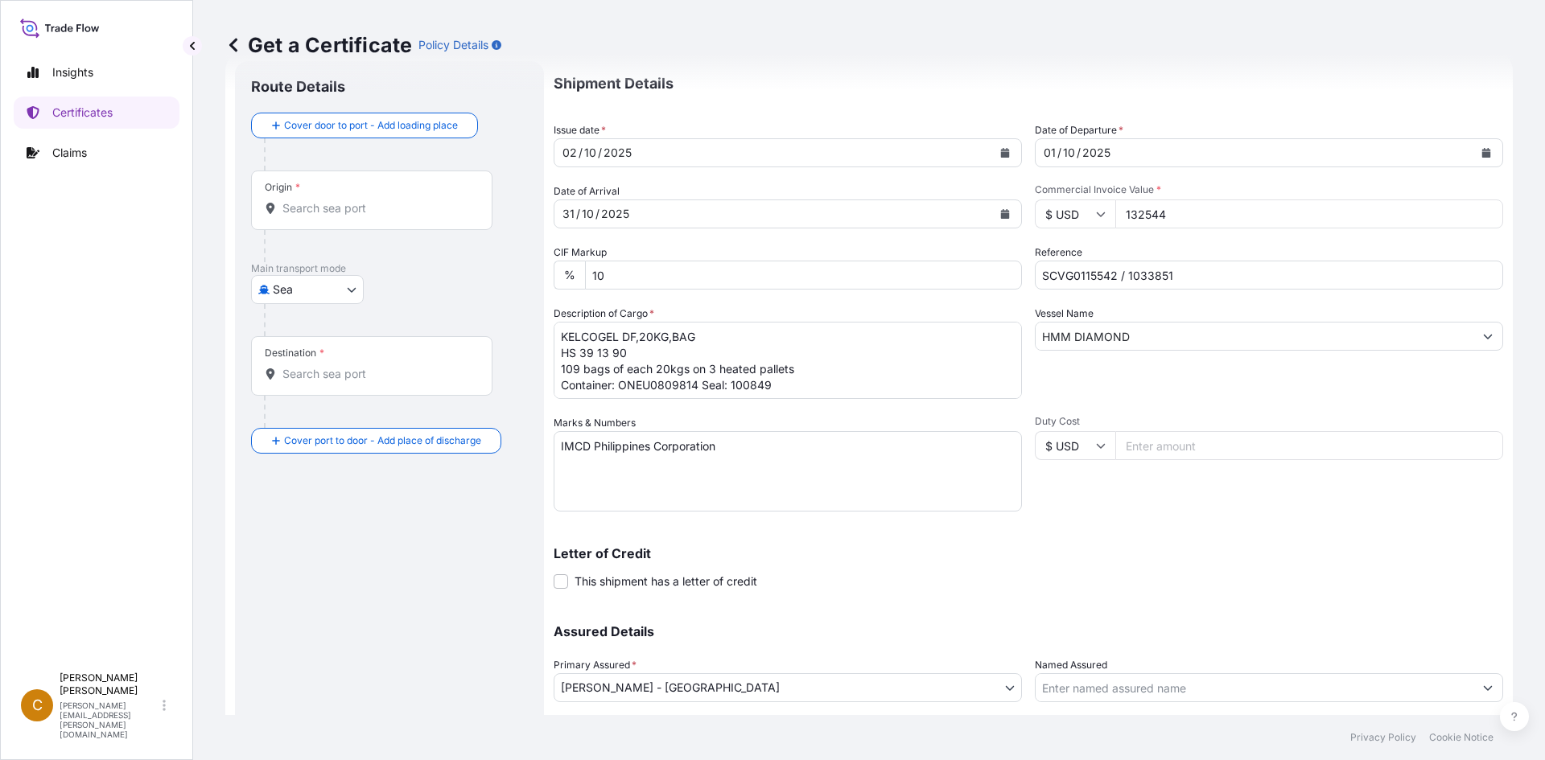
scroll to position [0, 0]
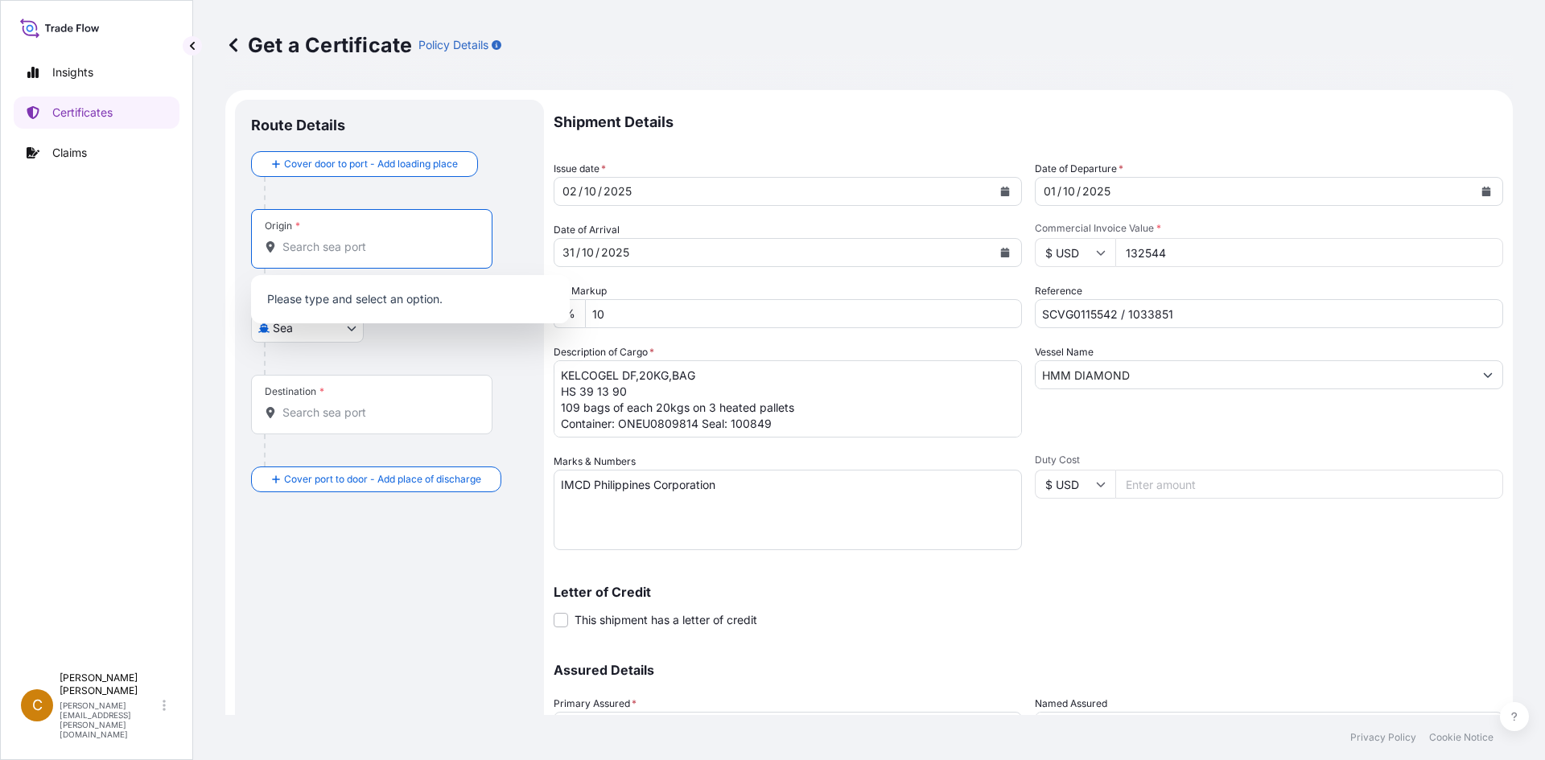
click at [360, 253] on input "Origin *" at bounding box center [377, 247] width 190 height 16
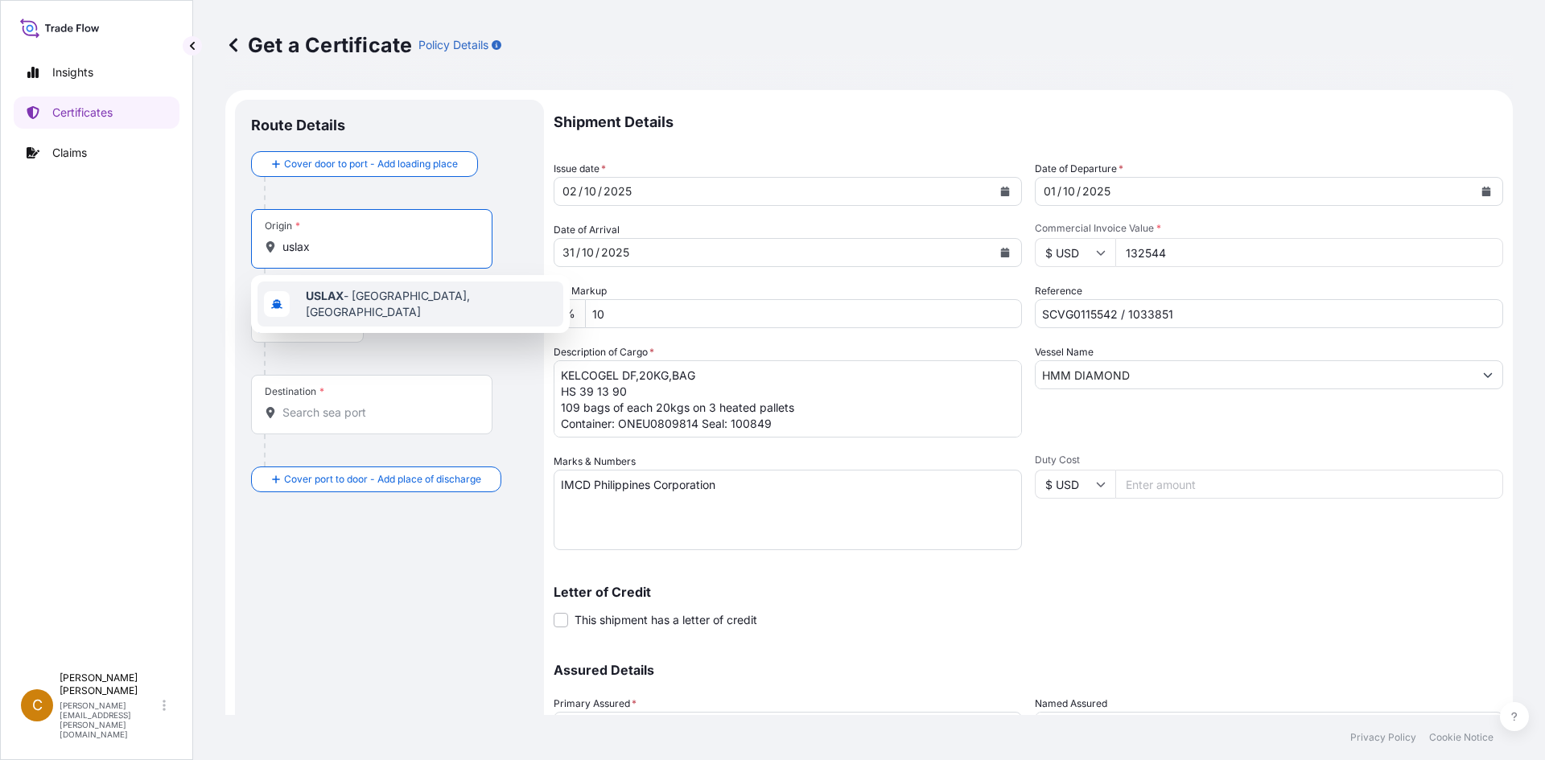
click at [328, 298] on b "USLAX" at bounding box center [325, 296] width 38 height 14
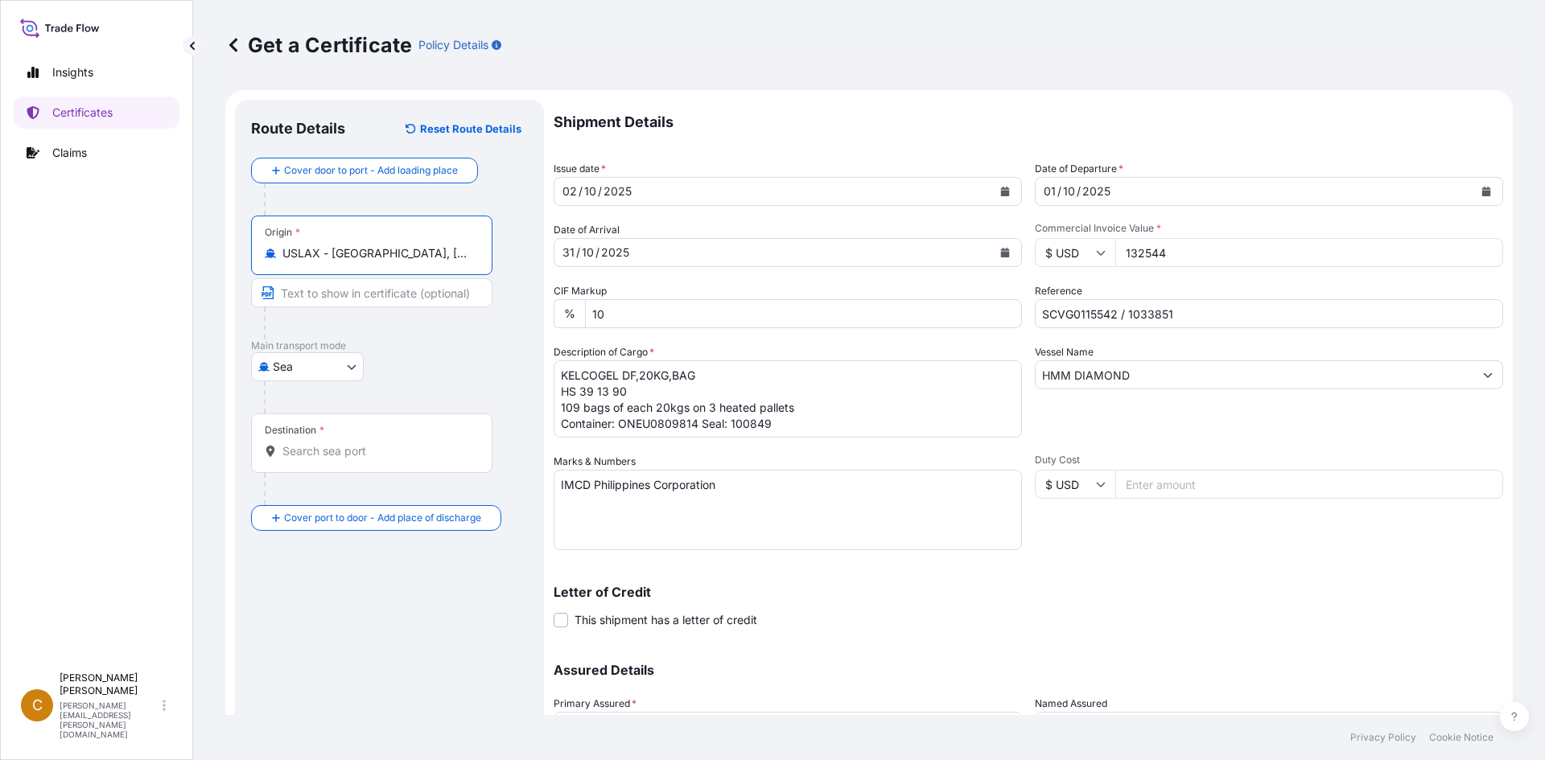
type input "USLAX - [GEOGRAPHIC_DATA], [GEOGRAPHIC_DATA]"
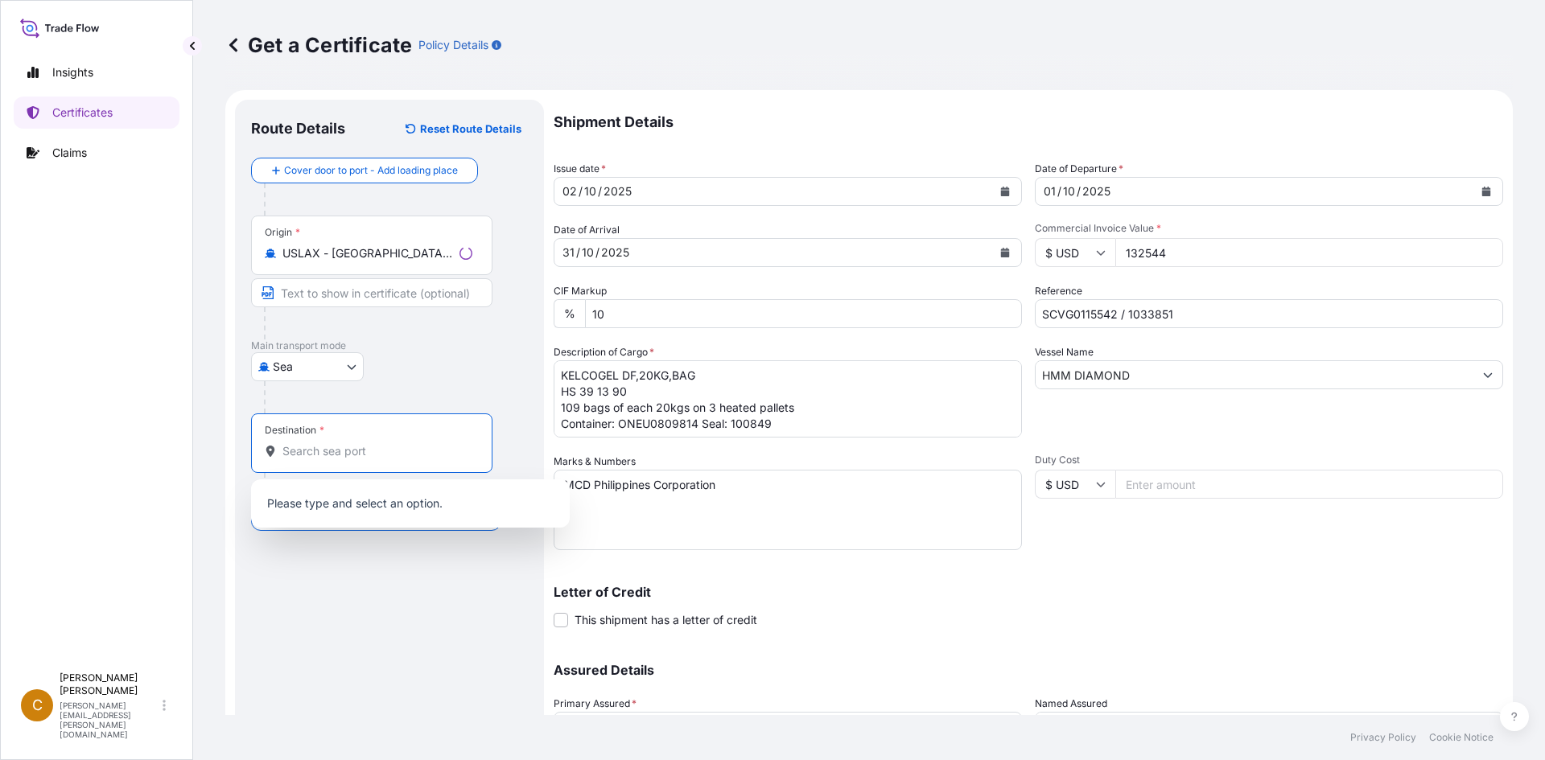
click at [370, 446] on input "Destination *" at bounding box center [377, 451] width 190 height 16
click at [401, 507] on span "PHMNL - Manila, Philippines" at bounding box center [431, 508] width 251 height 32
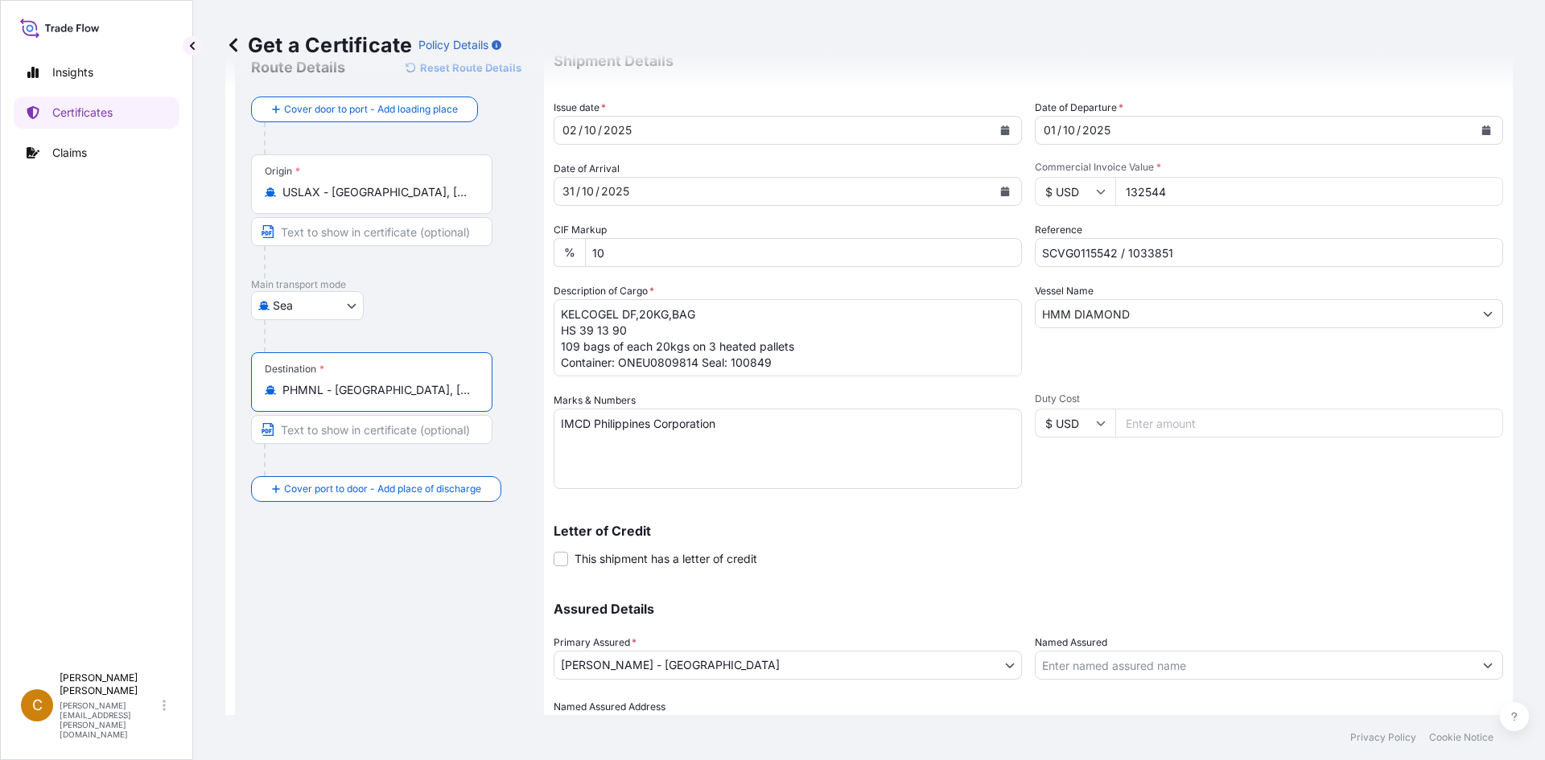
scroll to position [145, 0]
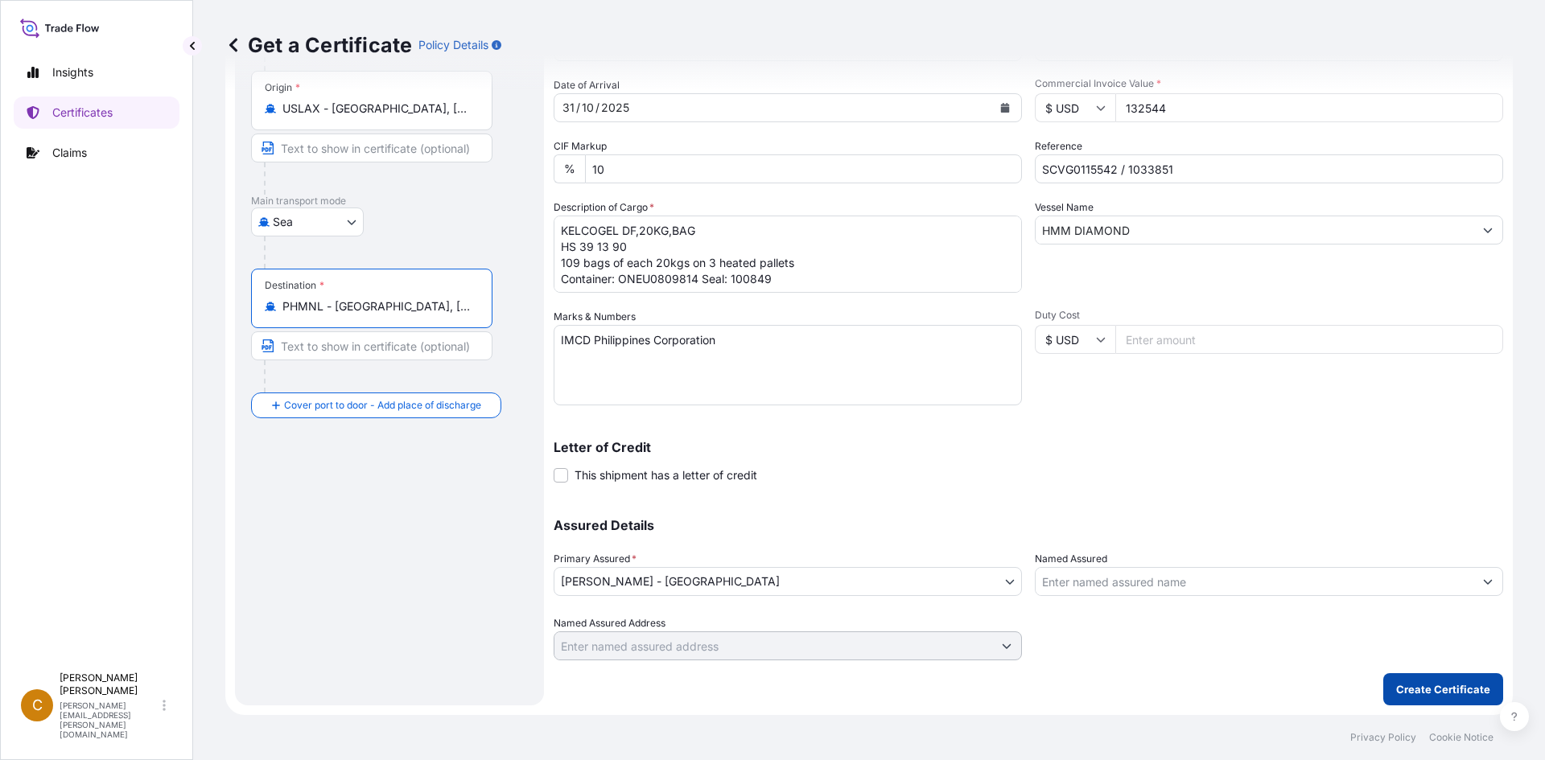
type input "PHMNL - Manila, Philippines"
click at [1424, 690] on p "Create Certificate" at bounding box center [1443, 690] width 94 height 16
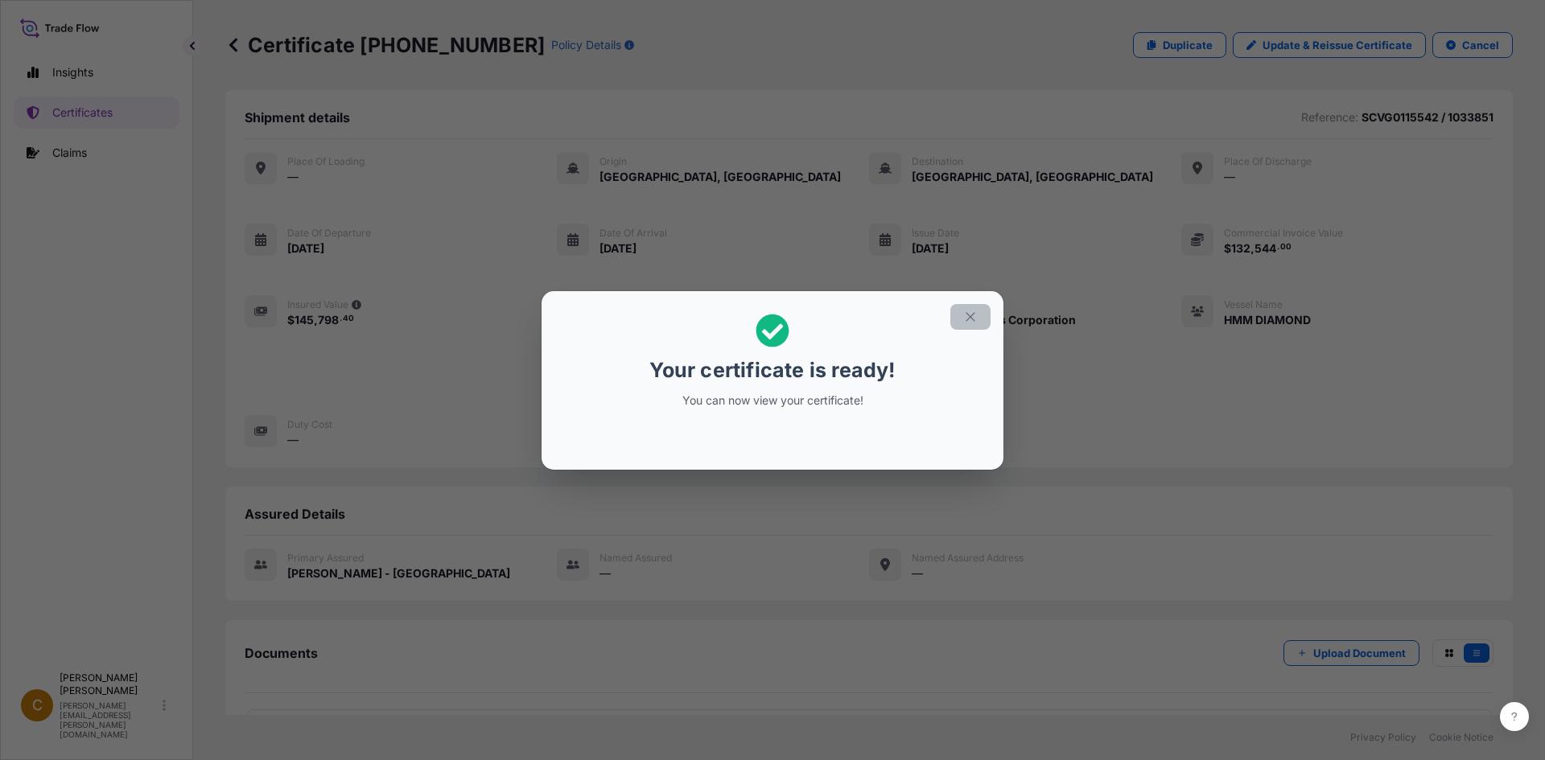
click at [963, 311] on icon "button" at bounding box center [970, 317] width 14 height 14
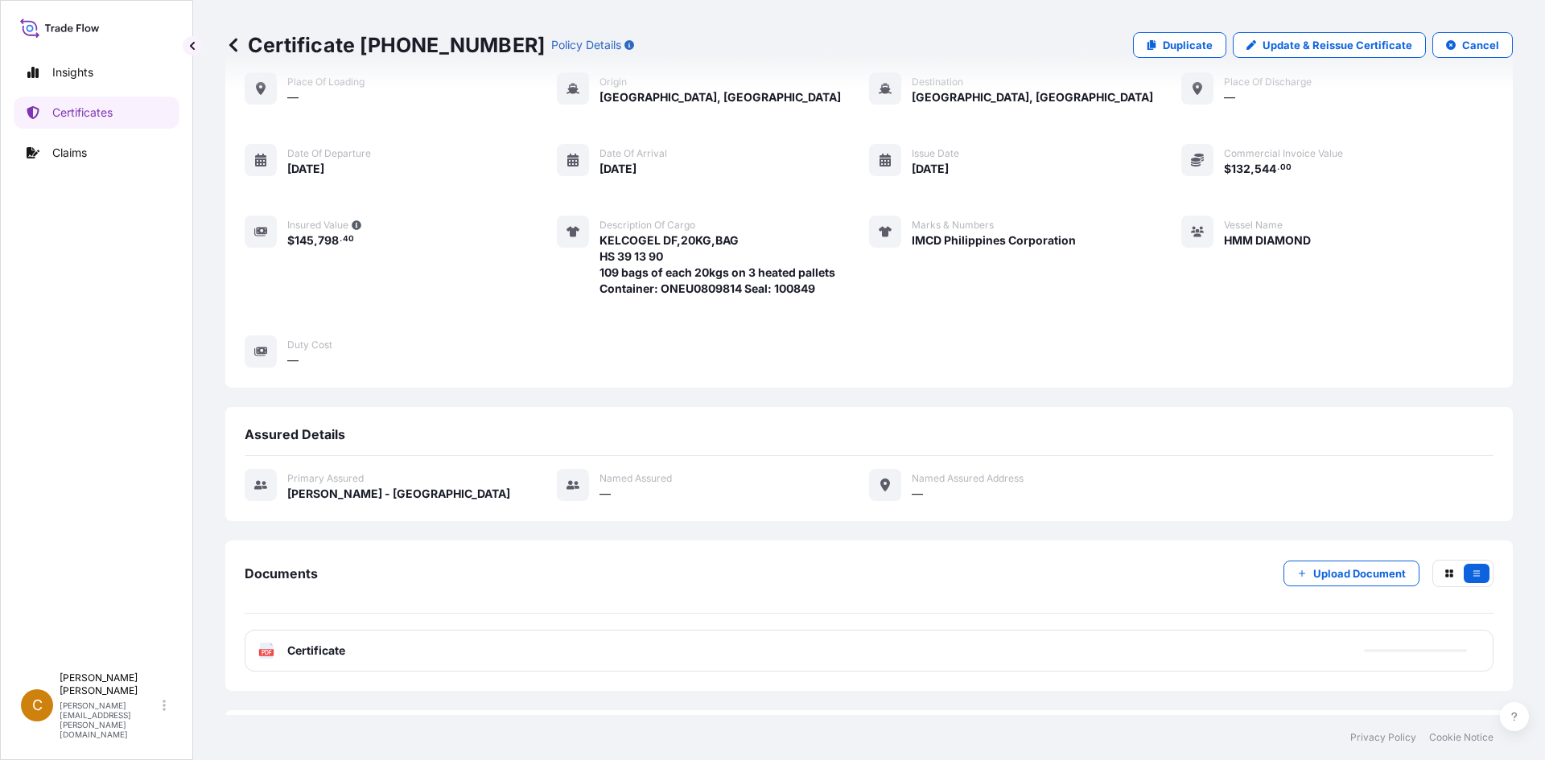
scroll to position [156, 0]
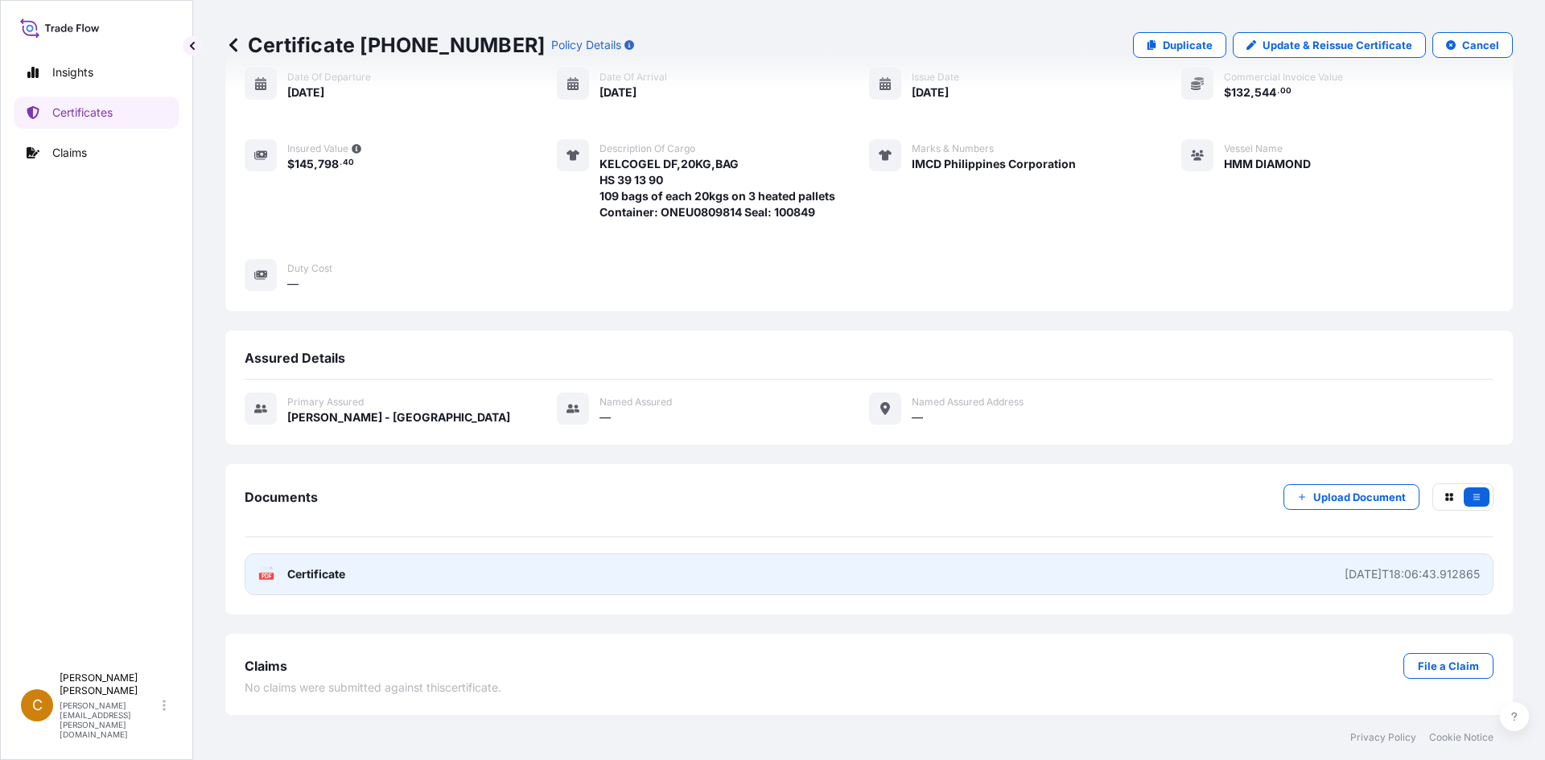
click at [336, 579] on span "Certificate" at bounding box center [316, 574] width 58 height 16
